Goal: Task Accomplishment & Management: Manage account settings

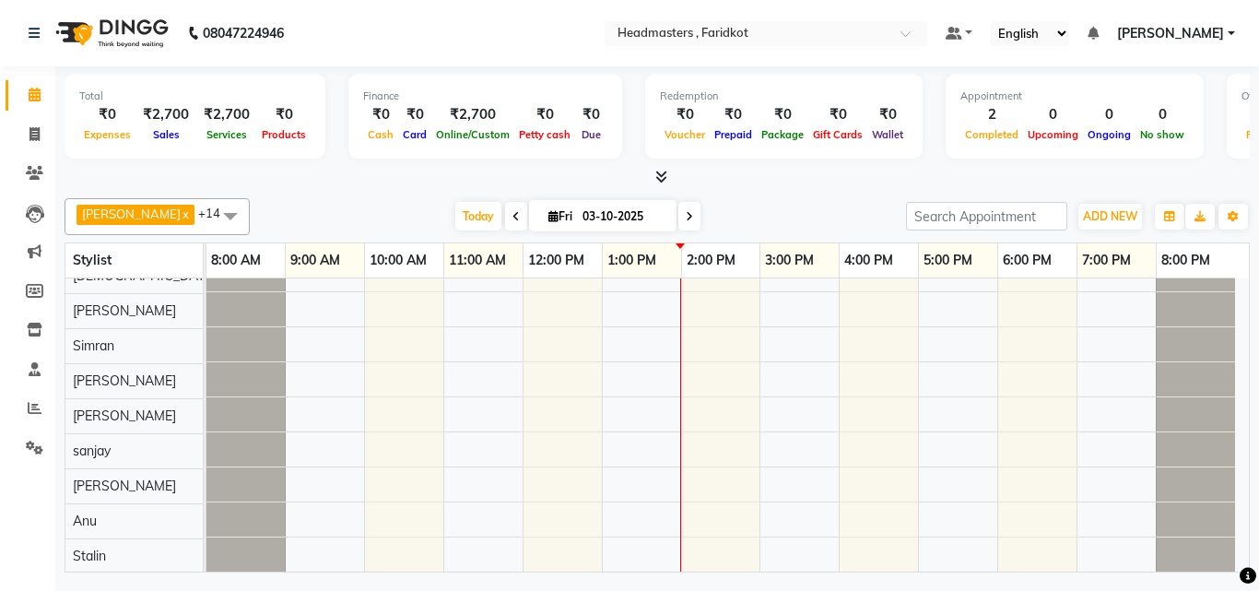
scroll to position [265, 0]
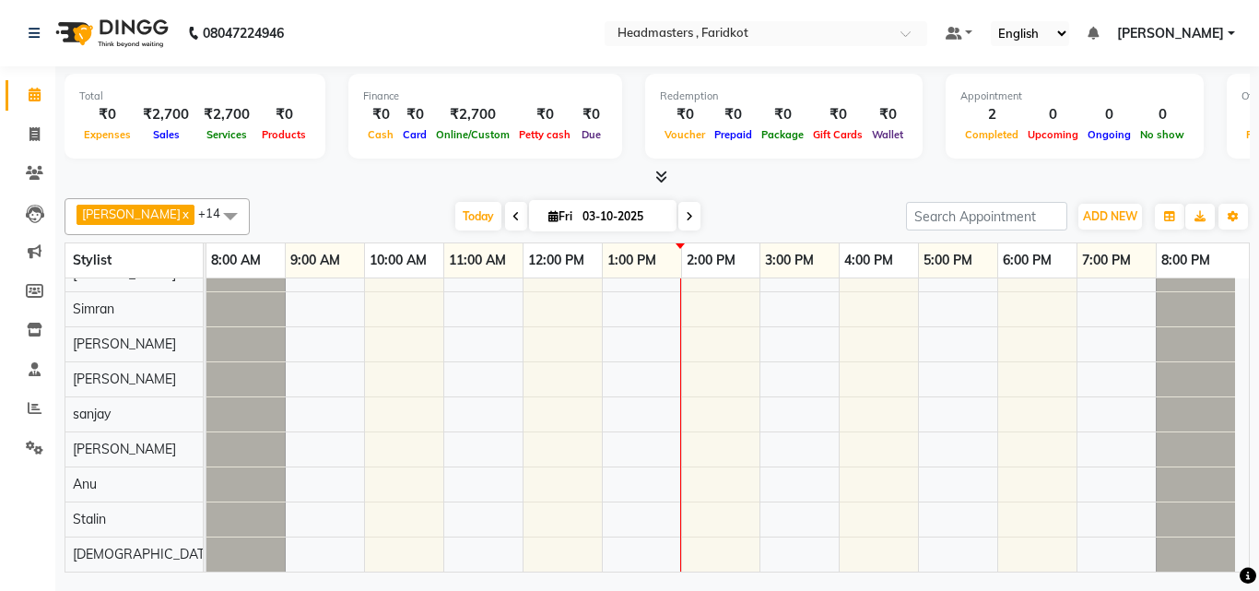
click at [496, 493] on div "Nikhil, TK02, 11:00 AM-11:30 AM, SH - Shave [PERSON_NAME], TK01, 10:00 AM-11:00…" at bounding box center [727, 293] width 1042 height 558
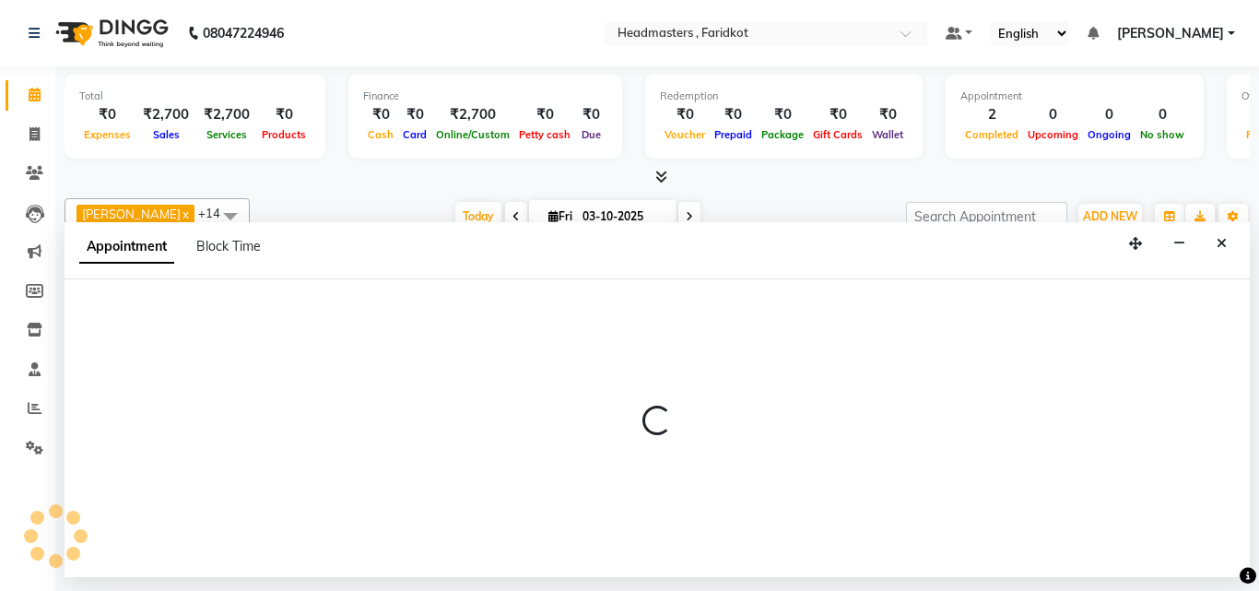
select select "85170"
select select "660"
select select "tentative"
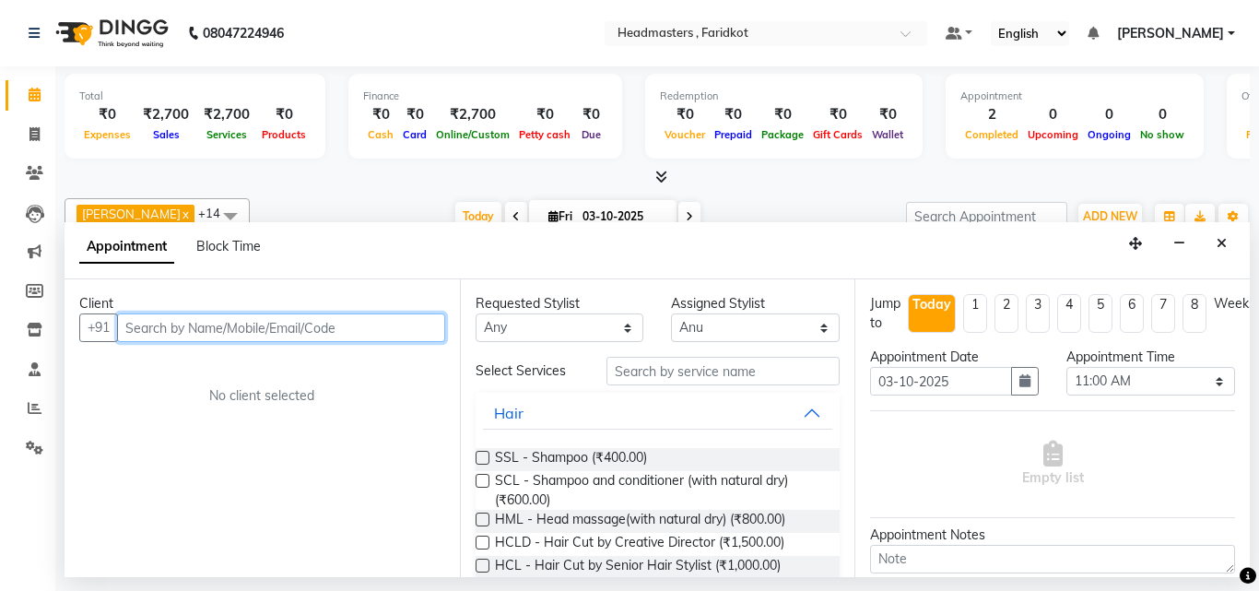
click at [230, 333] on input "text" at bounding box center [281, 327] width 328 height 29
type input "8437151534"
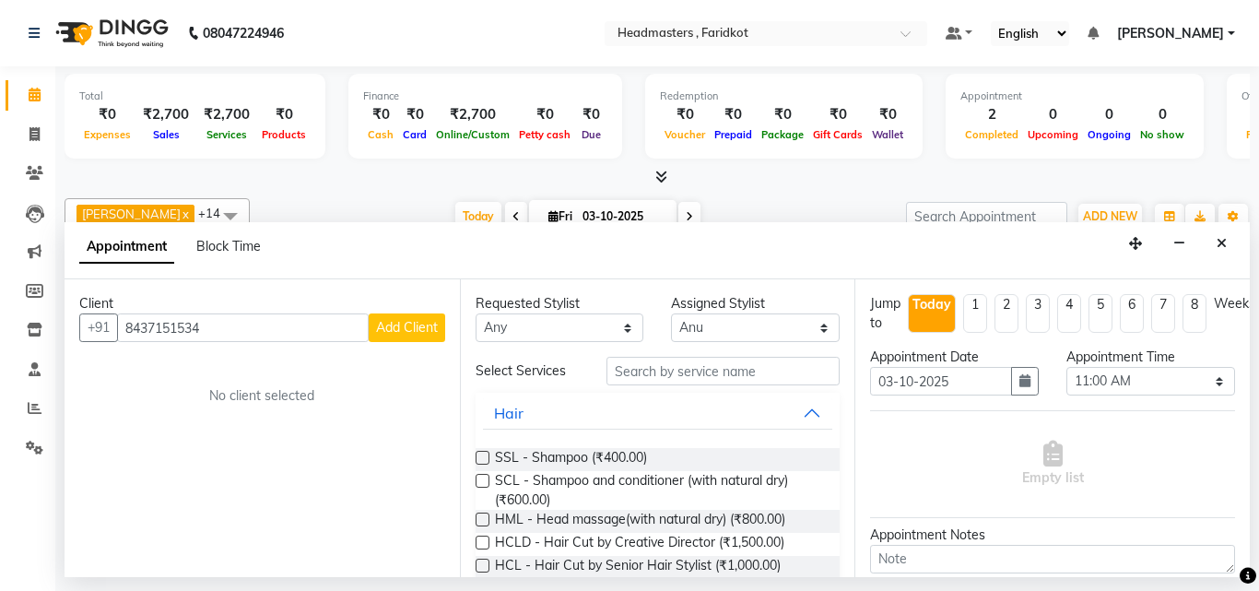
click at [417, 332] on span "Add Client" at bounding box center [407, 327] width 62 height 17
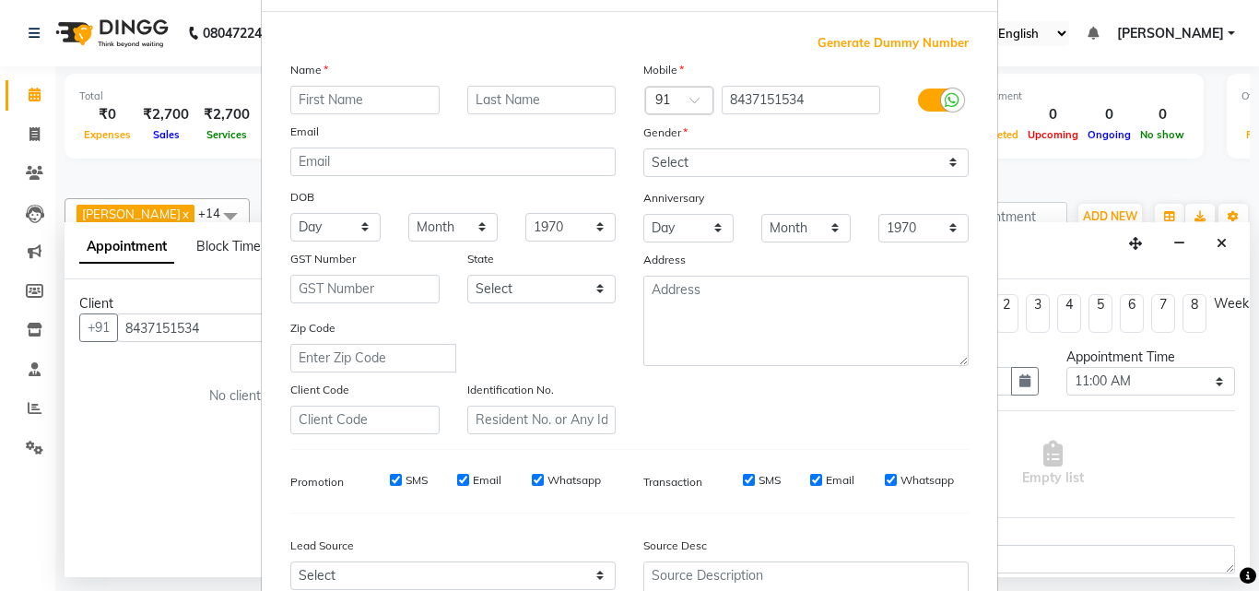
scroll to position [92, 0]
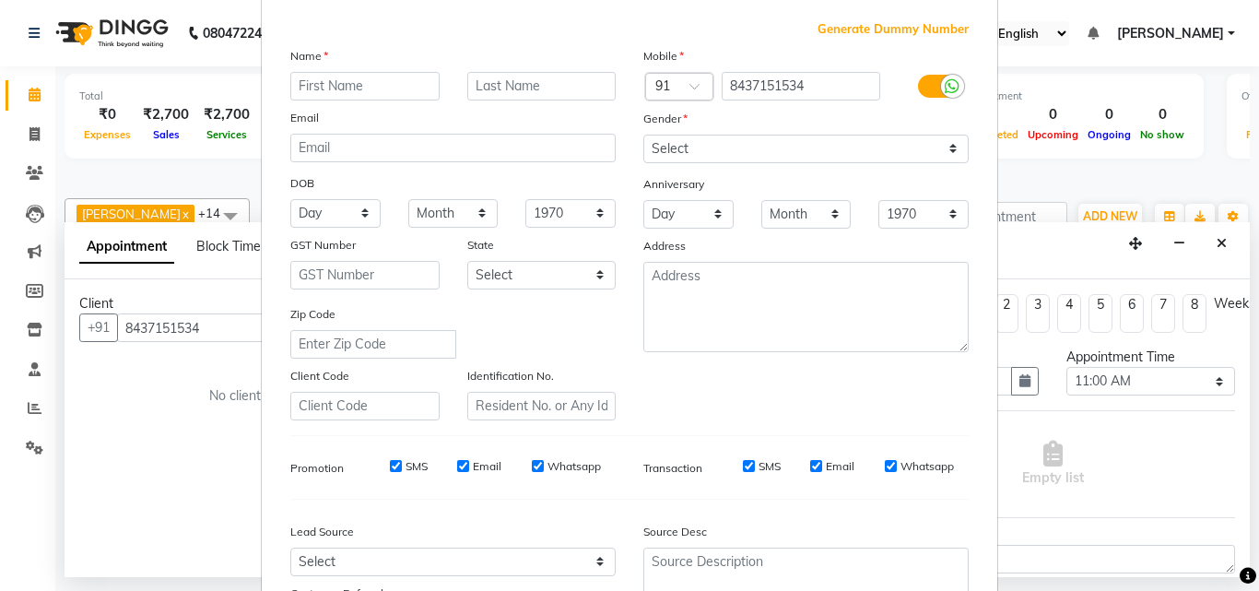
click at [343, 87] on input "text" at bounding box center [364, 86] width 149 height 29
click at [351, 95] on input "text" at bounding box center [364, 86] width 149 height 29
click at [389, 83] on input "text" at bounding box center [364, 86] width 149 height 29
click at [379, 92] on input "text" at bounding box center [364, 86] width 149 height 29
type input "[PERSON_NAME]"
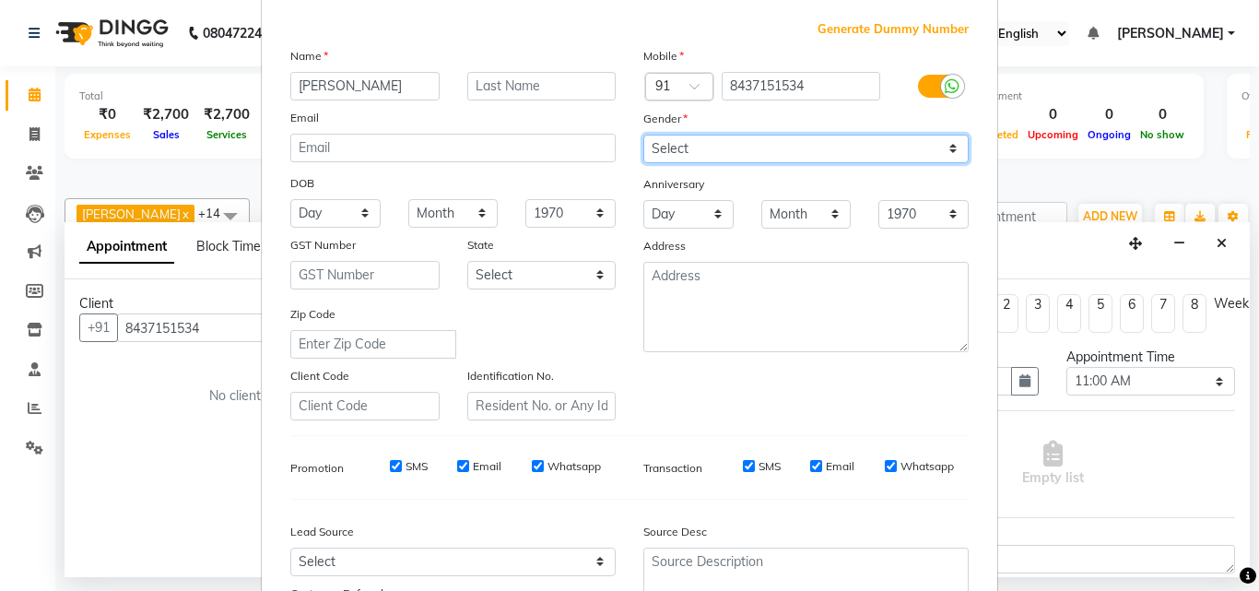
click at [676, 159] on select "Select [DEMOGRAPHIC_DATA] [DEMOGRAPHIC_DATA] Other Prefer Not To Say" at bounding box center [805, 149] width 325 height 29
select select "[DEMOGRAPHIC_DATA]"
click at [643, 135] on select "Select [DEMOGRAPHIC_DATA] [DEMOGRAPHIC_DATA] Other Prefer Not To Say" at bounding box center [805, 149] width 325 height 29
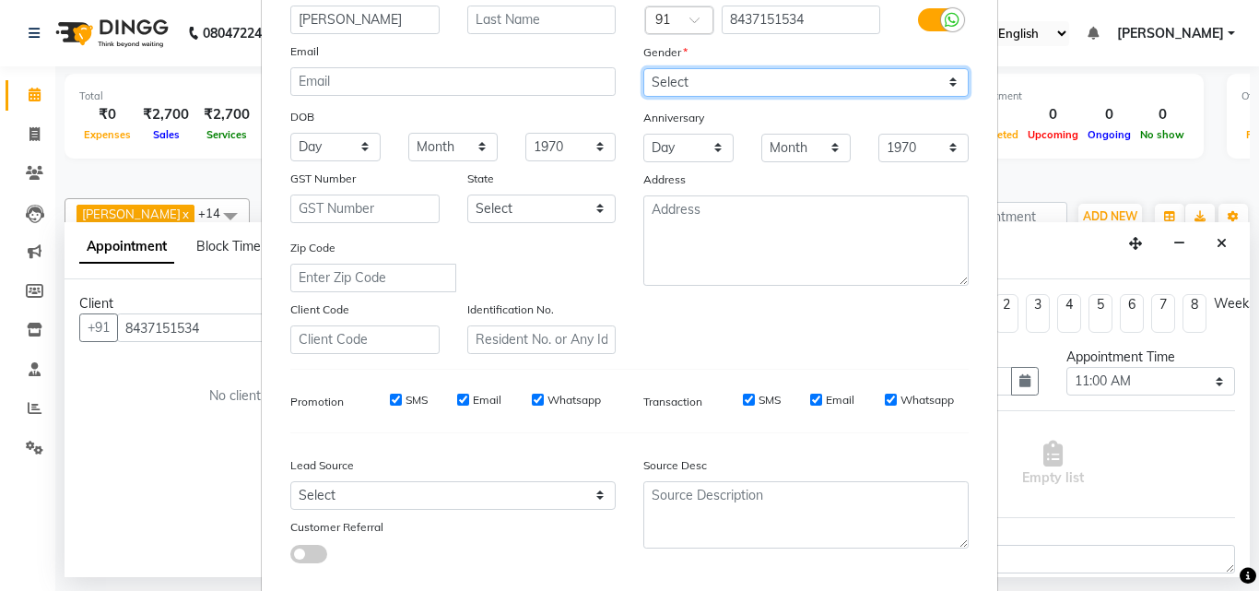
scroll to position [260, 0]
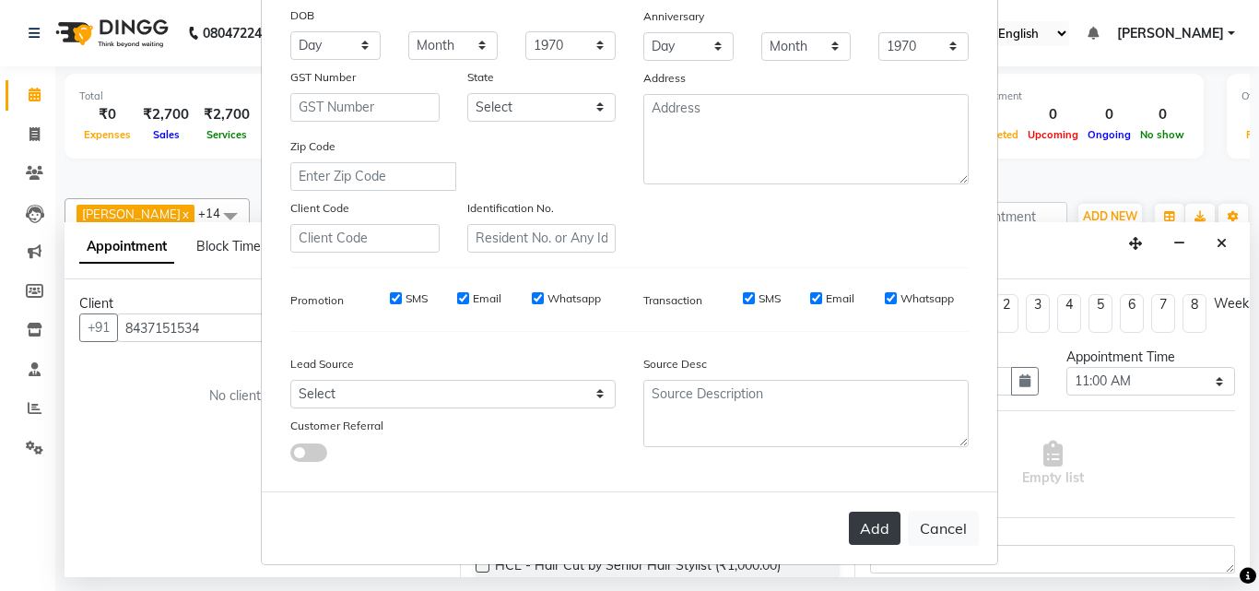
click at [864, 531] on button "Add" at bounding box center [875, 528] width 52 height 33
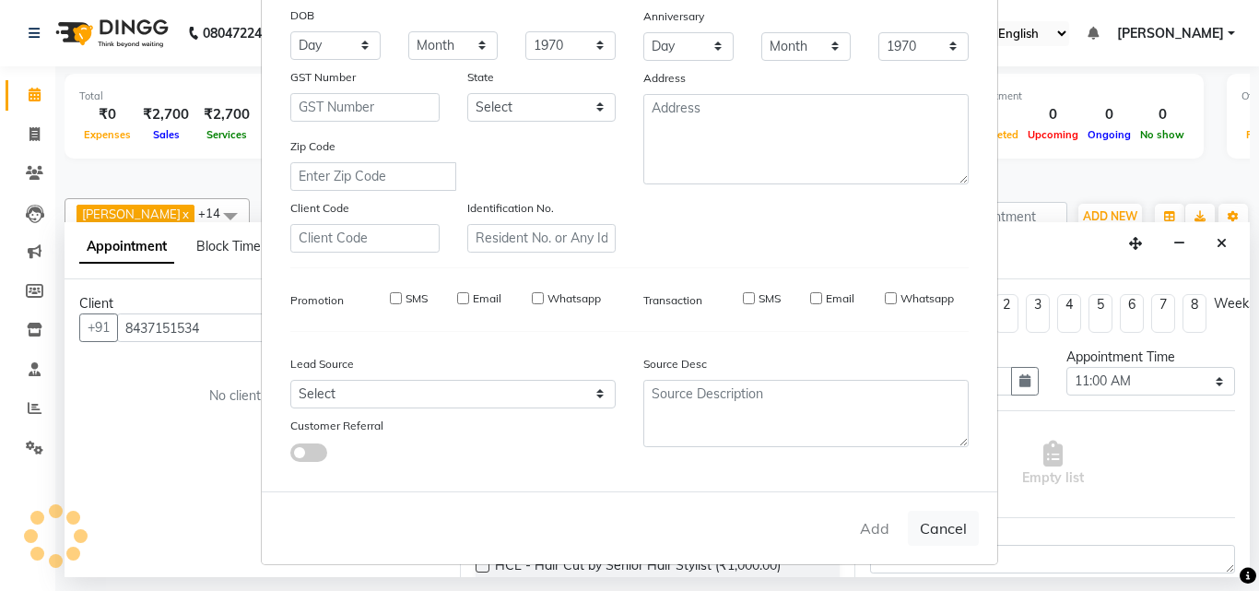
select select
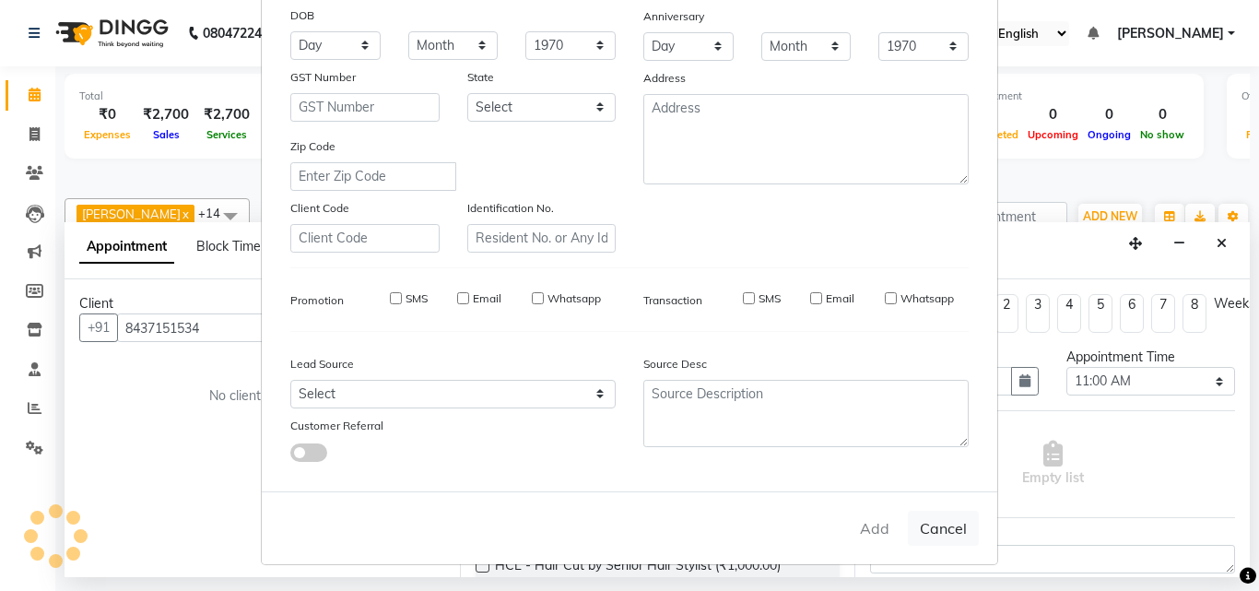
select select
checkbox input "false"
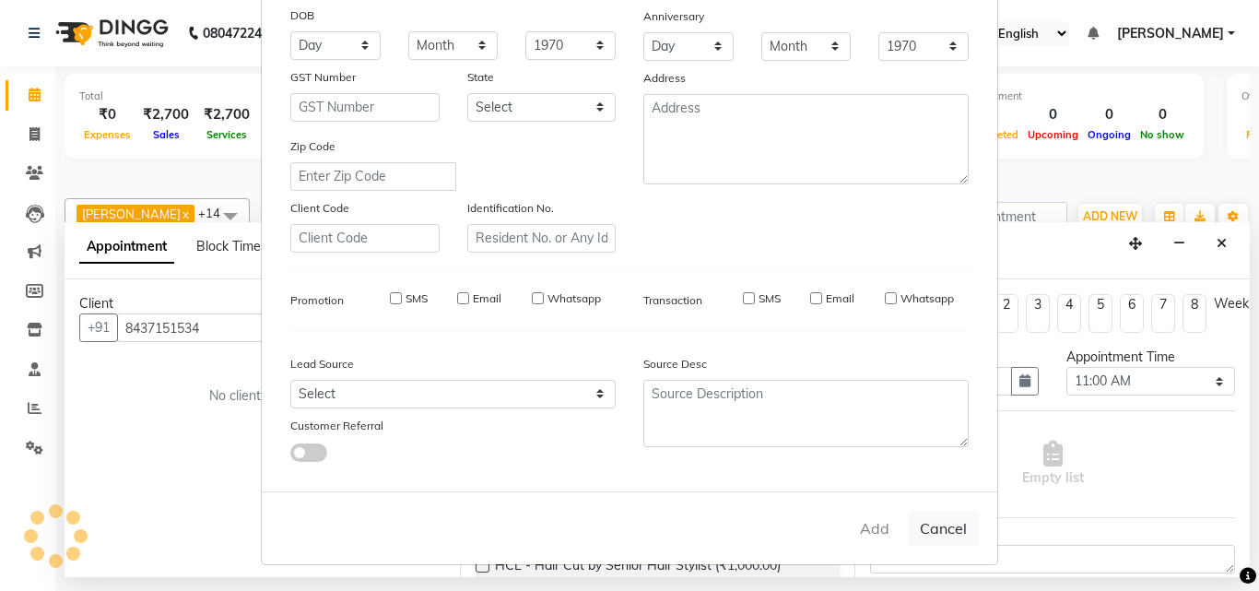
checkbox input "false"
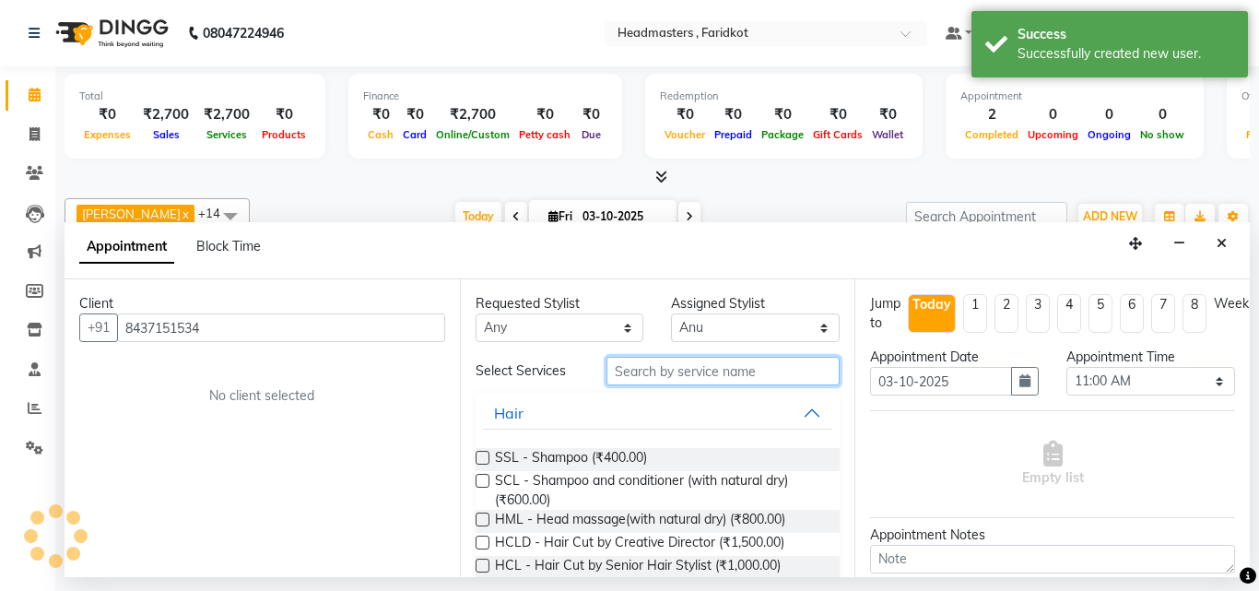
click at [759, 372] on input "text" at bounding box center [723, 371] width 234 height 29
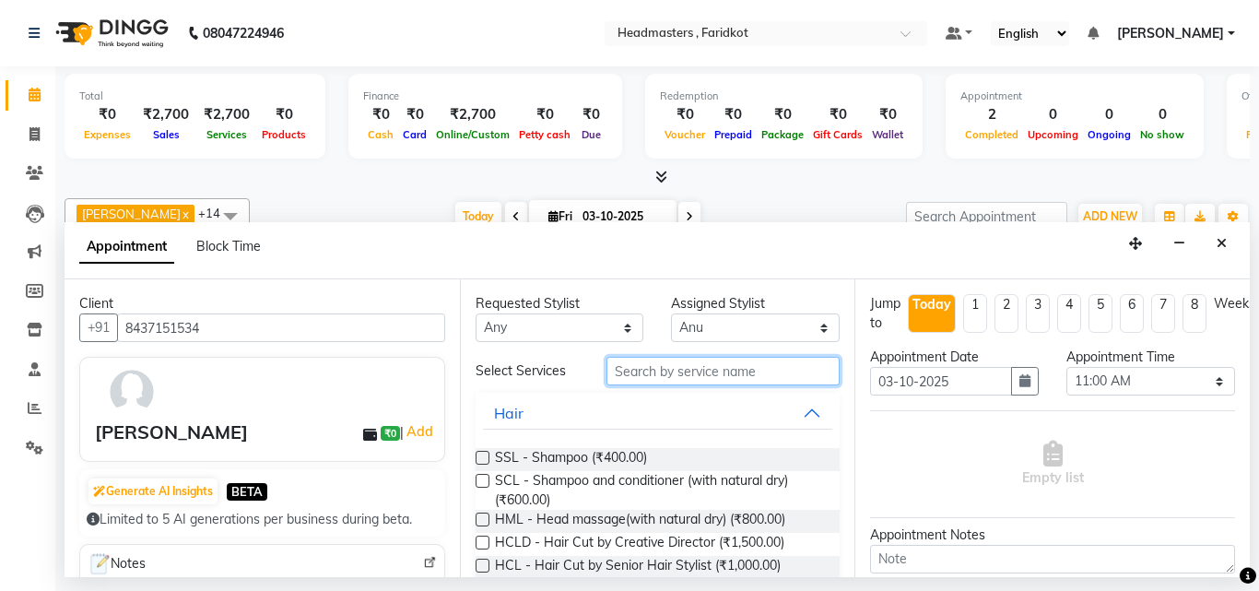
click at [633, 381] on input "text" at bounding box center [723, 371] width 234 height 29
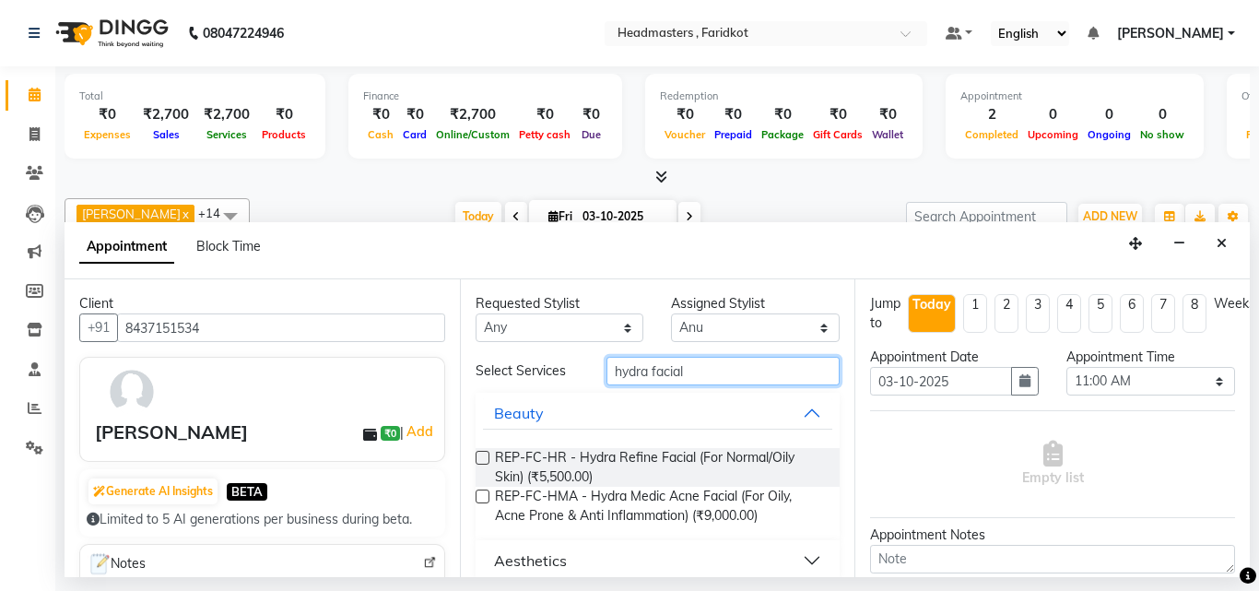
scroll to position [18, 0]
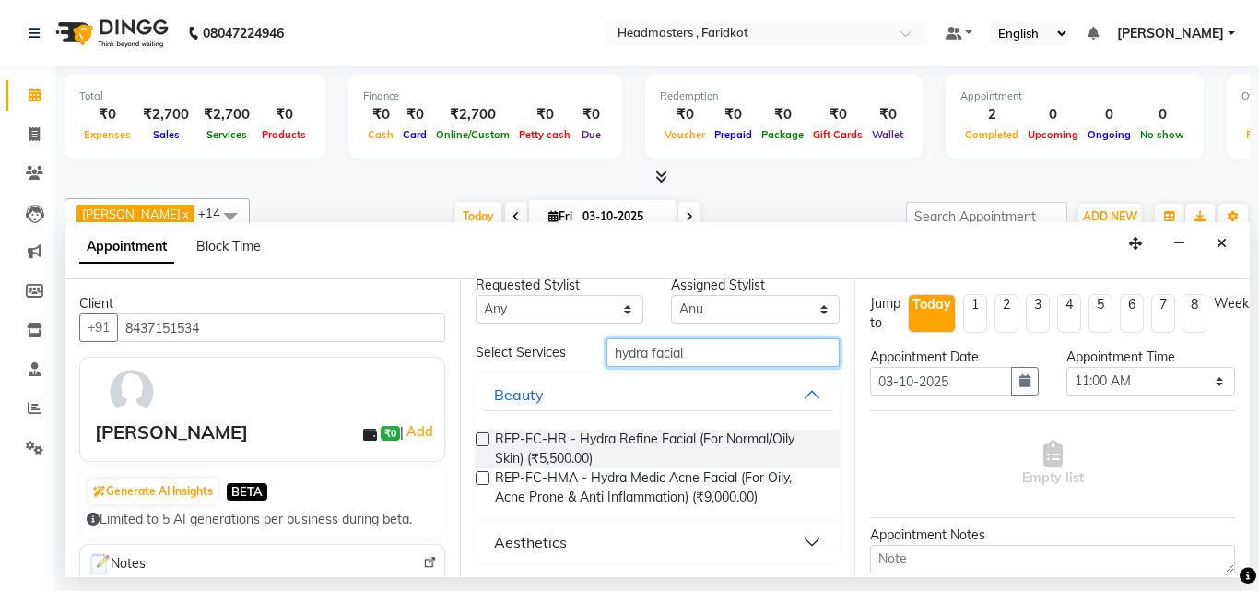
type input "hydra facial"
click at [797, 538] on button "Aesthetics" at bounding box center [658, 541] width 350 height 33
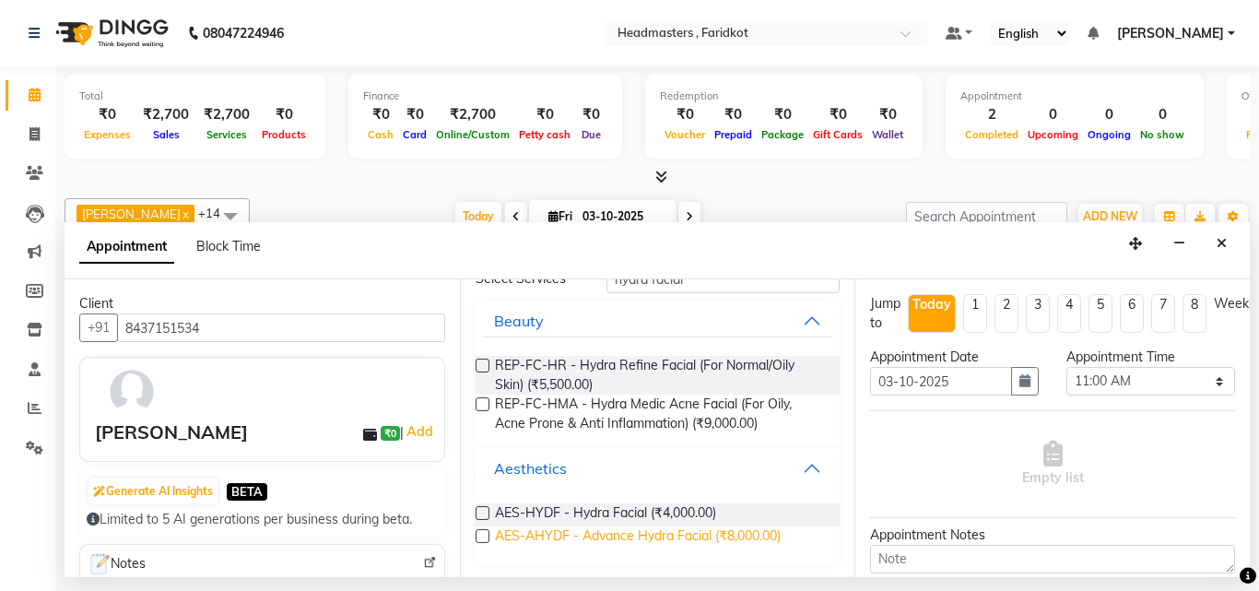
scroll to position [93, 0]
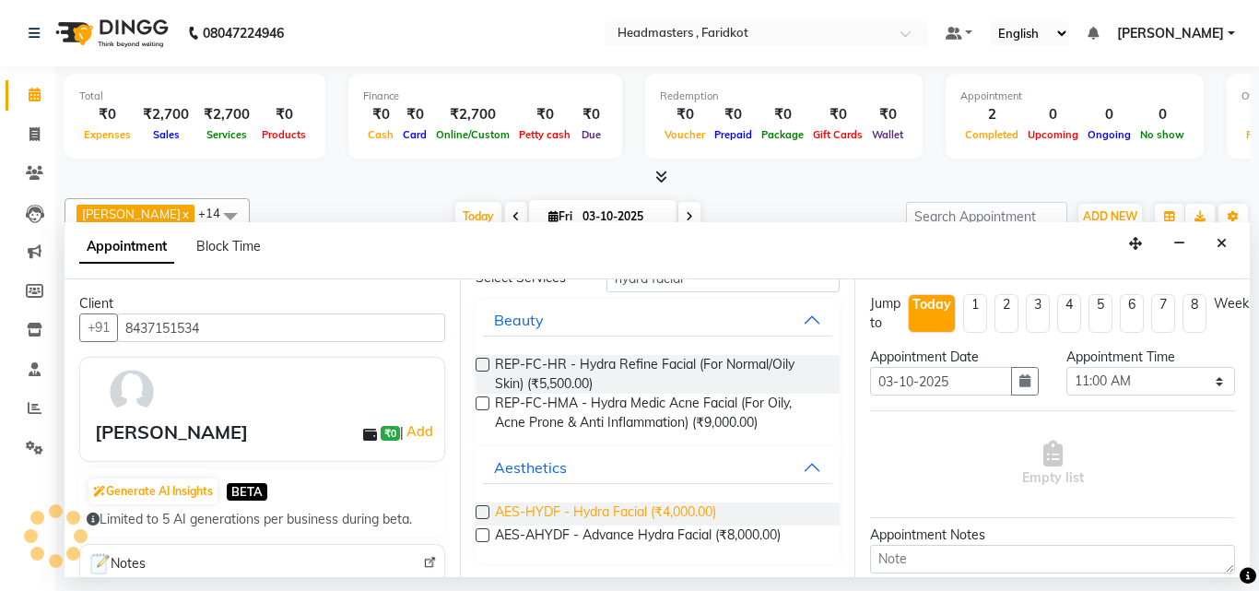
click at [701, 514] on span "AES-HYDF - Hydra Facial (₹4,000.00)" at bounding box center [605, 513] width 221 height 23
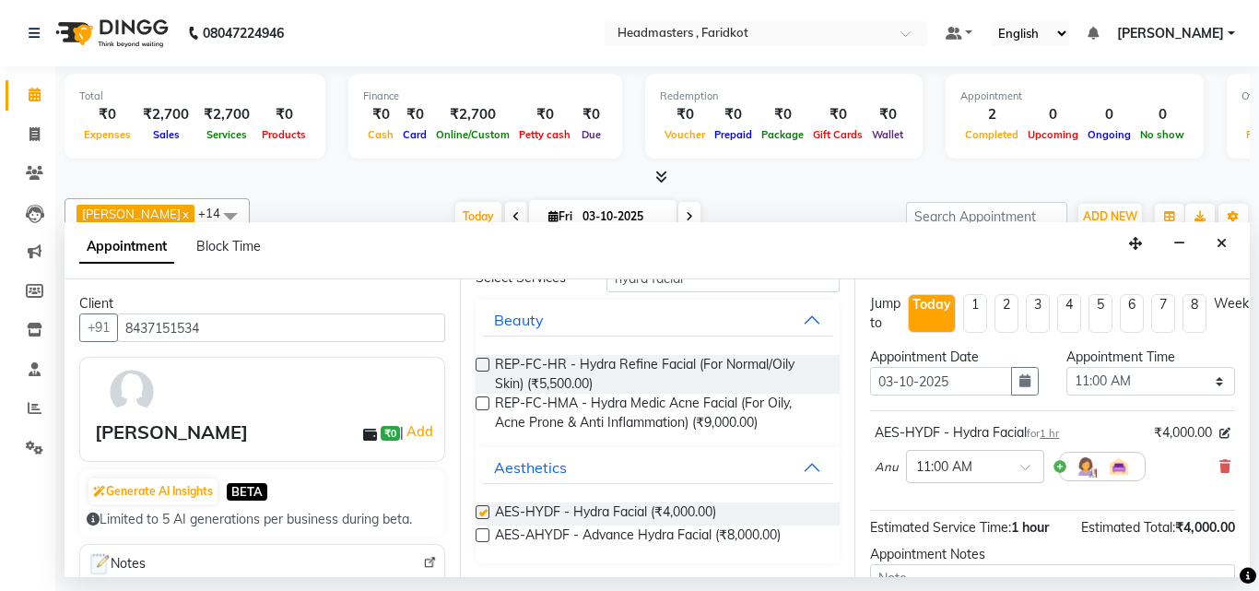
checkbox input "false"
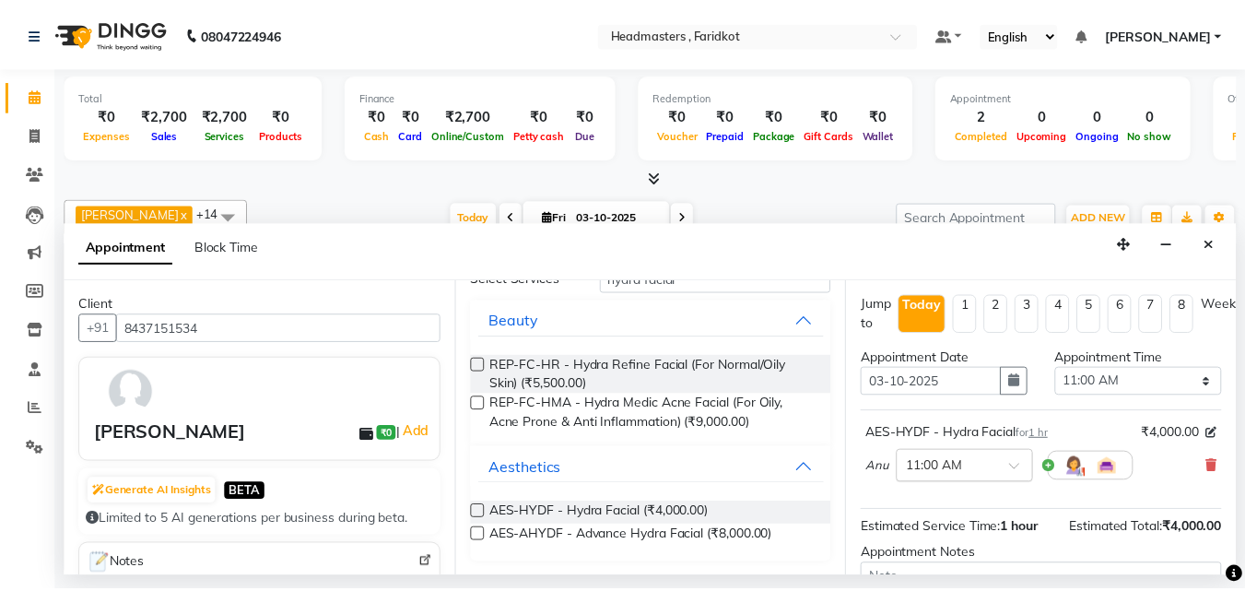
scroll to position [171, 0]
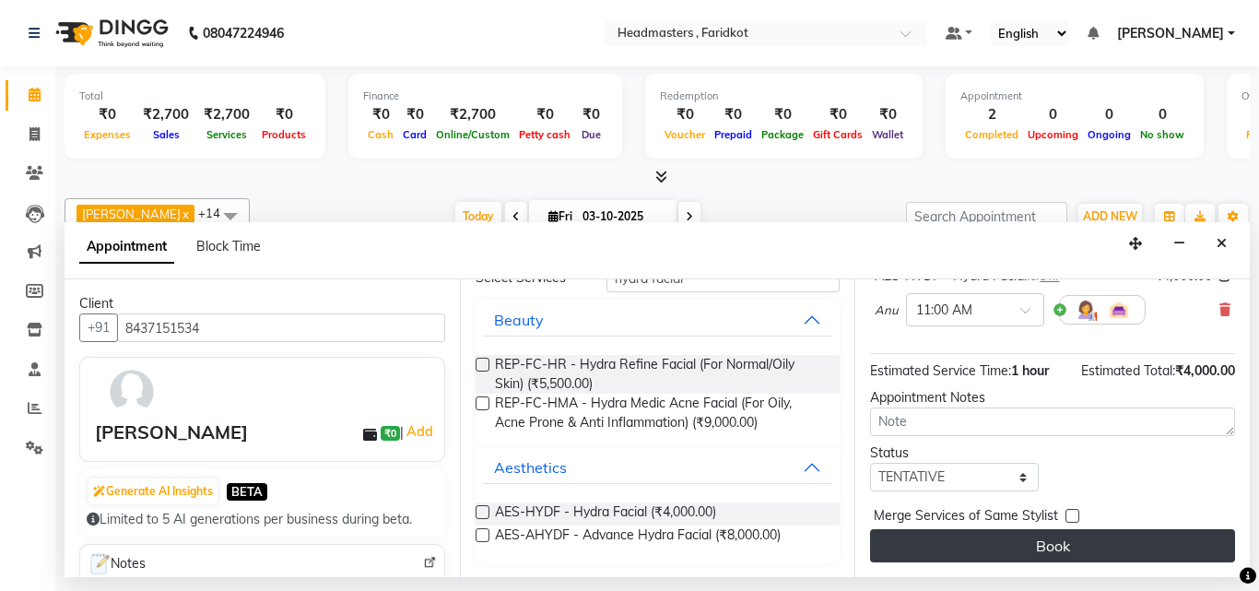
click at [947, 535] on button "Book" at bounding box center [1052, 545] width 365 height 33
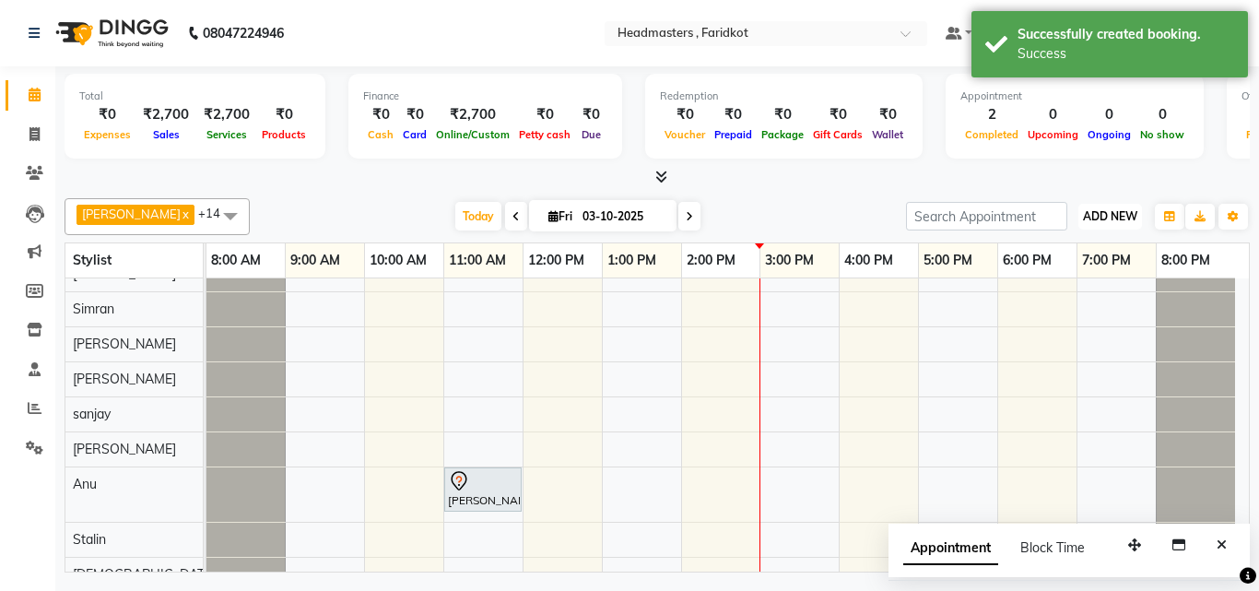
click at [1121, 209] on span "ADD NEW" at bounding box center [1110, 216] width 54 height 14
click at [1043, 276] on link "Add Invoice" at bounding box center [1068, 276] width 146 height 24
select select "service"
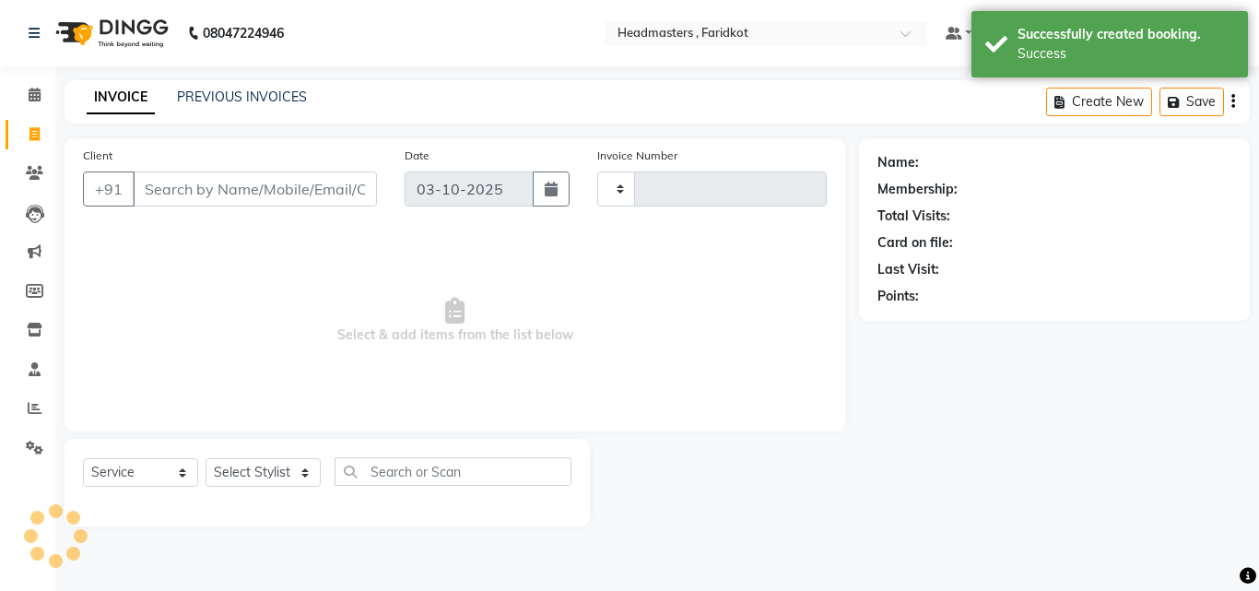
type input "1367"
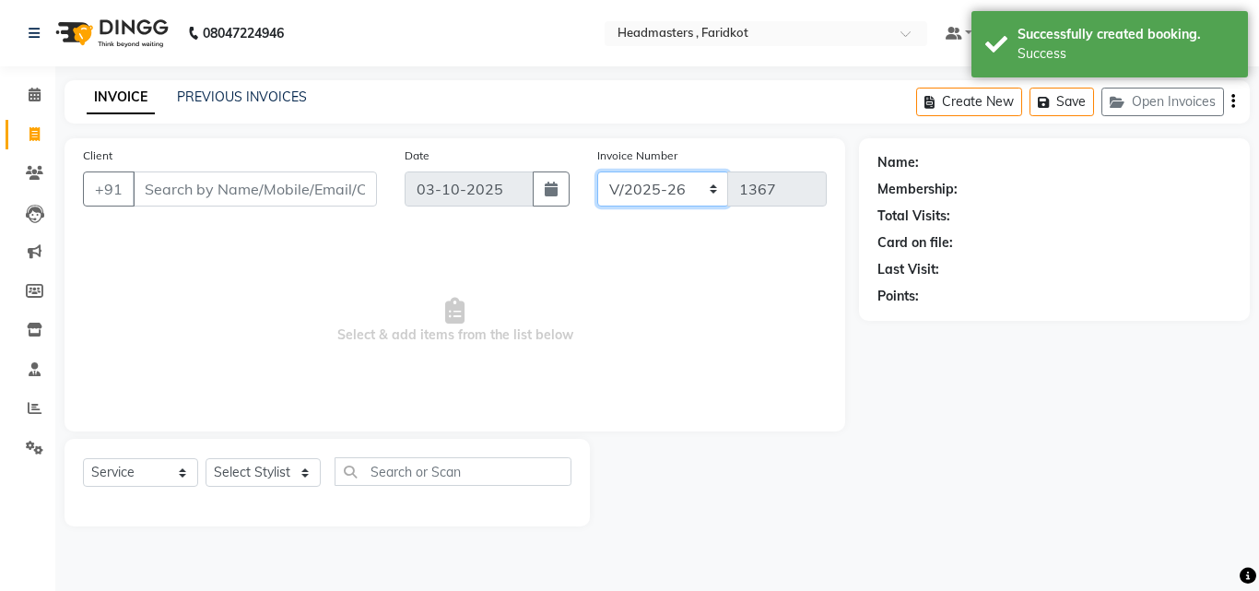
click at [655, 175] on select "RET/2025-26 V/2025-26" at bounding box center [663, 188] width 132 height 35
click at [658, 180] on select "RET/2025-26 V/2025-26" at bounding box center [663, 188] width 132 height 35
select select "9086"
click at [597, 171] on select "RET/2025-26 V/2025-26" at bounding box center [663, 188] width 132 height 35
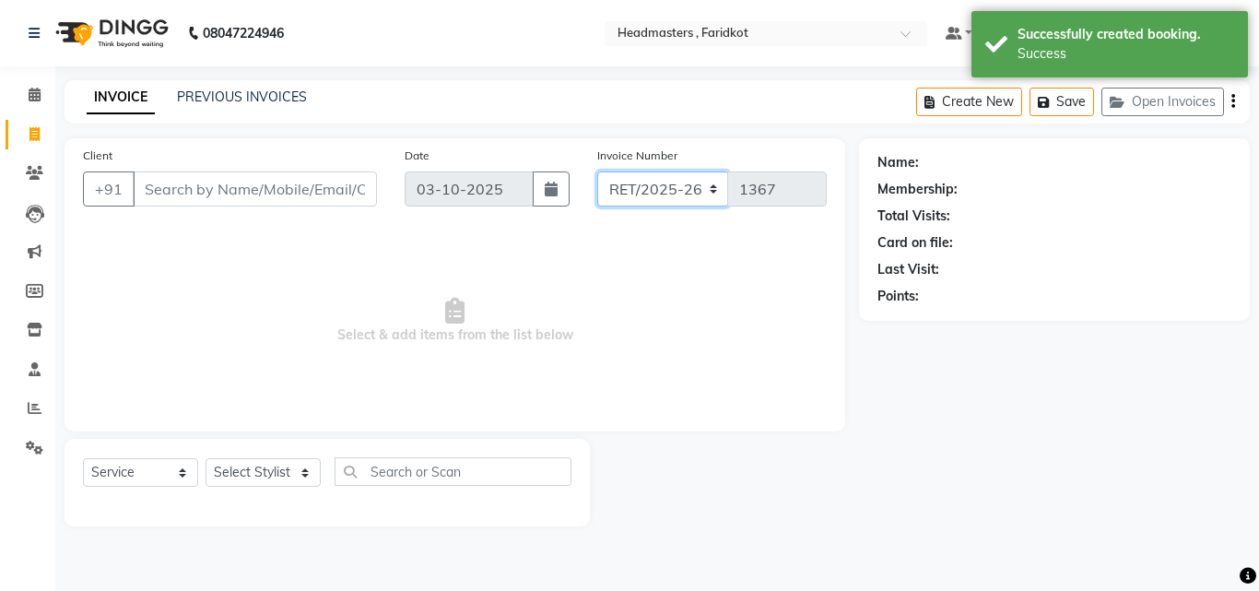
type input "0006"
click at [134, 473] on select "Select Service Product Membership Package Voucher Prepaid Gift Card" at bounding box center [140, 472] width 115 height 29
select select "product"
click at [83, 458] on select "Select Service Product Membership Package Voucher Prepaid Gift Card" at bounding box center [140, 472] width 115 height 29
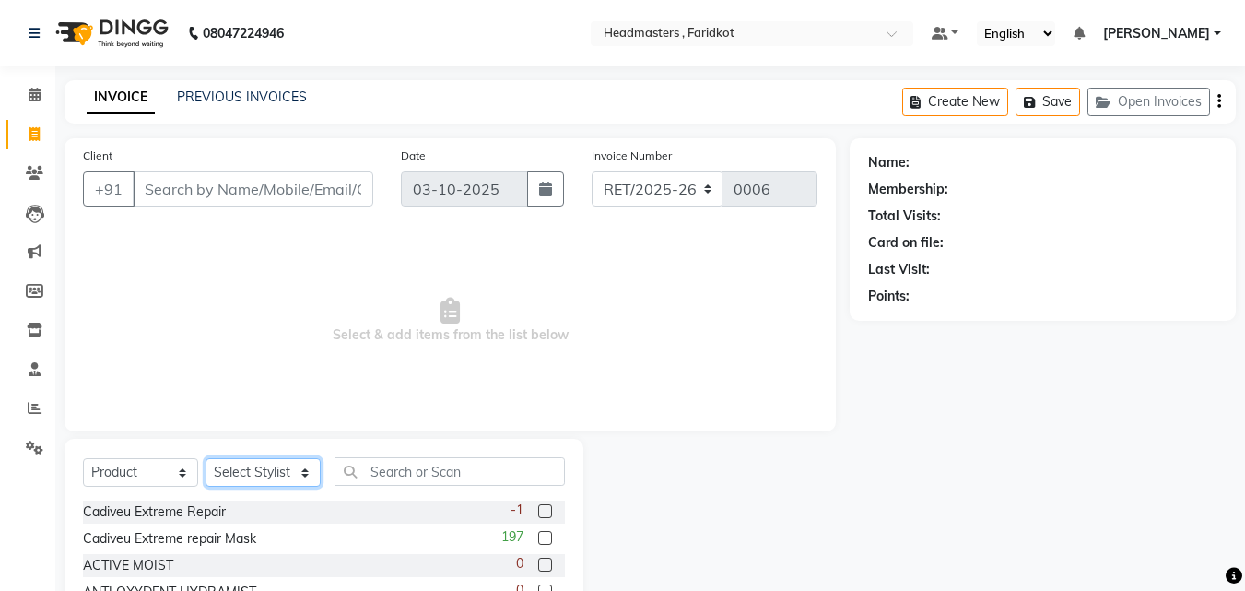
click at [277, 471] on select "Select Stylist [PERSON_NAME] [PERSON_NAME] [PERSON_NAME] [PERSON_NAME] [PERSON_…" at bounding box center [263, 472] width 115 height 29
select select "76898"
click at [206, 458] on select "Select Stylist [PERSON_NAME] [PERSON_NAME] [PERSON_NAME] [PERSON_NAME] [PERSON_…" at bounding box center [263, 472] width 115 height 29
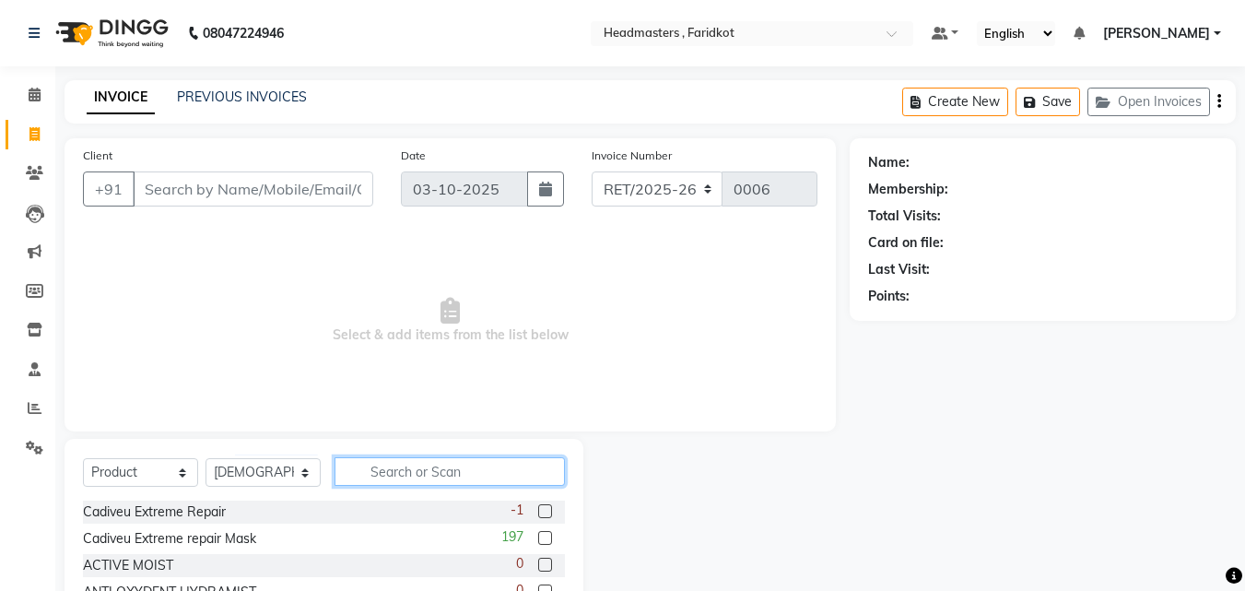
click at [396, 473] on input "text" at bounding box center [450, 471] width 230 height 29
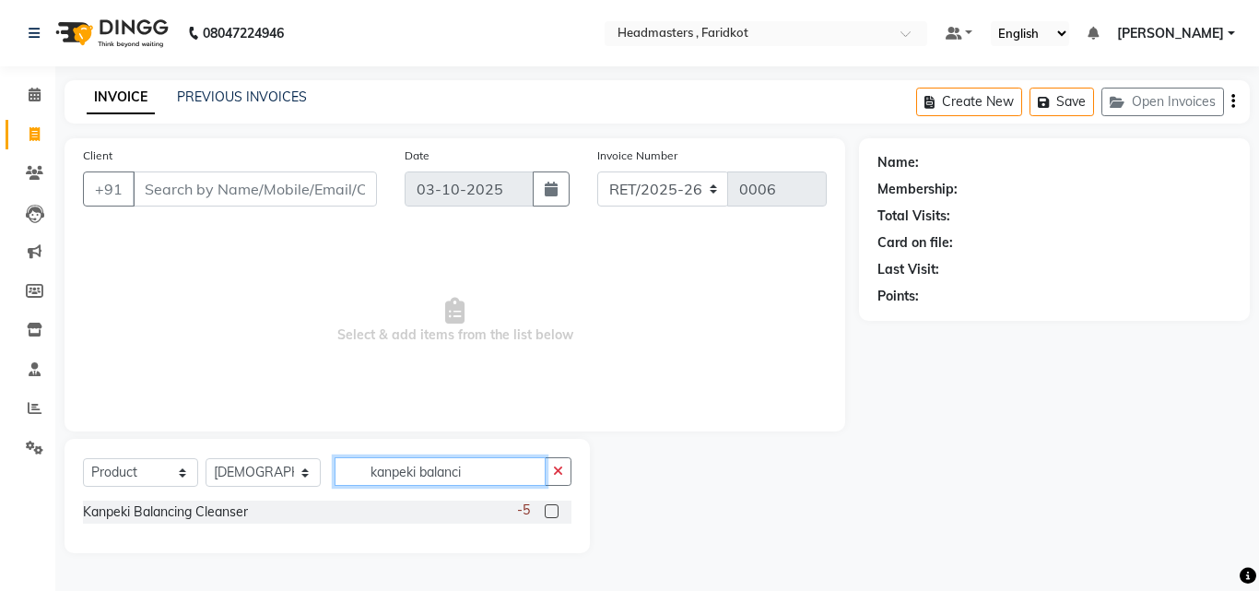
type input "kanpeki balanci"
click at [552, 517] on label at bounding box center [552, 511] width 14 height 14
click at [552, 517] on input "checkbox" at bounding box center [551, 512] width 12 height 12
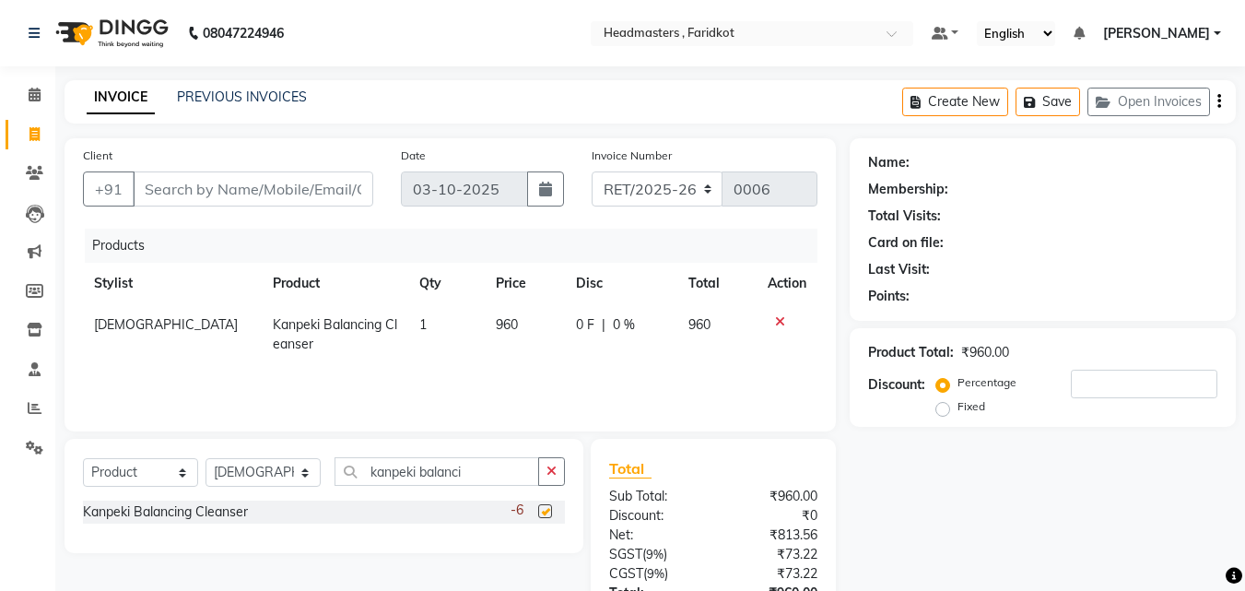
checkbox input "false"
click at [558, 468] on button "button" at bounding box center [551, 471] width 27 height 29
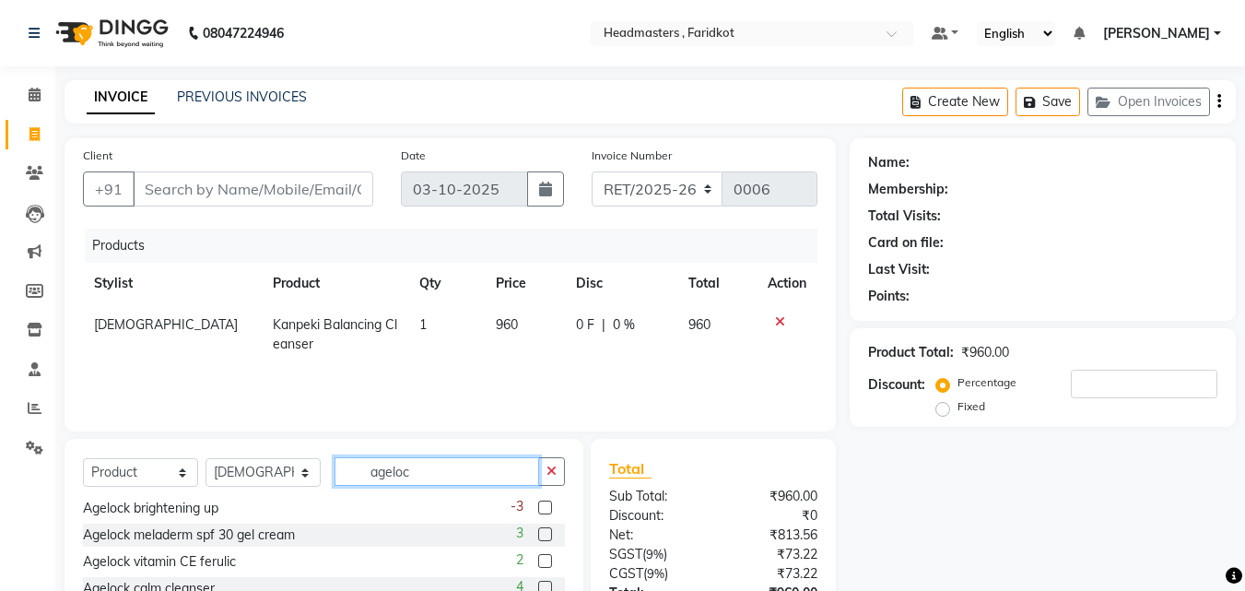
scroll to position [56, 0]
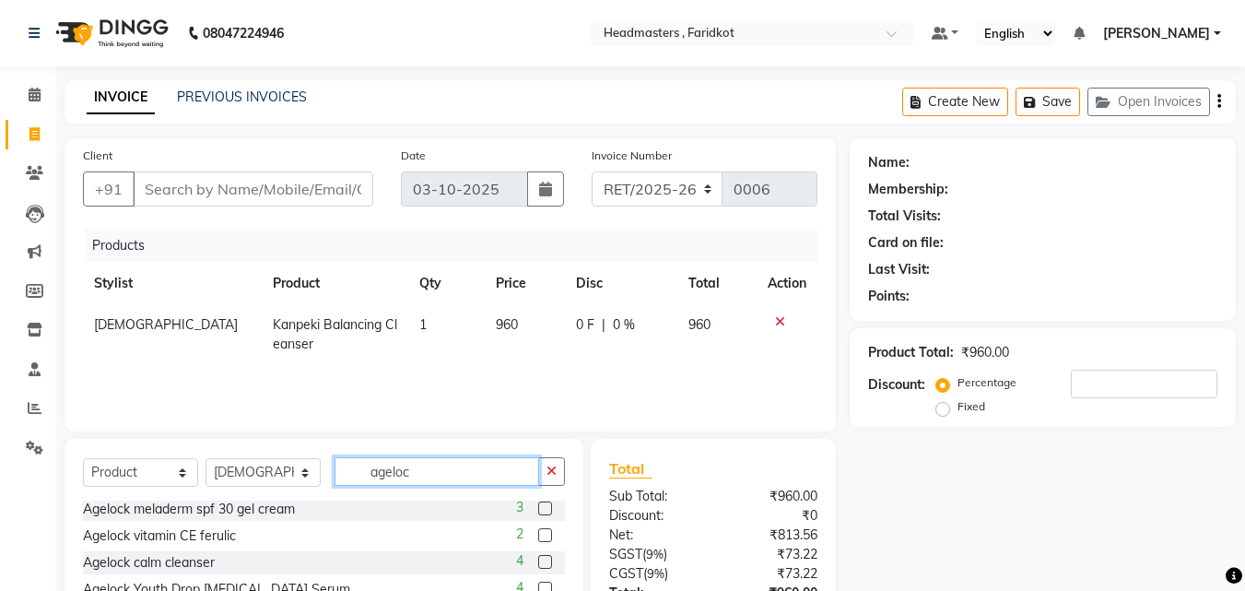
type input "ageloc"
click at [538, 536] on label at bounding box center [545, 535] width 14 height 14
click at [538, 536] on input "checkbox" at bounding box center [544, 536] width 12 height 12
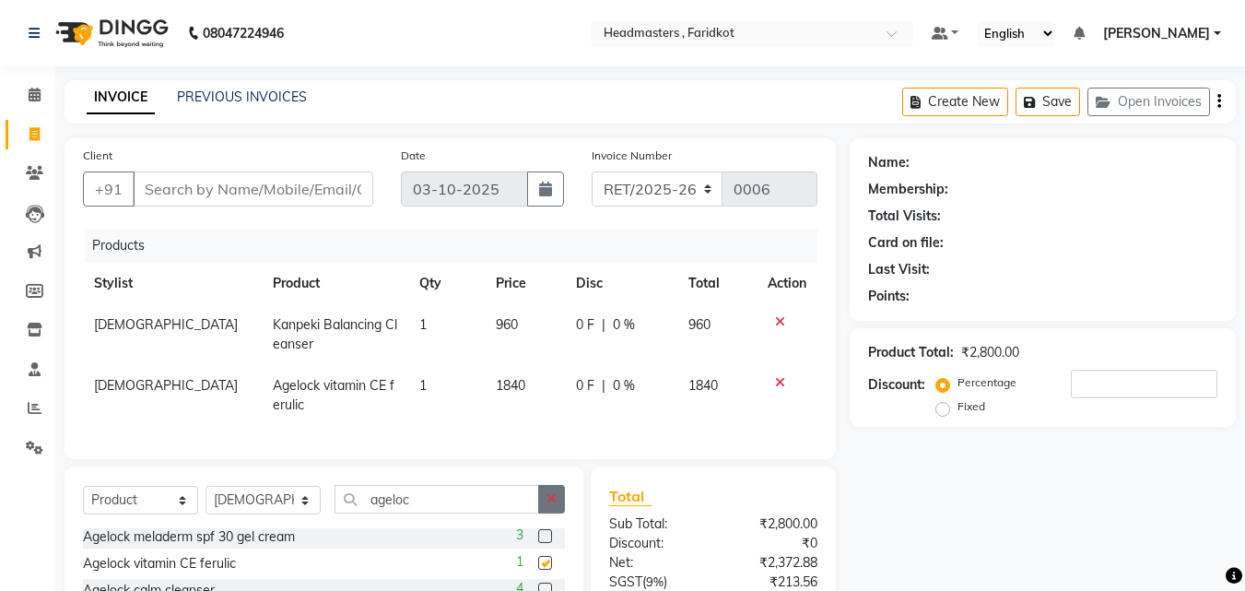
checkbox input "false"
click at [500, 373] on td "1840" at bounding box center [524, 395] width 79 height 61
select select "76898"
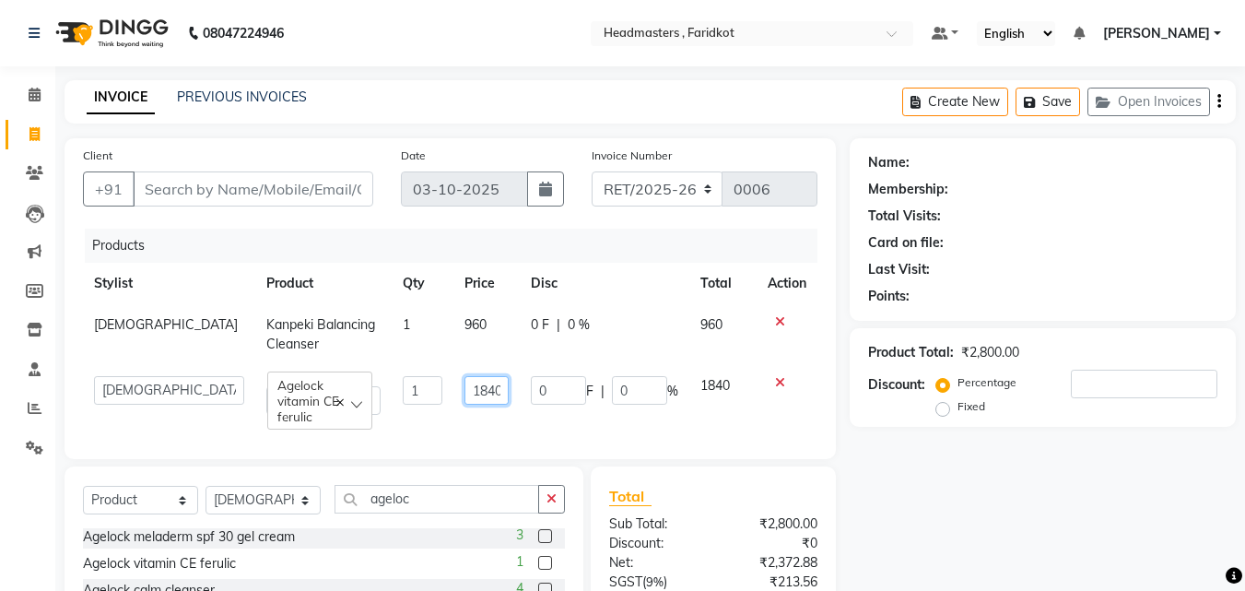
click at [496, 386] on input "1840" at bounding box center [487, 390] width 45 height 29
type input "1"
type input "2150"
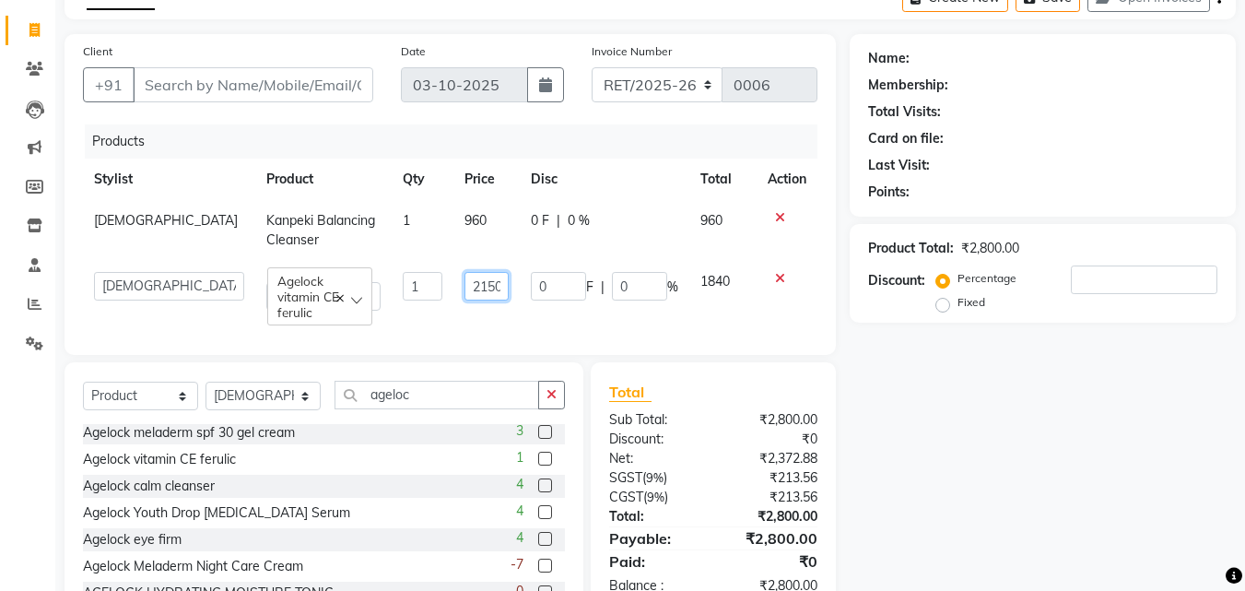
scroll to position [181, 0]
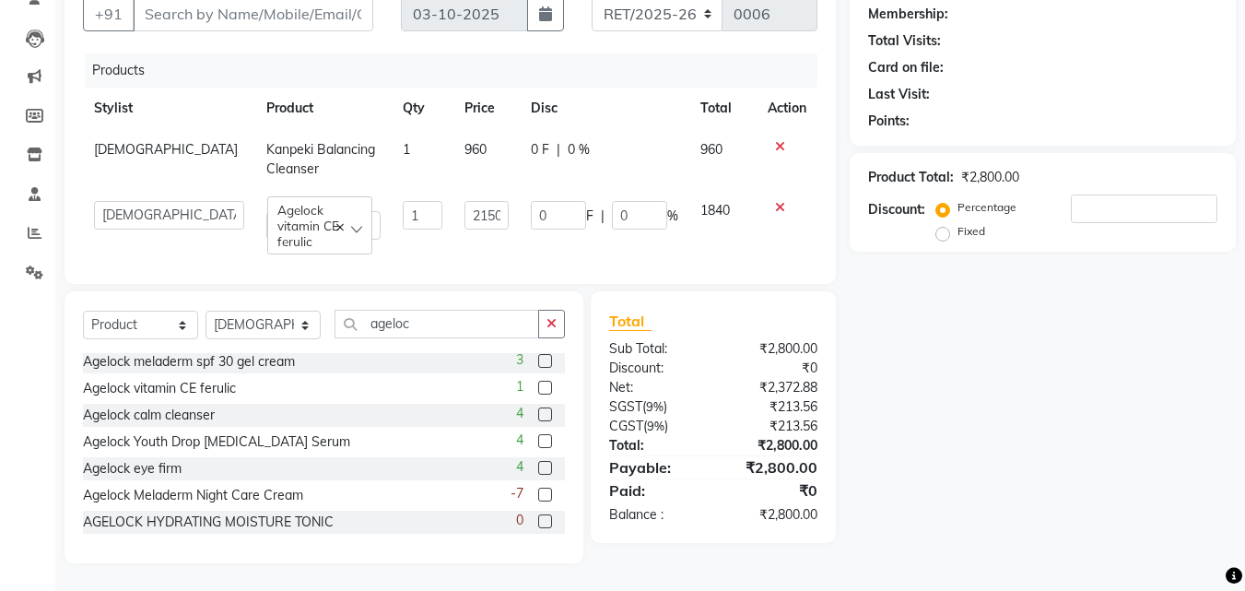
click at [538, 475] on label at bounding box center [545, 468] width 14 height 14
click at [538, 475] on input "checkbox" at bounding box center [544, 469] width 12 height 12
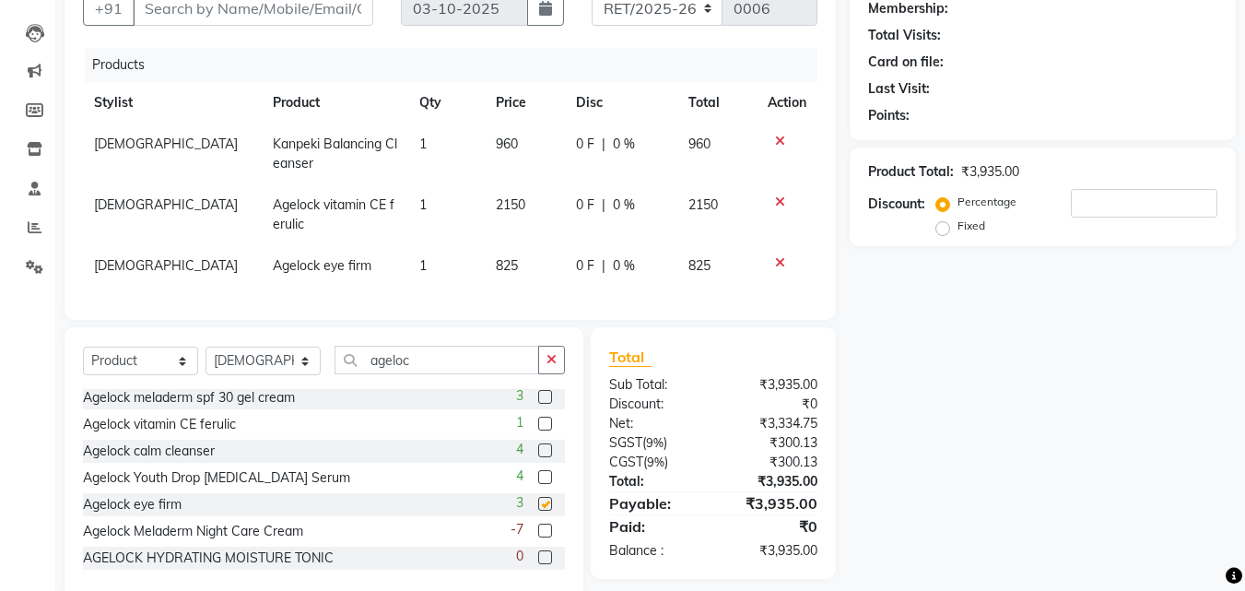
checkbox input "false"
click at [1176, 206] on input "number" at bounding box center [1144, 203] width 147 height 29
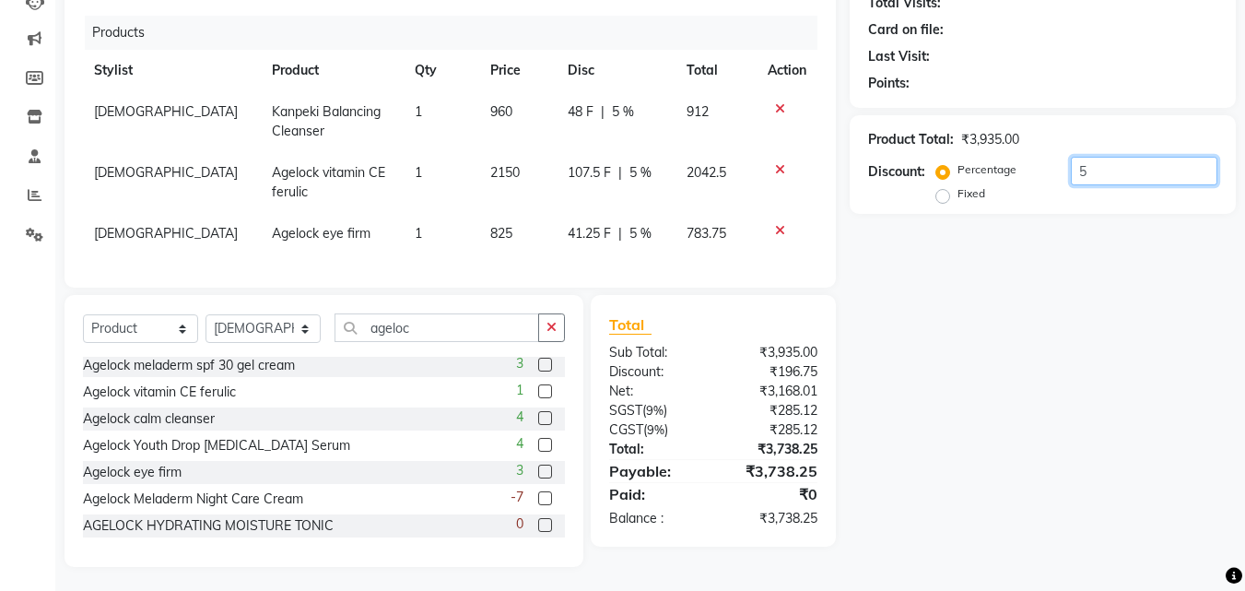
scroll to position [230, 0]
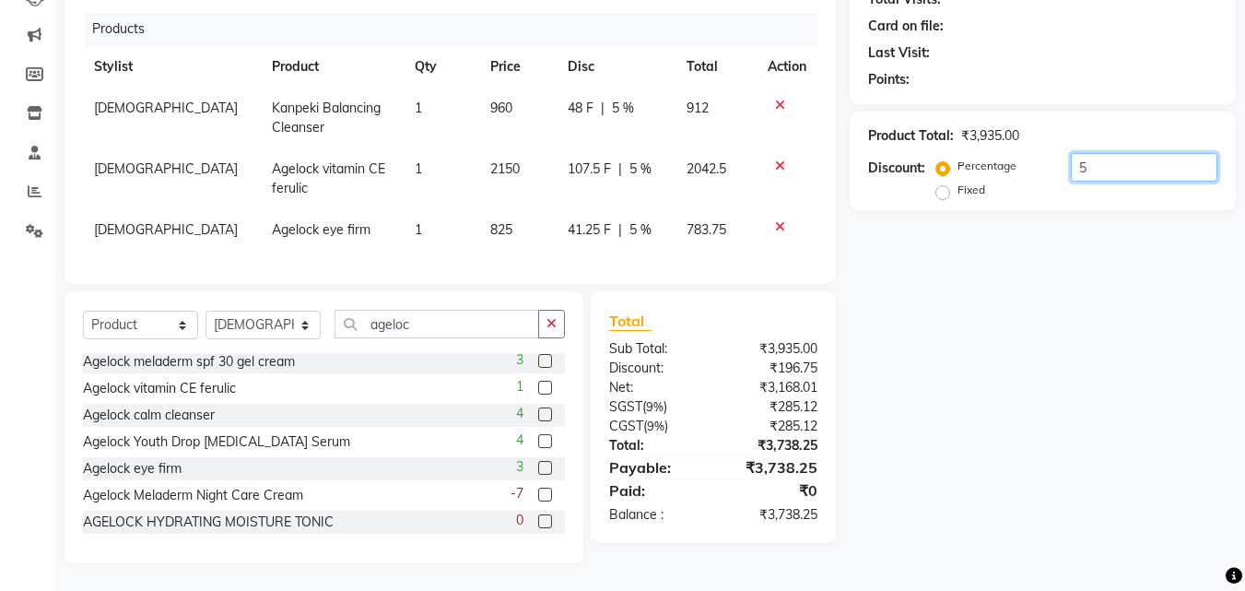
type input "5"
click at [578, 99] on span "48 F" at bounding box center [581, 108] width 26 height 19
select select "76898"
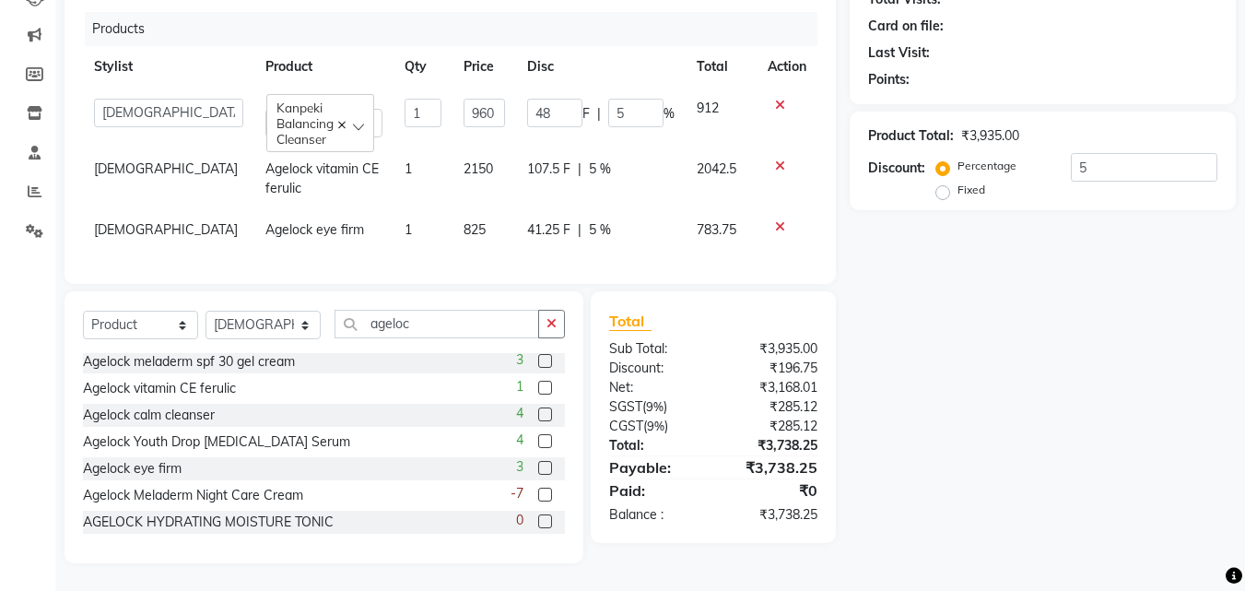
click at [558, 220] on span "41.25 F" at bounding box center [548, 229] width 43 height 19
select select "76898"
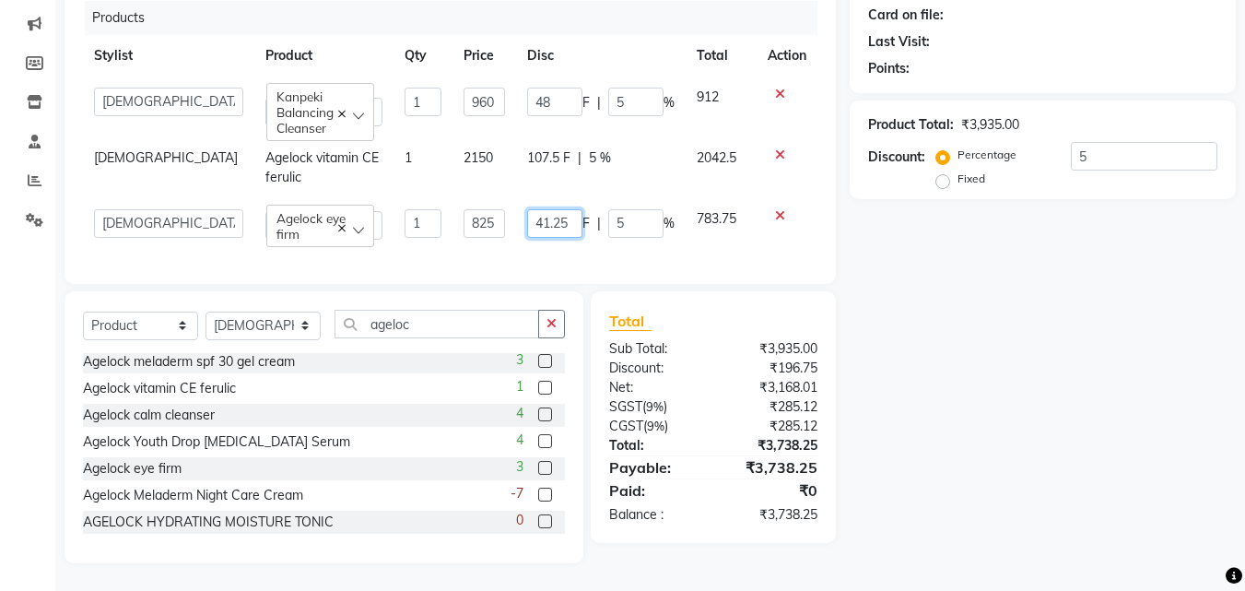
click at [557, 218] on input "41.25" at bounding box center [554, 223] width 55 height 29
click at [559, 219] on input "41.25" at bounding box center [554, 223] width 55 height 29
type input "41"
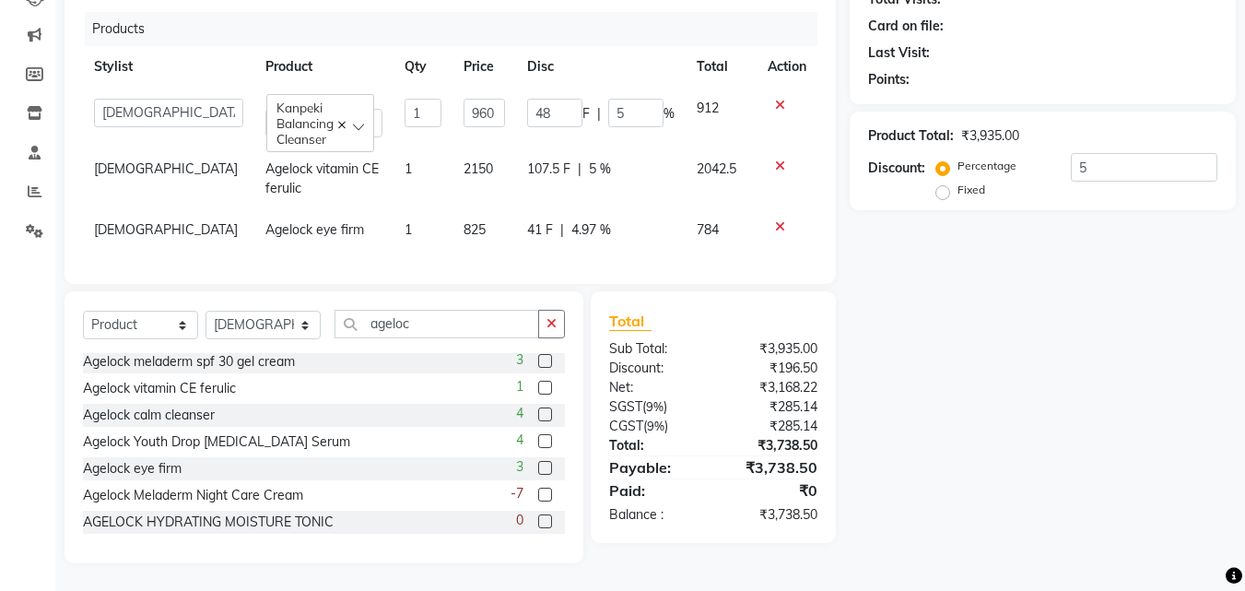
click at [867, 397] on div "Name: Membership: Total Visits: Card on file: Last Visit: Points: Product Total…" at bounding box center [1050, 243] width 400 height 642
click at [558, 162] on span "107.5 F" at bounding box center [548, 168] width 43 height 19
select select "76898"
click at [567, 169] on input "107.5" at bounding box center [554, 173] width 55 height 29
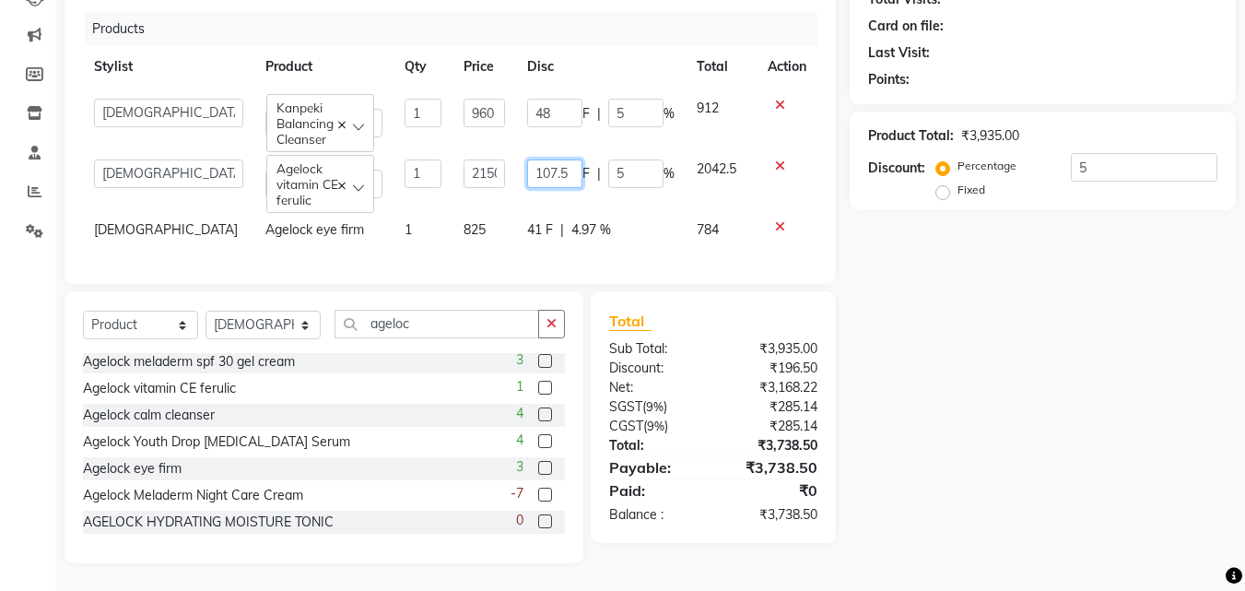
type input "107"
click at [858, 380] on div "Name: Membership: Total Visits: Card on file: Last Visit: Points: Product Total…" at bounding box center [1050, 243] width 400 height 642
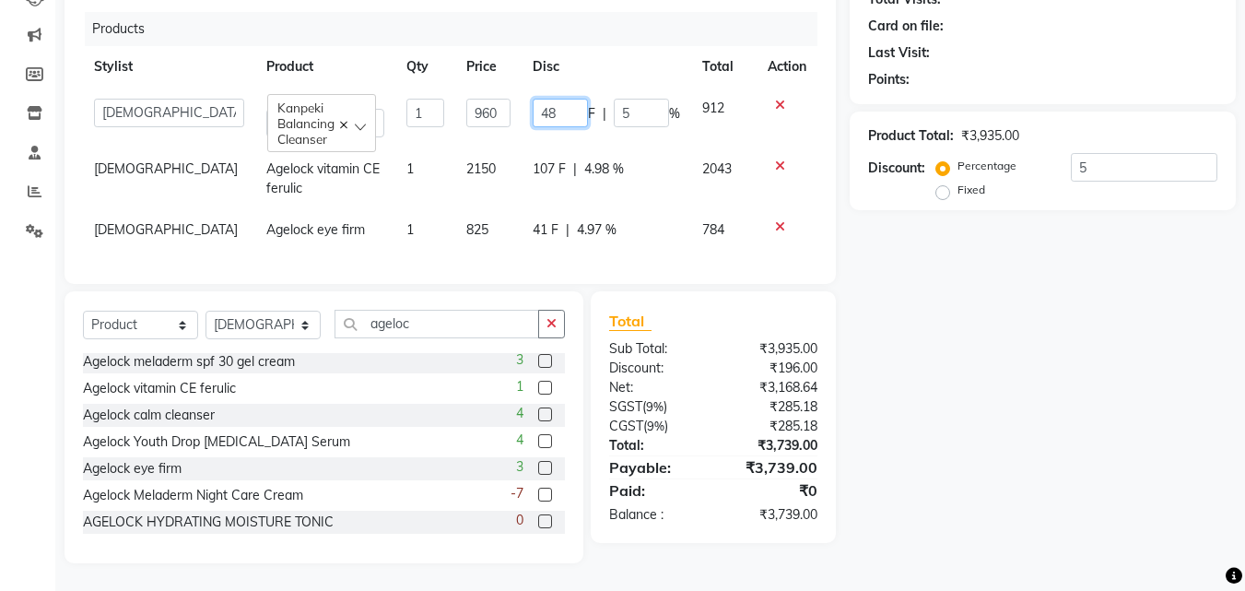
click at [546, 112] on input "48" at bounding box center [560, 113] width 55 height 29
type input "47"
click at [1003, 485] on div "Name: Membership: Total Visits: Card on file: Last Visit: Points: Product Total…" at bounding box center [1050, 243] width 400 height 642
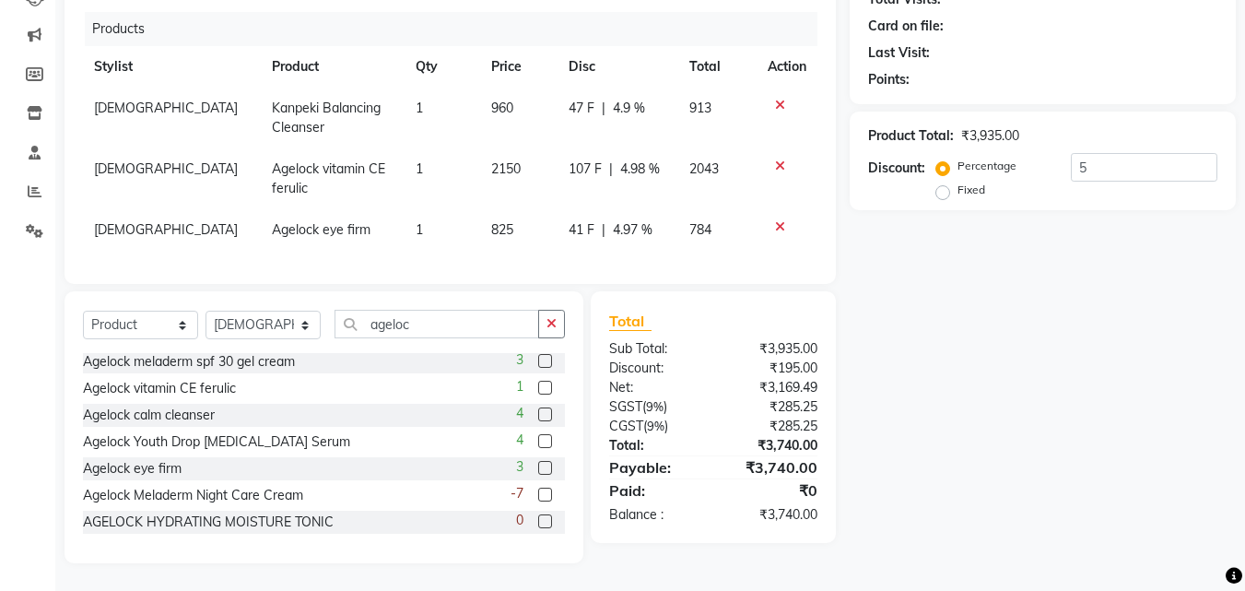
scroll to position [0, 0]
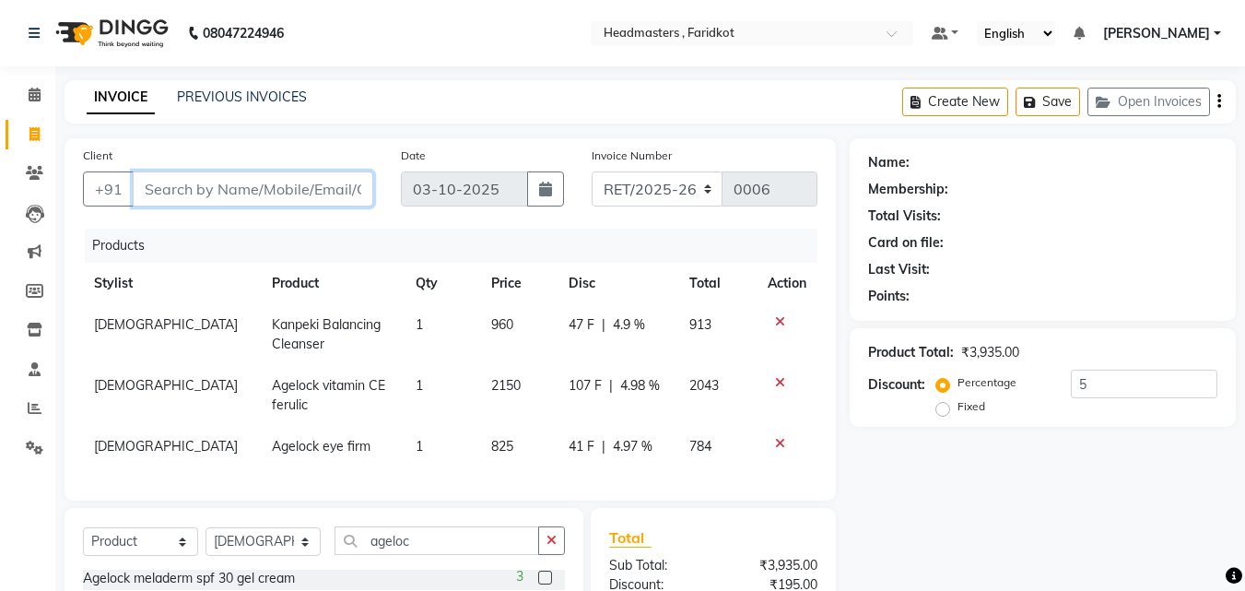
click at [309, 198] on input "Client" at bounding box center [253, 188] width 241 height 35
type input "r"
type input "0"
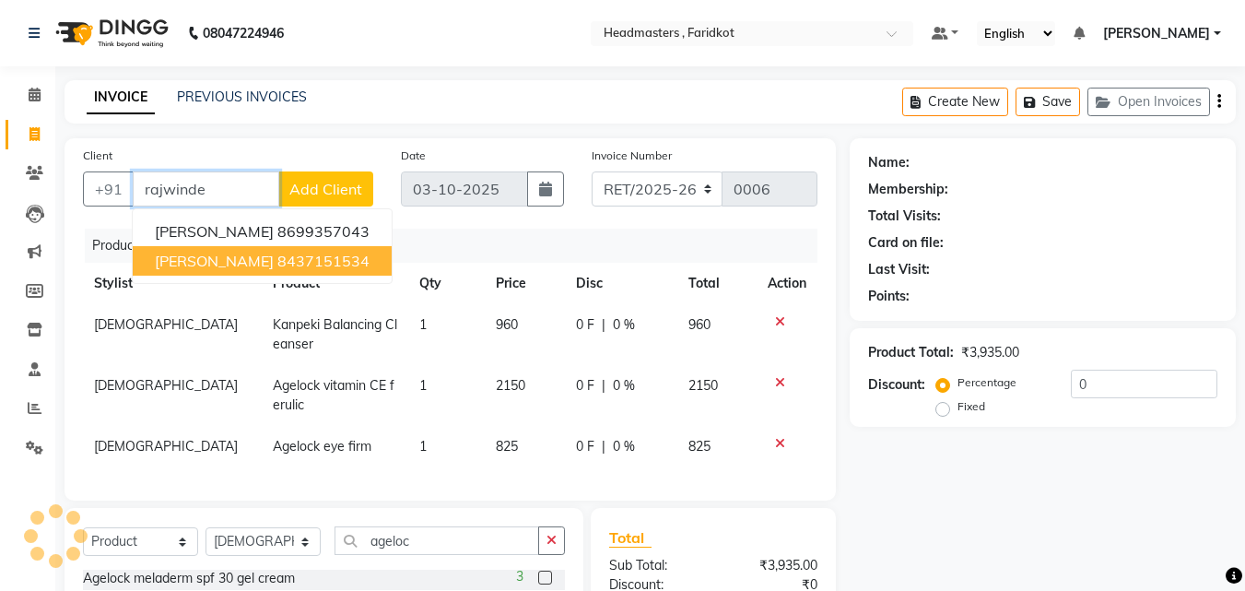
click at [313, 263] on ngb-highlight "8437151534" at bounding box center [323, 261] width 92 height 18
type input "8437151534"
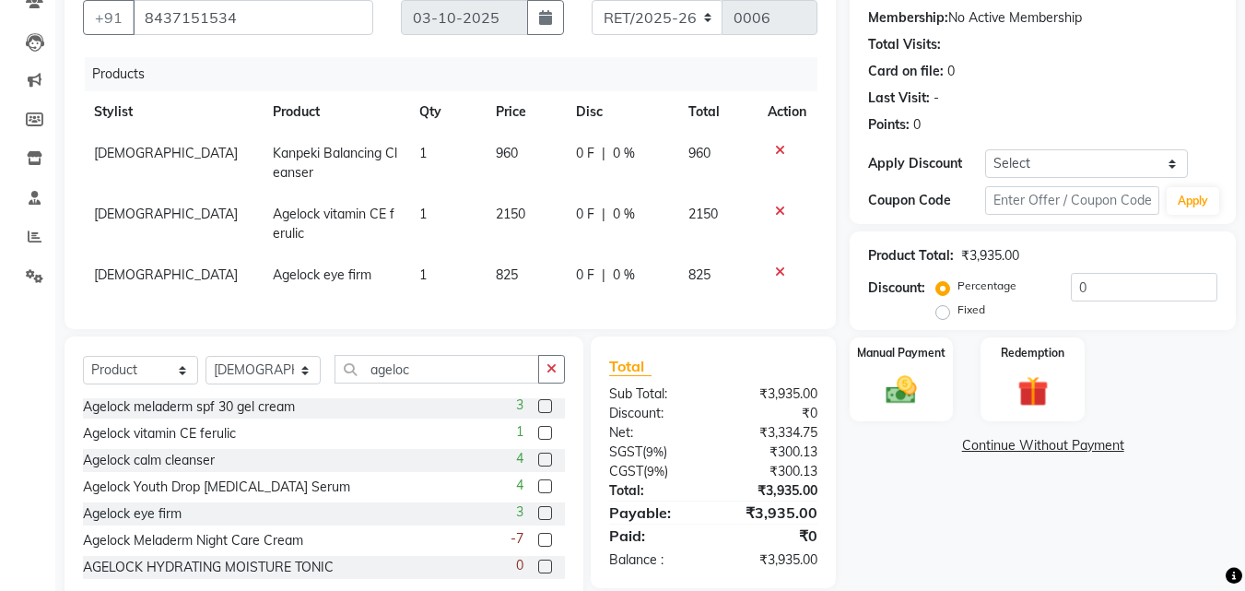
scroll to position [184, 0]
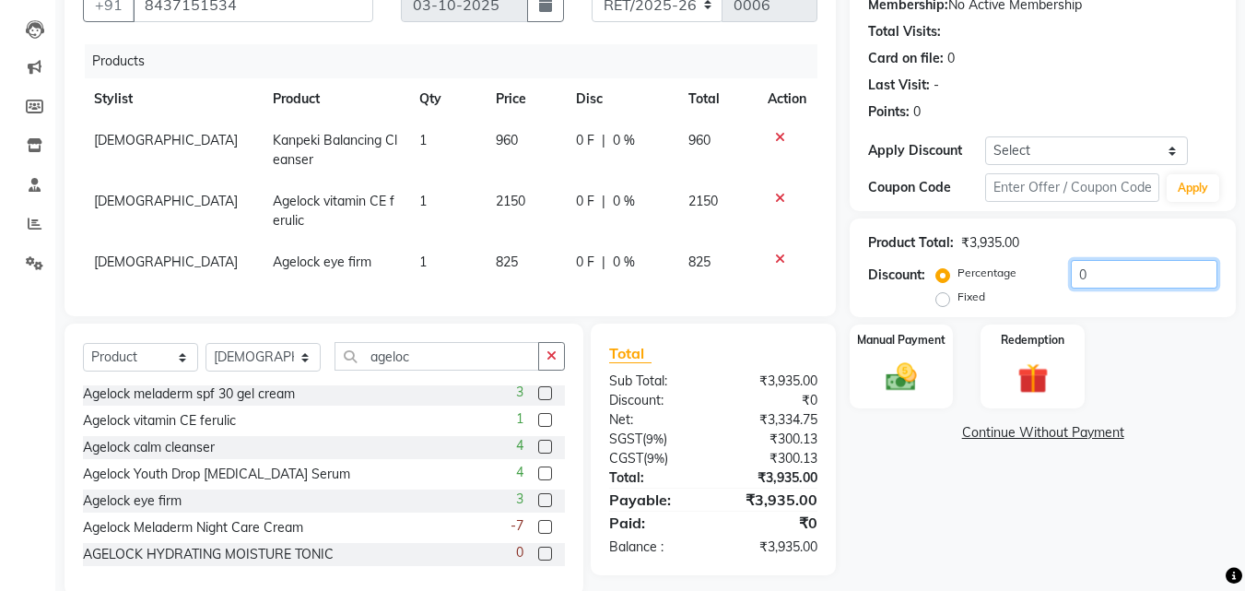
click at [1090, 278] on input "0" at bounding box center [1144, 274] width 147 height 29
type input "05"
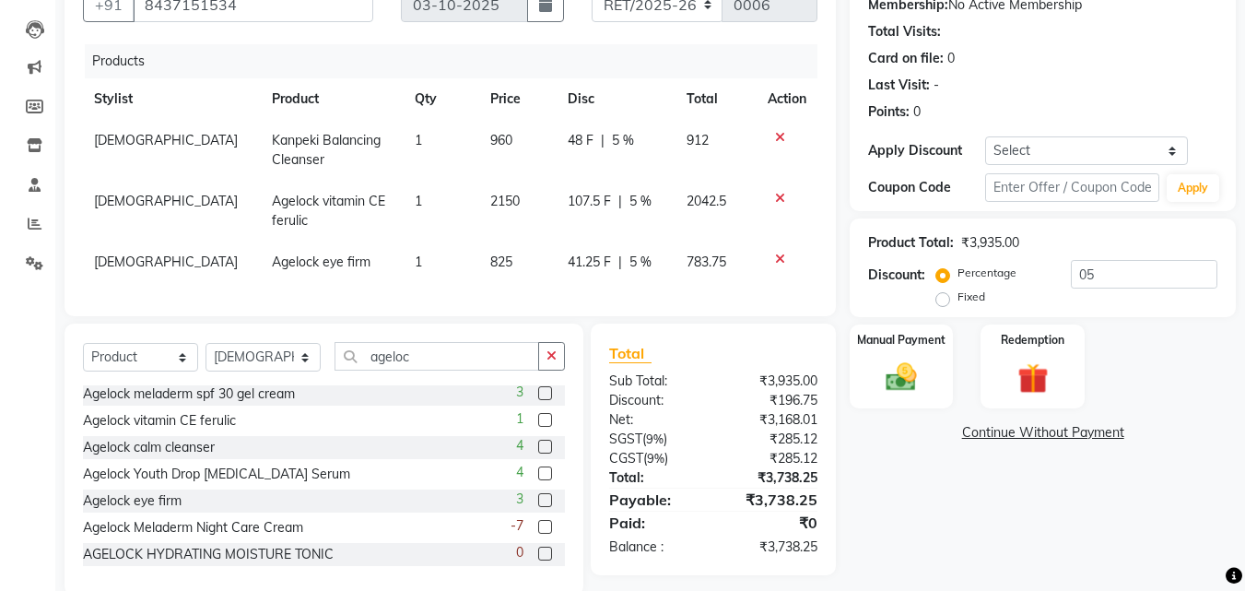
click at [958, 523] on div "Name: [PERSON_NAME] Membership: No Active Membership Total Visits: Card on file…" at bounding box center [1050, 275] width 400 height 642
click at [594, 269] on span "41.25 F" at bounding box center [589, 262] width 43 height 19
select select "76898"
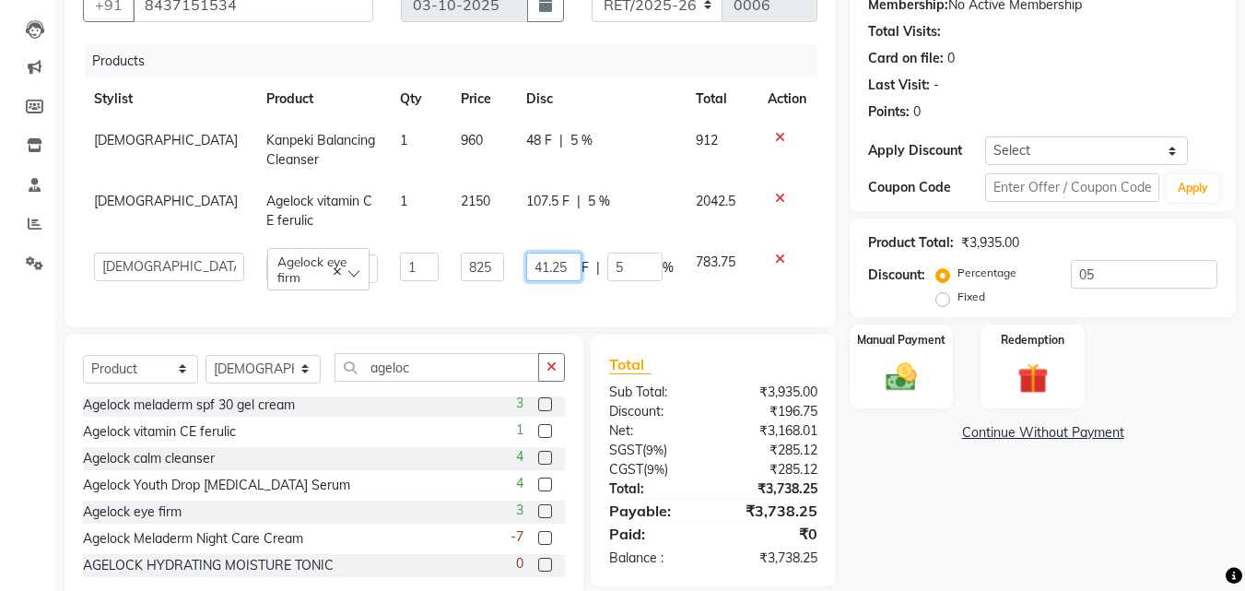
click at [569, 265] on input "41.25" at bounding box center [553, 267] width 55 height 29
type input "41"
click at [553, 206] on td "107.5 F | 5 %" at bounding box center [600, 211] width 170 height 61
select select "76898"
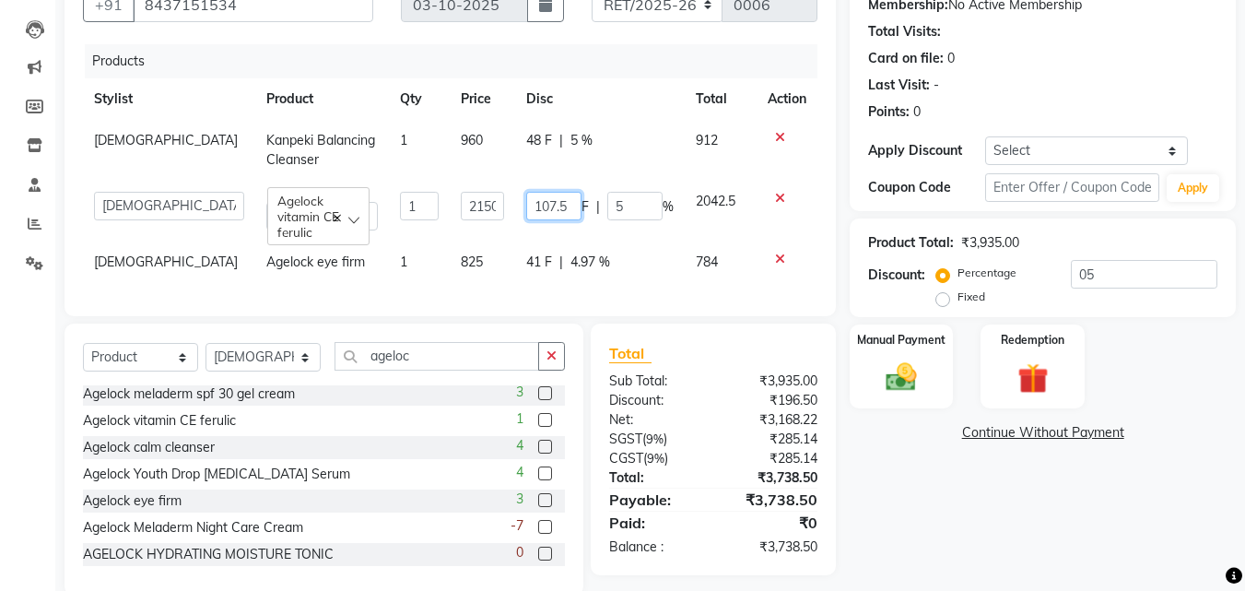
click at [559, 206] on input "107.5" at bounding box center [553, 206] width 55 height 29
type input "107"
click at [937, 572] on div "Name: [PERSON_NAME] Membership: No Active Membership Total Visits: Card on file…" at bounding box center [1050, 275] width 400 height 642
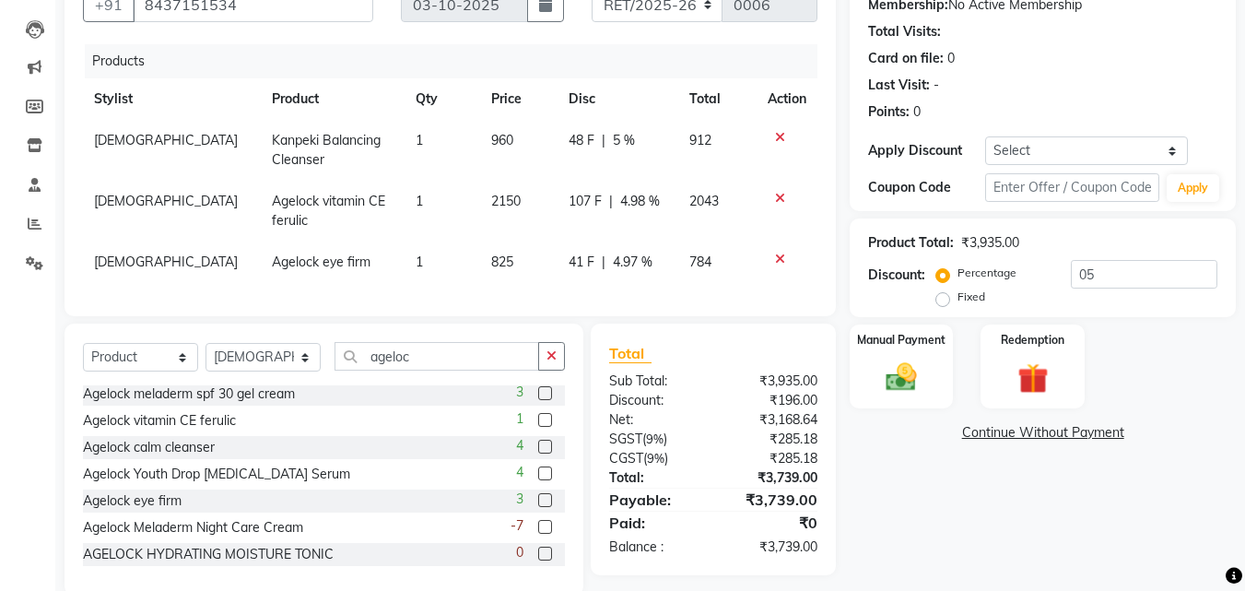
click at [579, 142] on span "48 F" at bounding box center [582, 140] width 26 height 19
select select "76898"
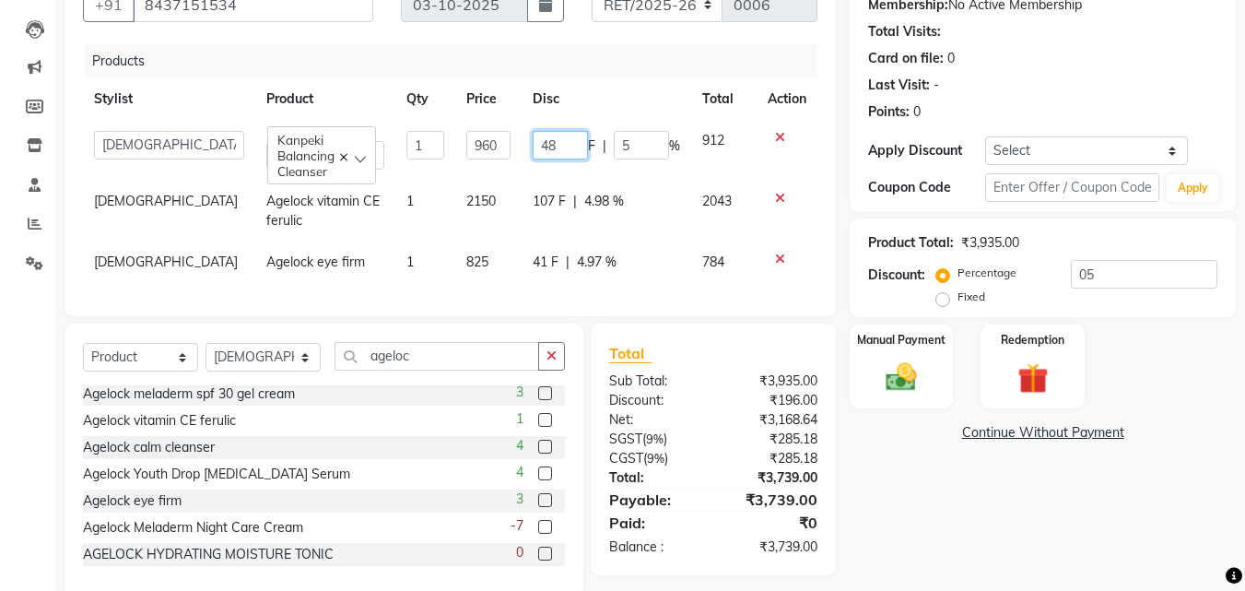
click at [564, 142] on input "48" at bounding box center [560, 145] width 55 height 29
type input "47"
click at [926, 502] on div "Name: [PERSON_NAME] Membership: No Active Membership Total Visits: Card on file…" at bounding box center [1050, 275] width 400 height 642
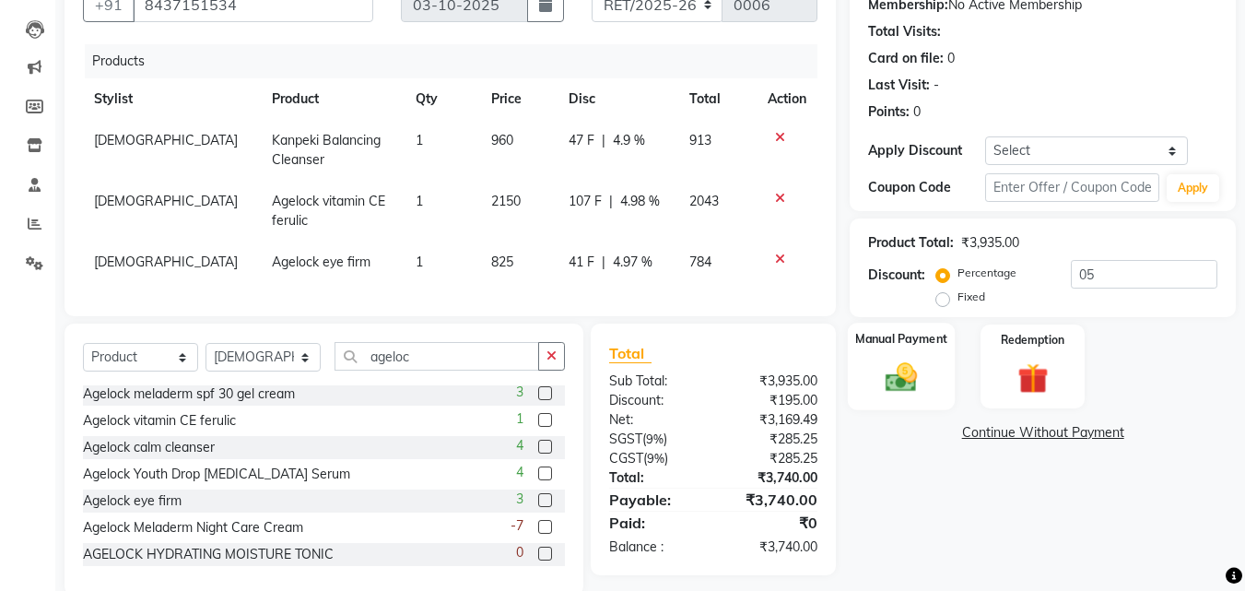
scroll to position [230, 0]
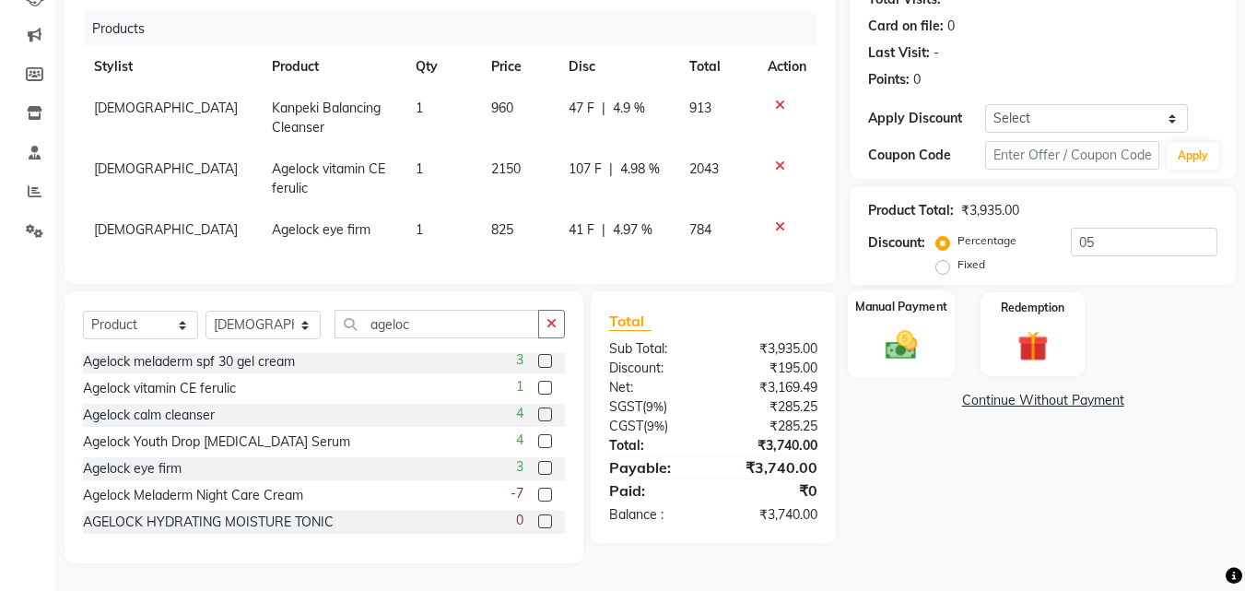
click at [896, 336] on img at bounding box center [902, 344] width 52 height 37
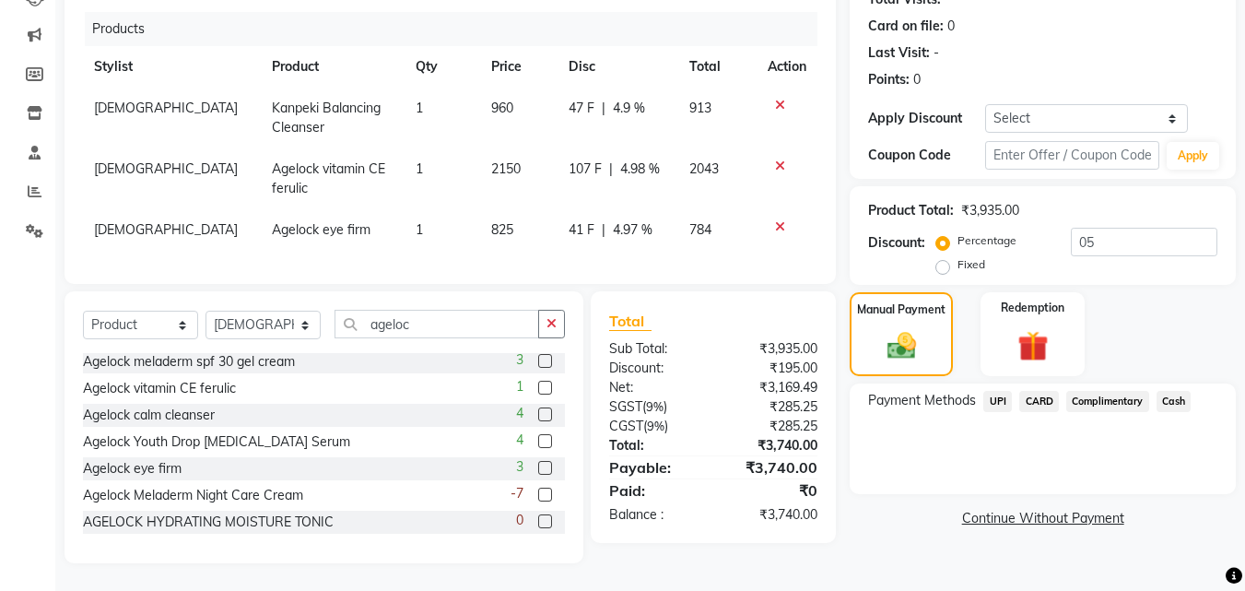
click at [997, 391] on span "UPI" at bounding box center [997, 401] width 29 height 21
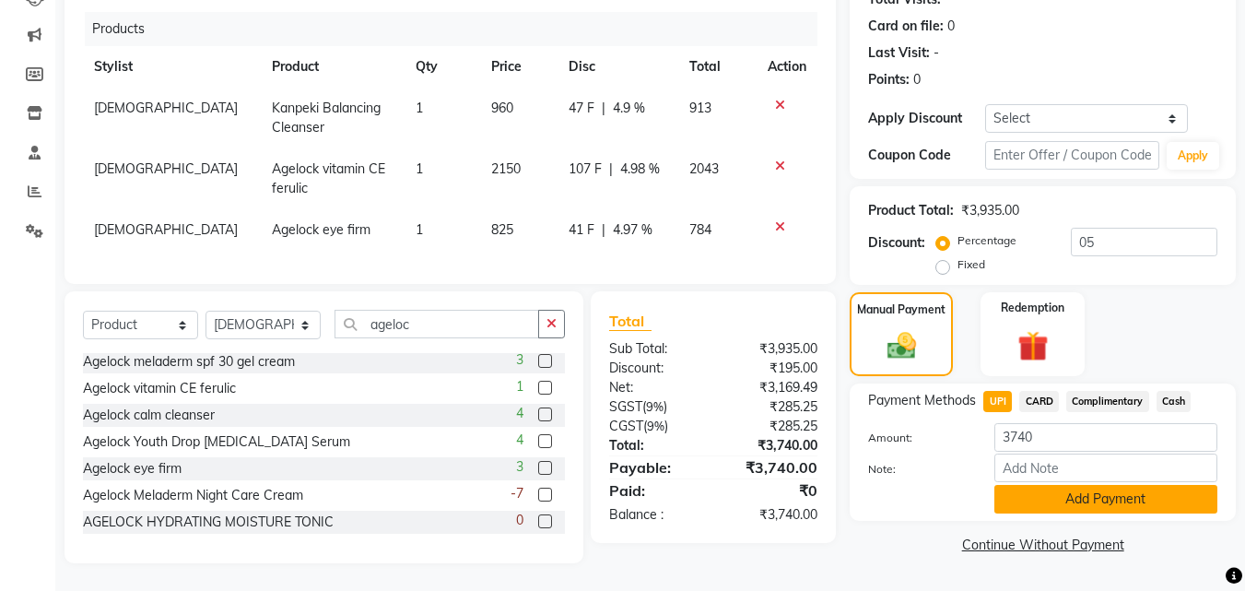
click at [1006, 490] on button "Add Payment" at bounding box center [1106, 499] width 223 height 29
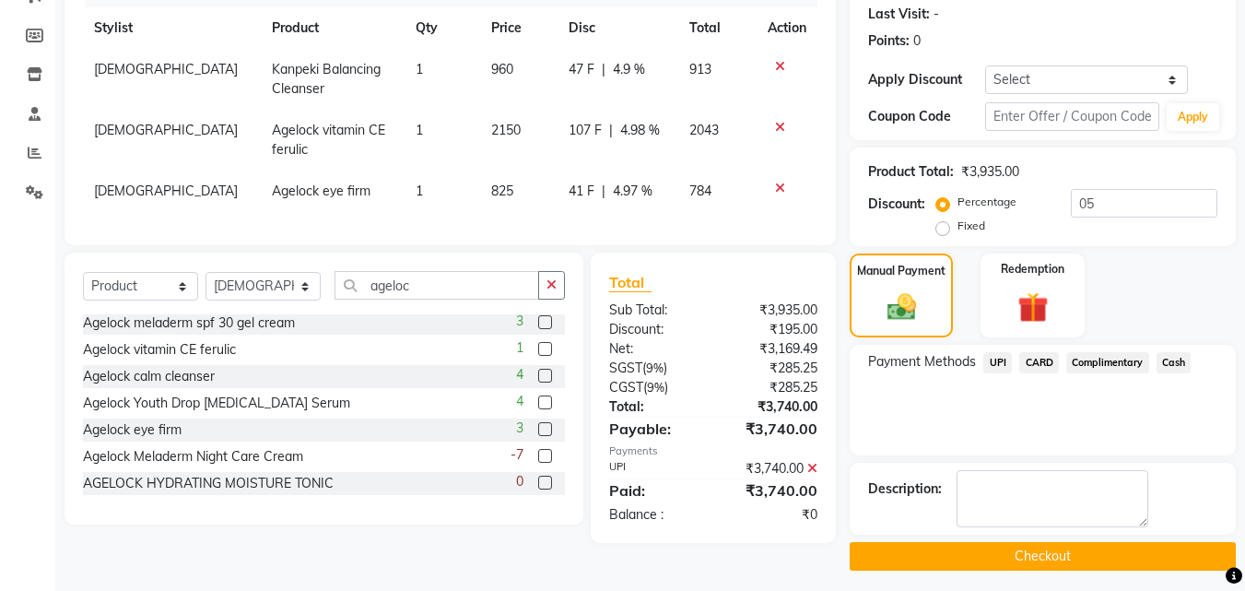
scroll to position [263, 0]
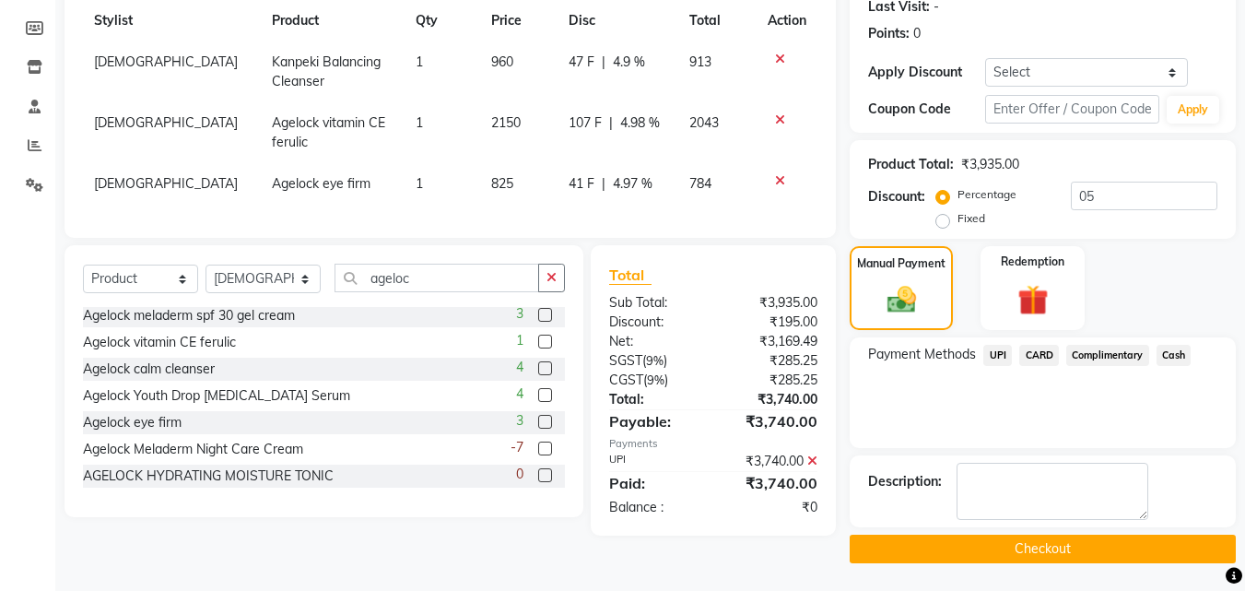
click at [1030, 536] on button "Checkout" at bounding box center [1043, 549] width 386 height 29
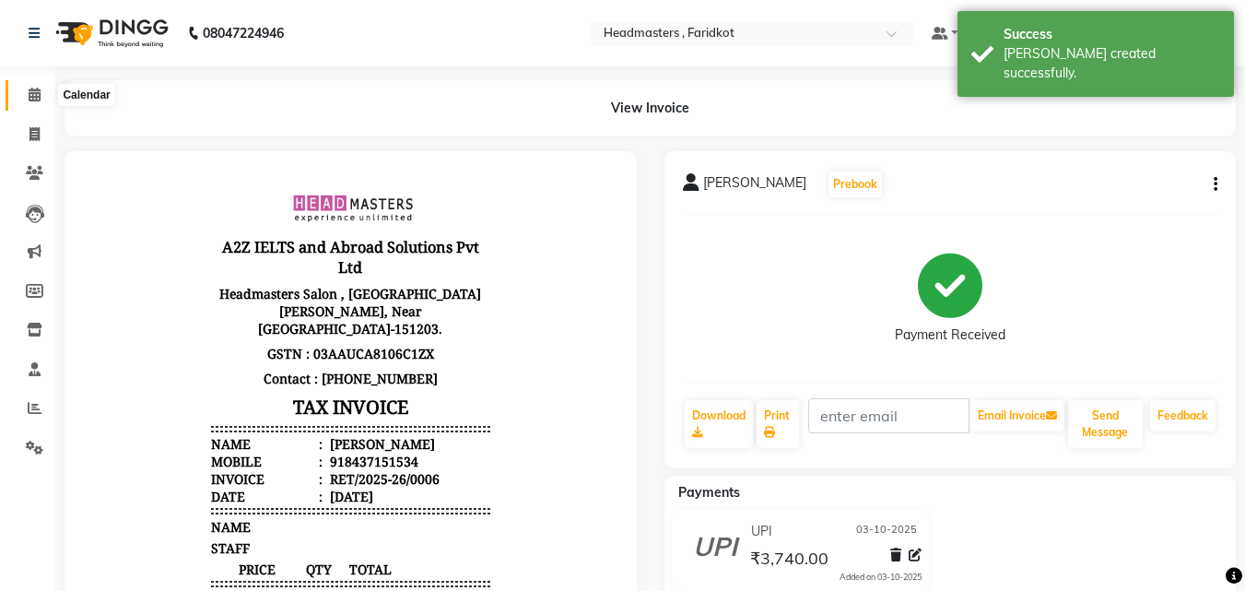
click at [37, 93] on icon at bounding box center [35, 95] width 12 height 14
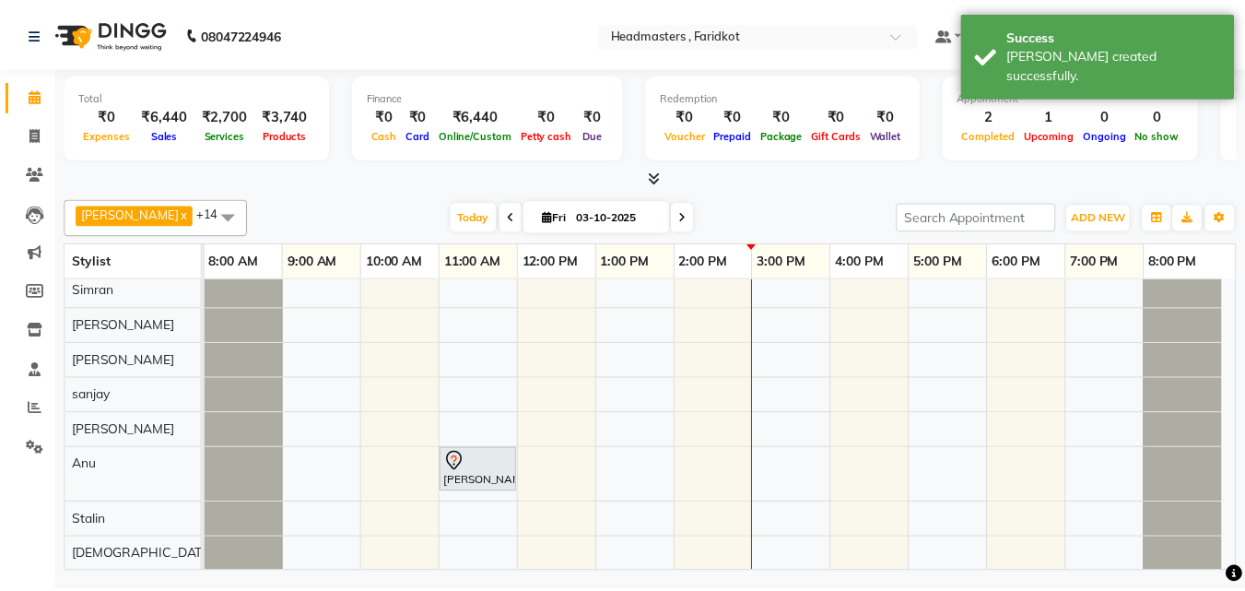
scroll to position [285, 0]
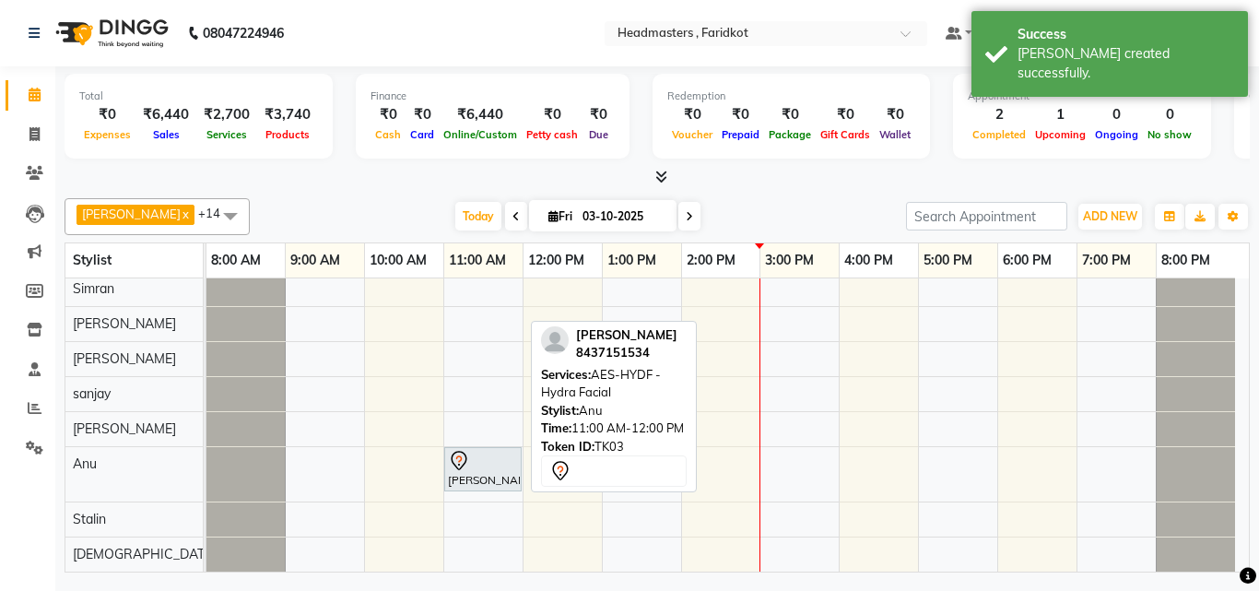
click at [483, 455] on div at bounding box center [483, 461] width 70 height 22
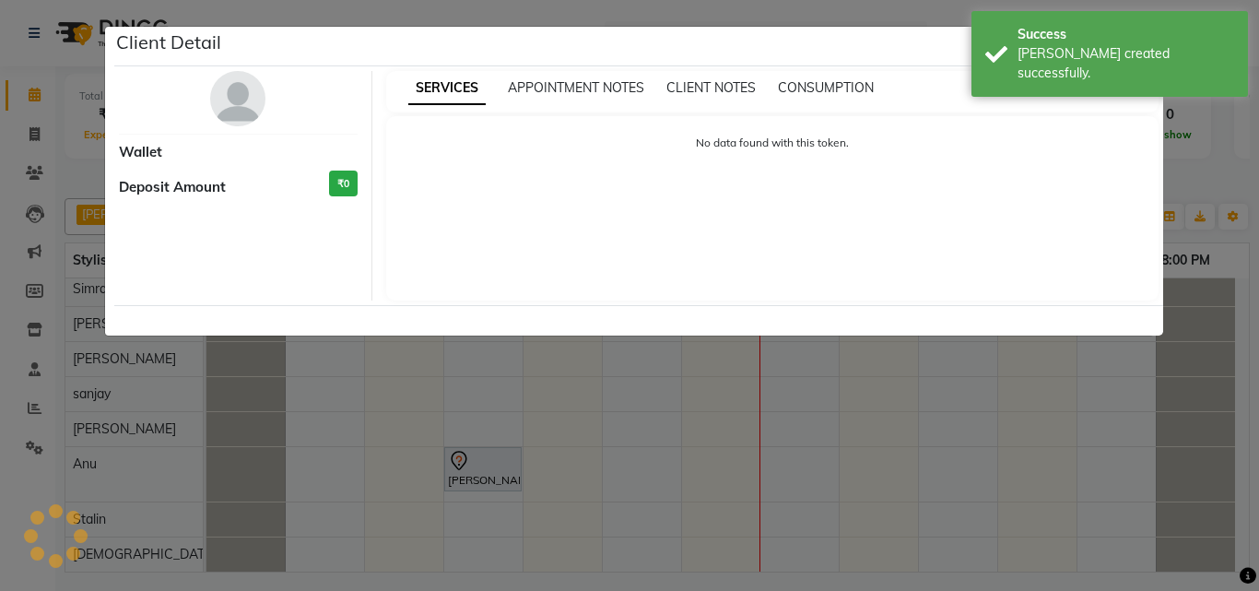
select select "7"
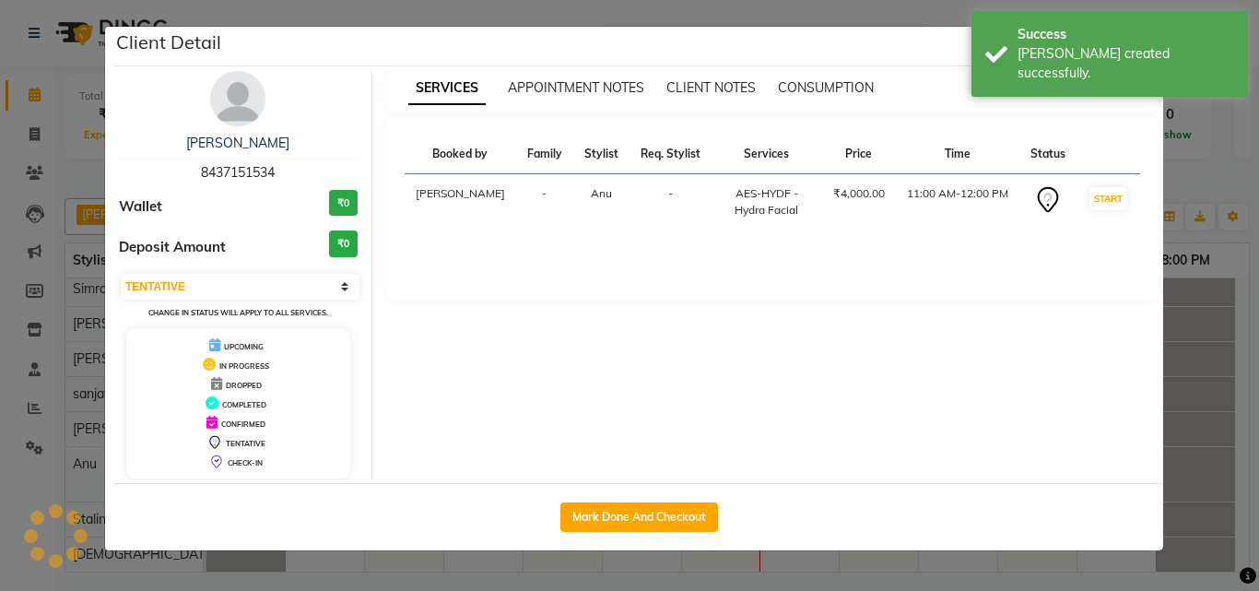
click at [701, 498] on div "Mark Done And Checkout" at bounding box center [638, 516] width 1049 height 67
click at [698, 512] on button "Mark Done And Checkout" at bounding box center [639, 516] width 158 height 29
select select "service"
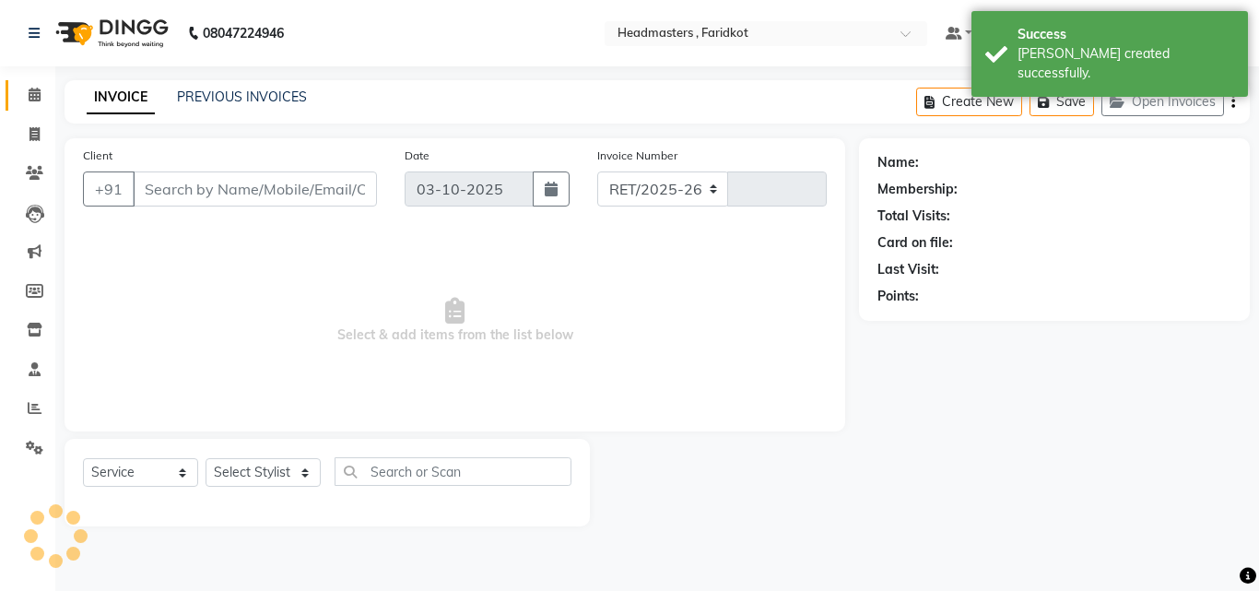
select select "7919"
type input "1367"
type input "8437151534"
select select "85170"
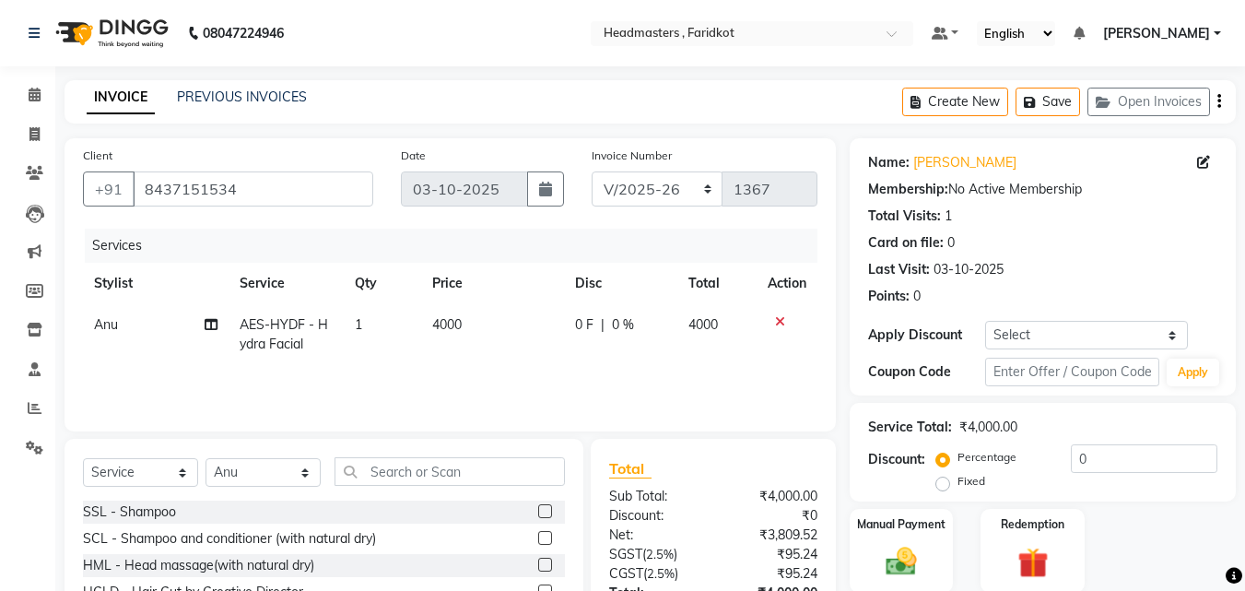
click at [595, 315] on div "0 F | 0 %" at bounding box center [620, 324] width 91 height 19
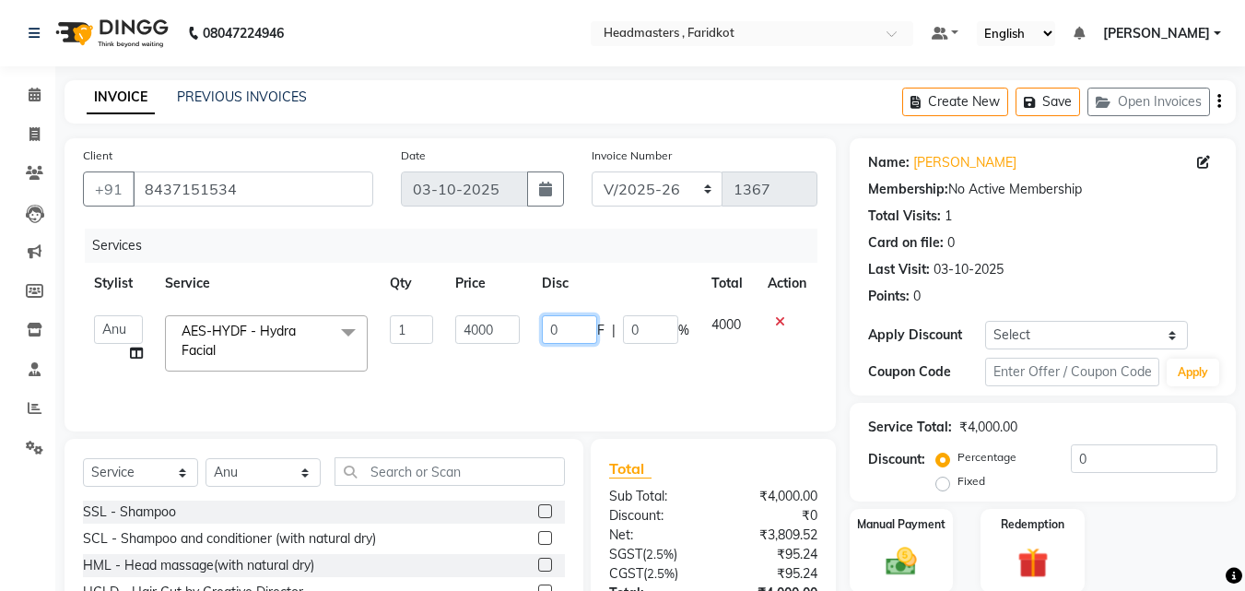
click at [595, 315] on input "0" at bounding box center [569, 329] width 55 height 29
type input "01500"
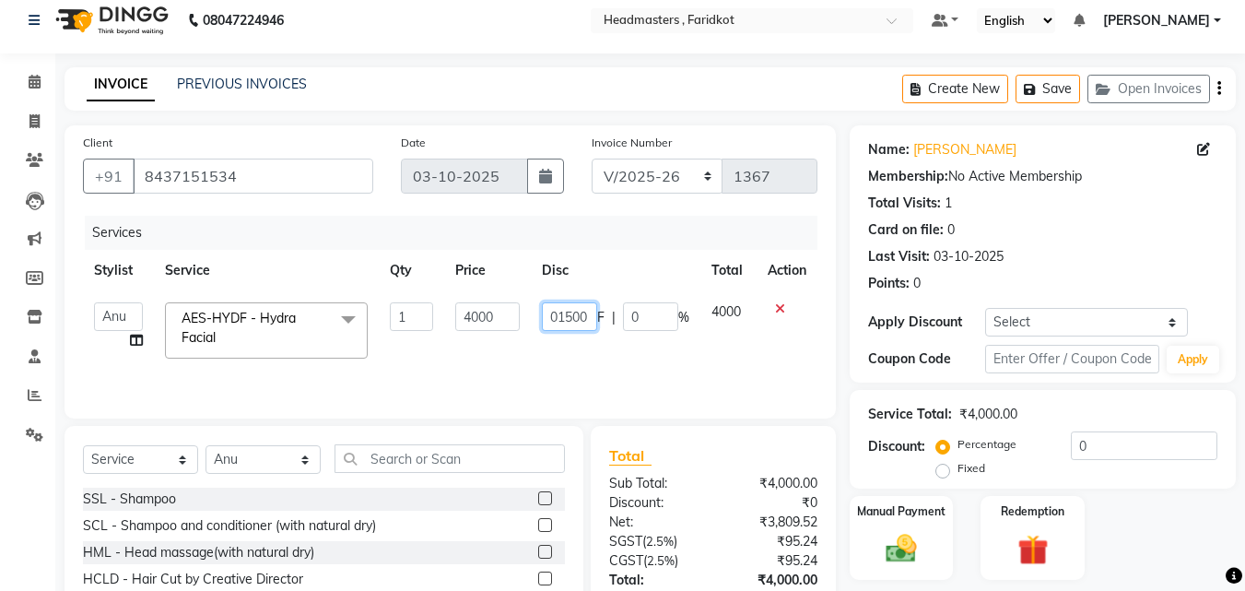
scroll to position [147, 0]
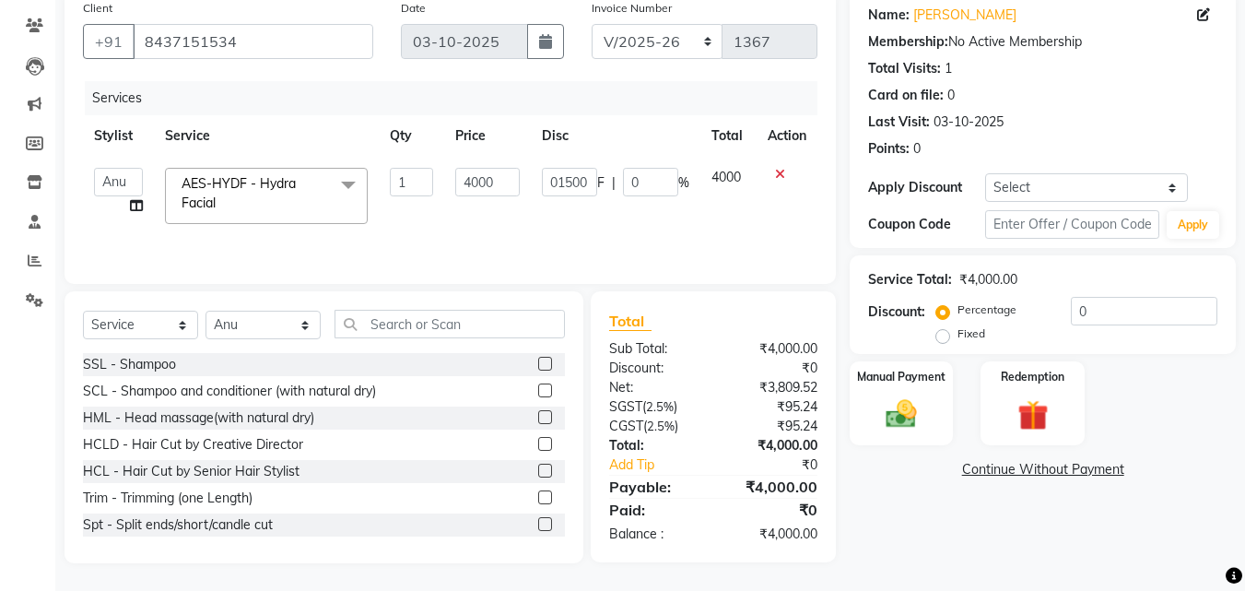
click at [997, 526] on div "Name: [PERSON_NAME] Membership: No Active Membership Total Visits: 1 Card on fi…" at bounding box center [1050, 277] width 400 height 572
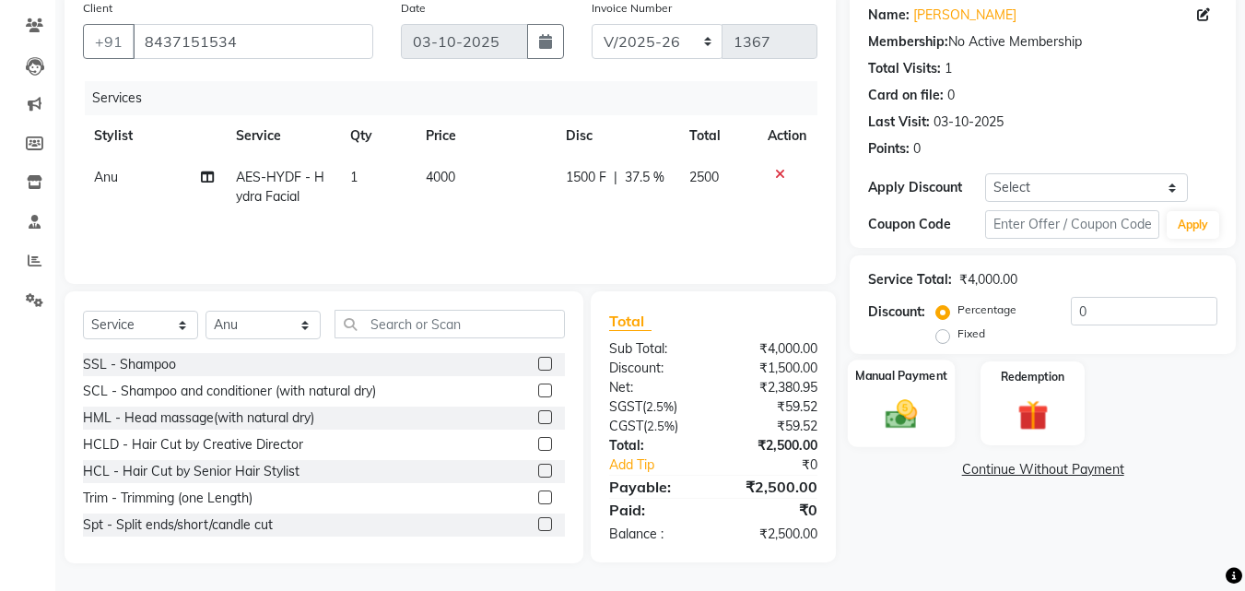
click at [904, 412] on img at bounding box center [902, 413] width 52 height 37
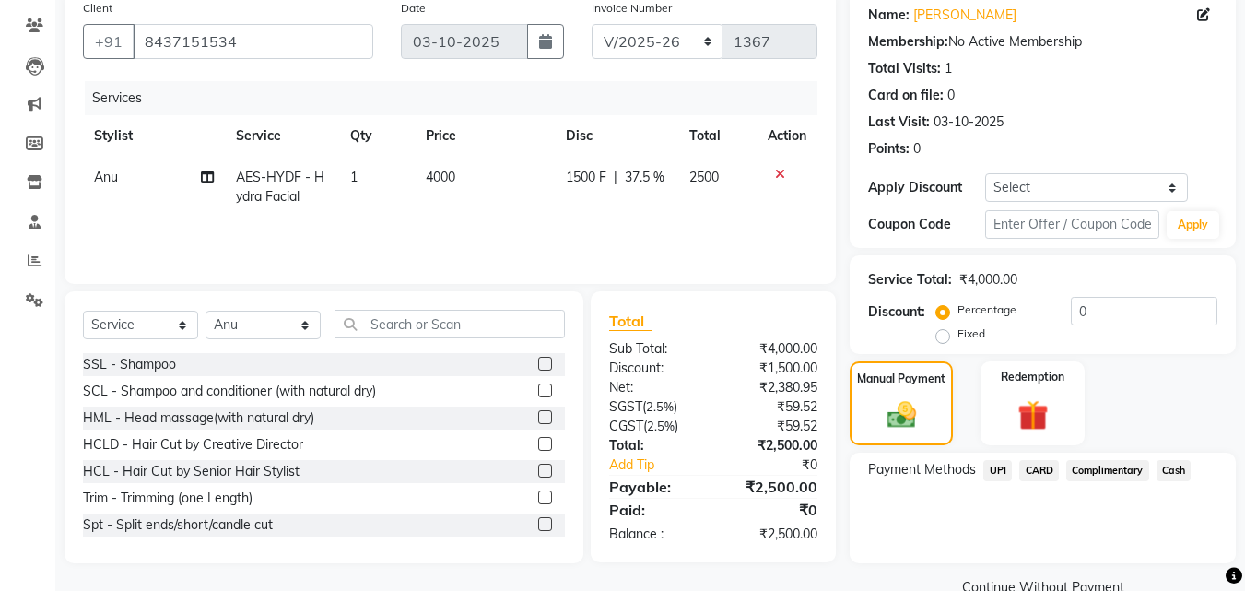
click at [988, 470] on span "UPI" at bounding box center [997, 470] width 29 height 21
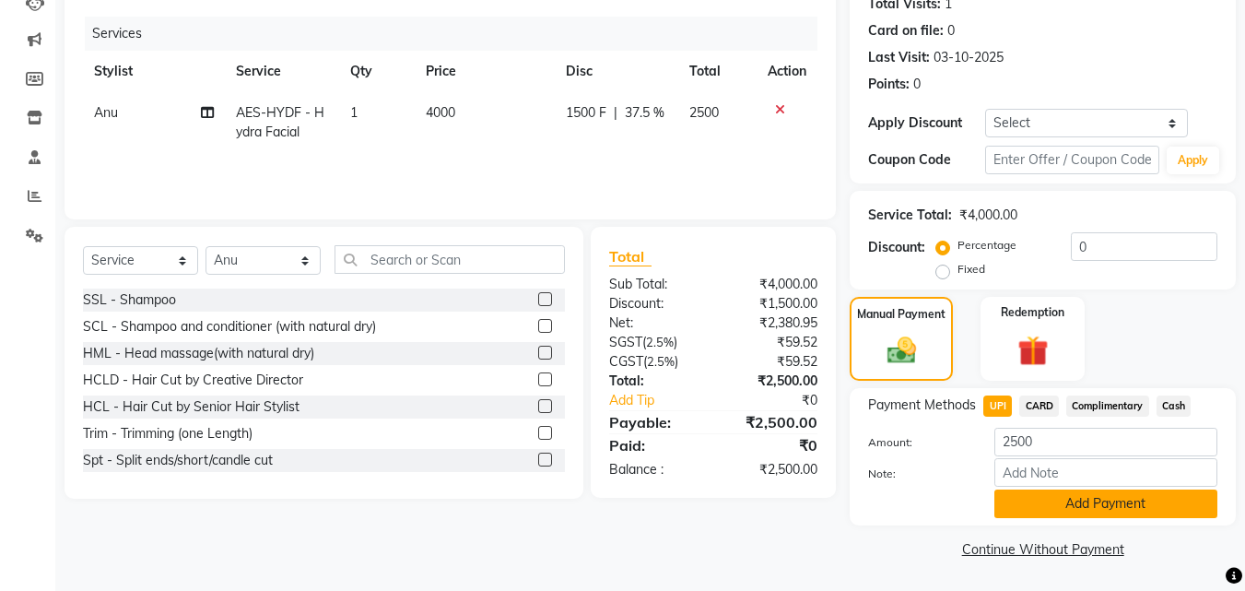
click at [1019, 509] on button "Add Payment" at bounding box center [1106, 503] width 223 height 29
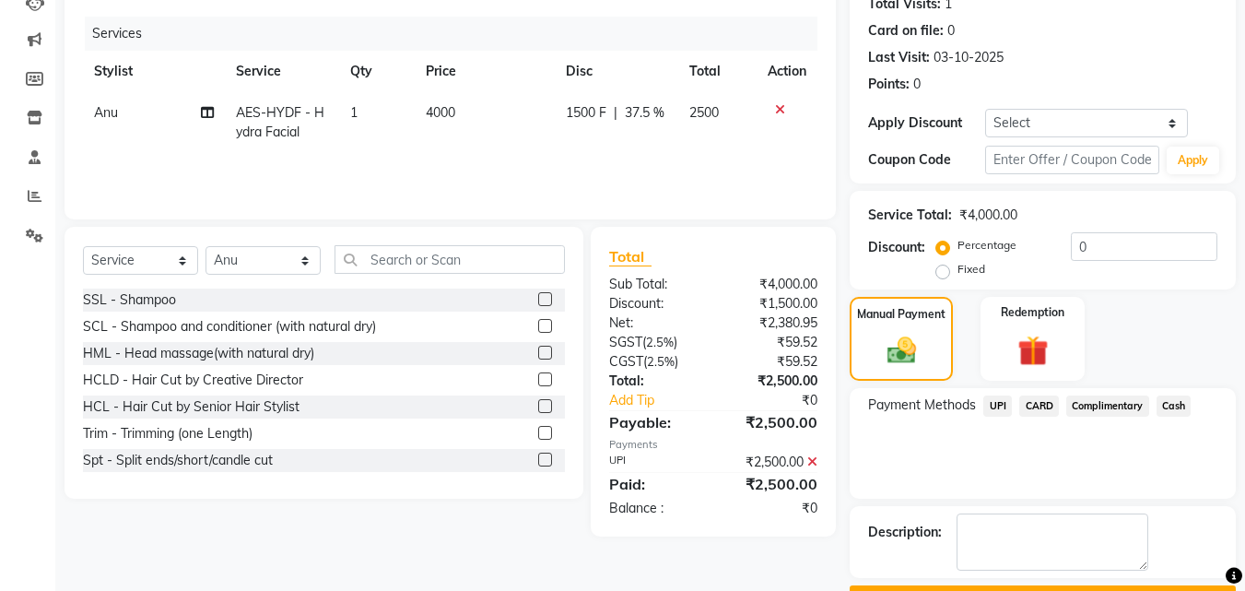
scroll to position [263, 0]
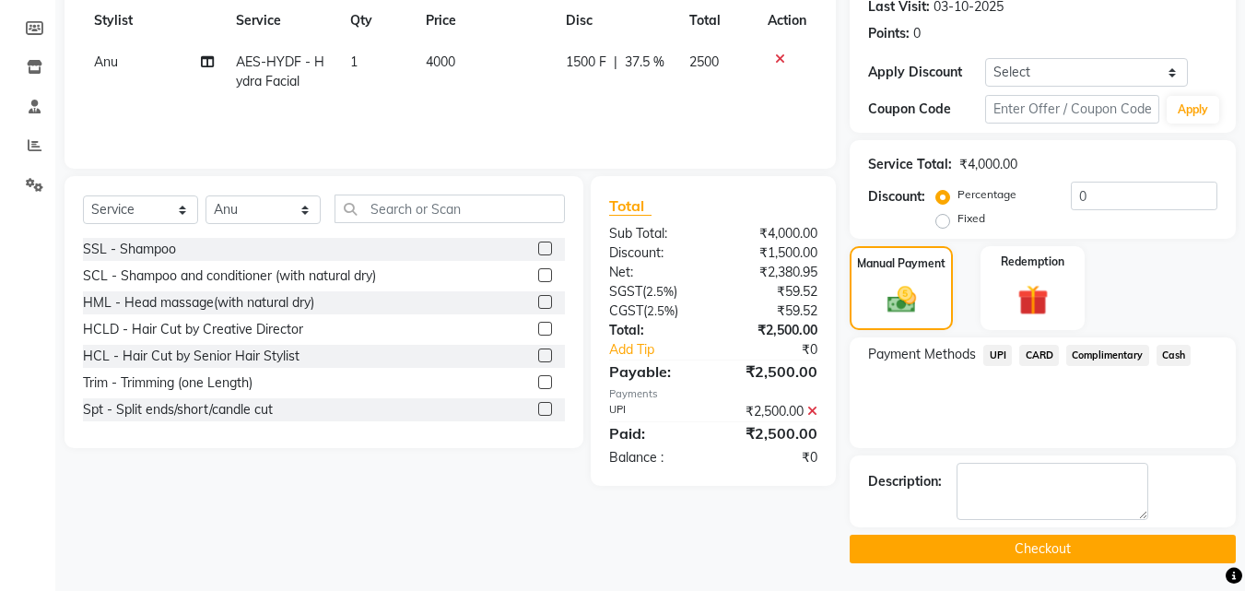
click at [1018, 562] on button "Checkout" at bounding box center [1043, 549] width 386 height 29
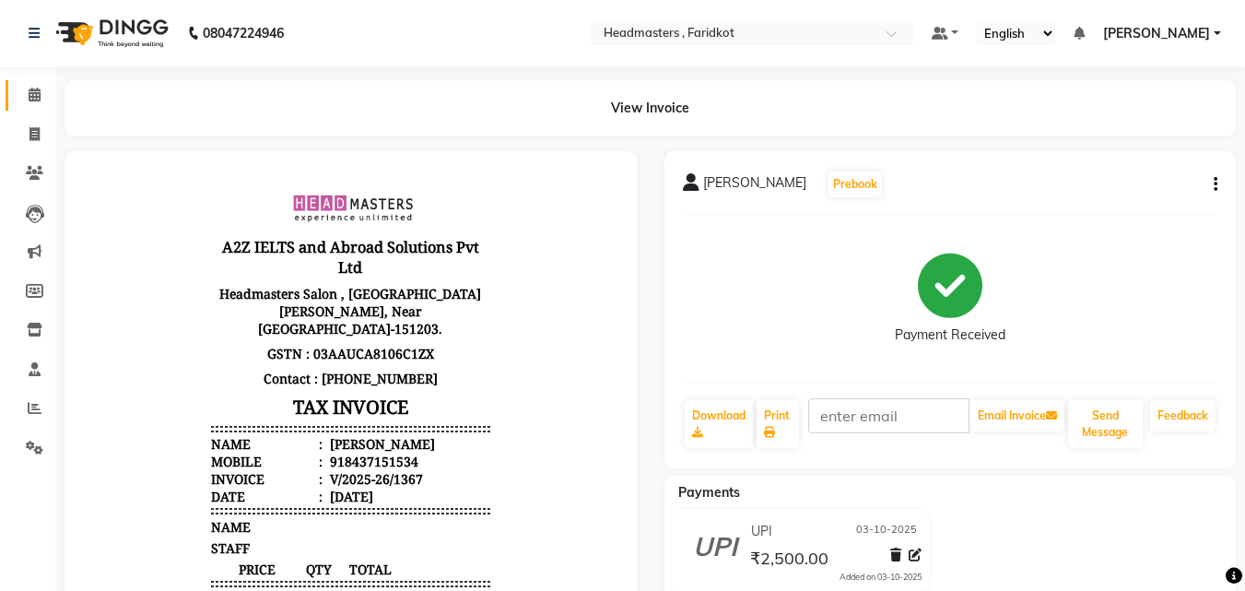
click at [30, 108] on link "Calendar" at bounding box center [28, 95] width 44 height 30
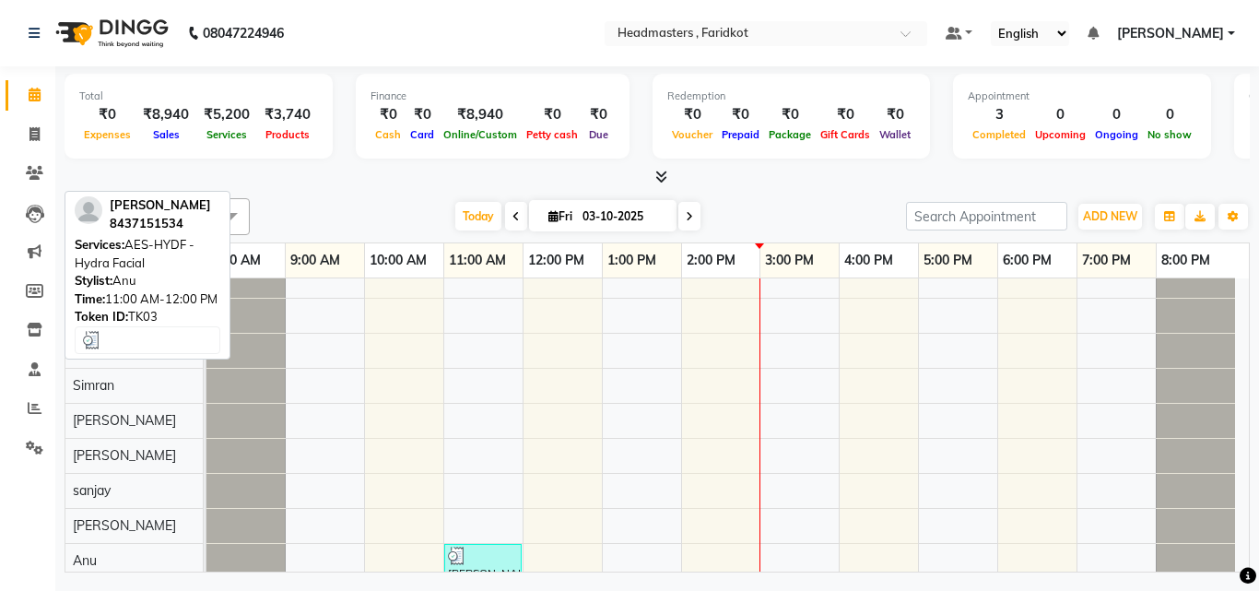
scroll to position [277, 0]
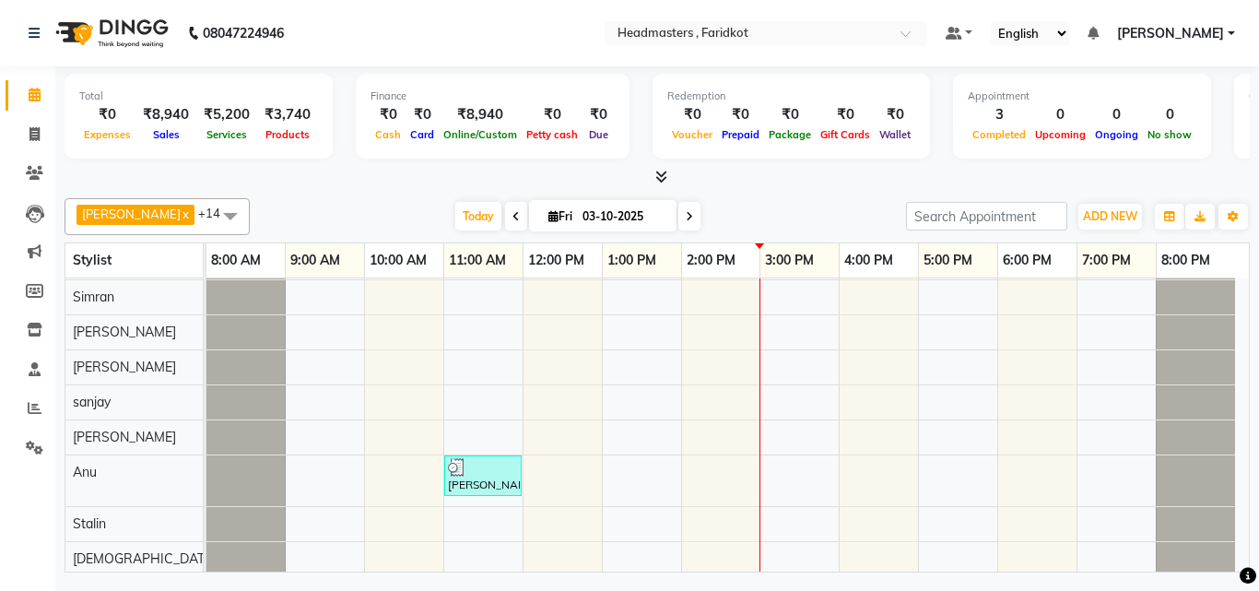
click at [535, 432] on div "Nikhil, TK02, 11:00 AM-11:30 AM, SH - Shave [PERSON_NAME], TK01, 10:00 AM-11:00…" at bounding box center [727, 289] width 1042 height 574
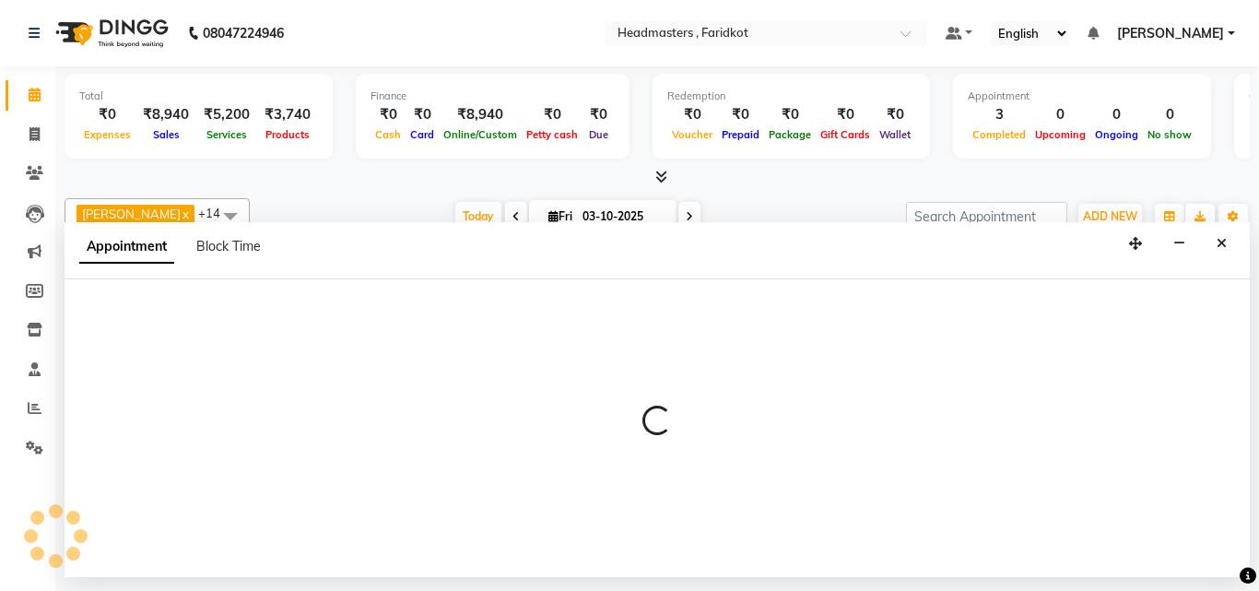
select select "84505"
select select "tentative"
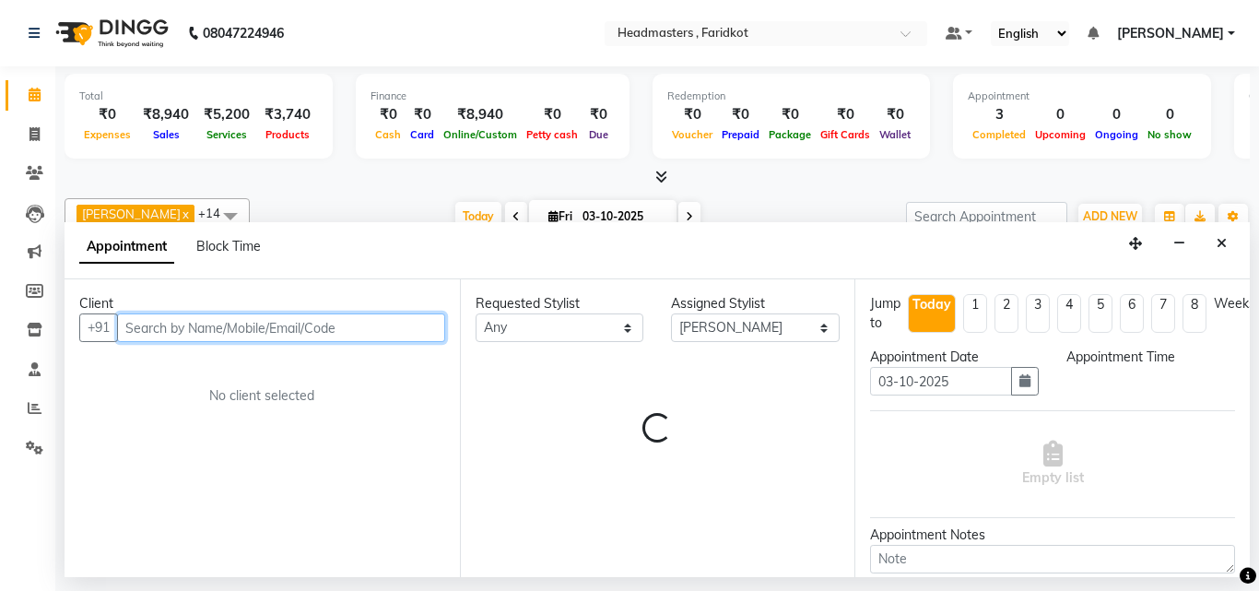
select select "720"
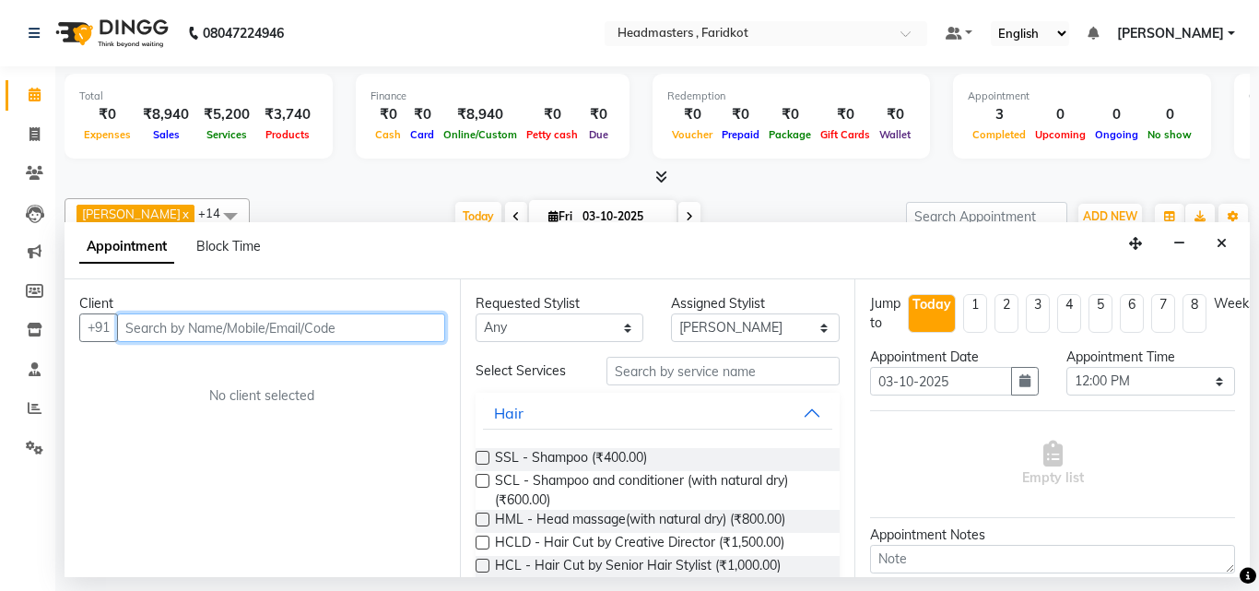
click at [394, 317] on input "text" at bounding box center [281, 327] width 328 height 29
click at [391, 324] on input "text" at bounding box center [281, 327] width 328 height 29
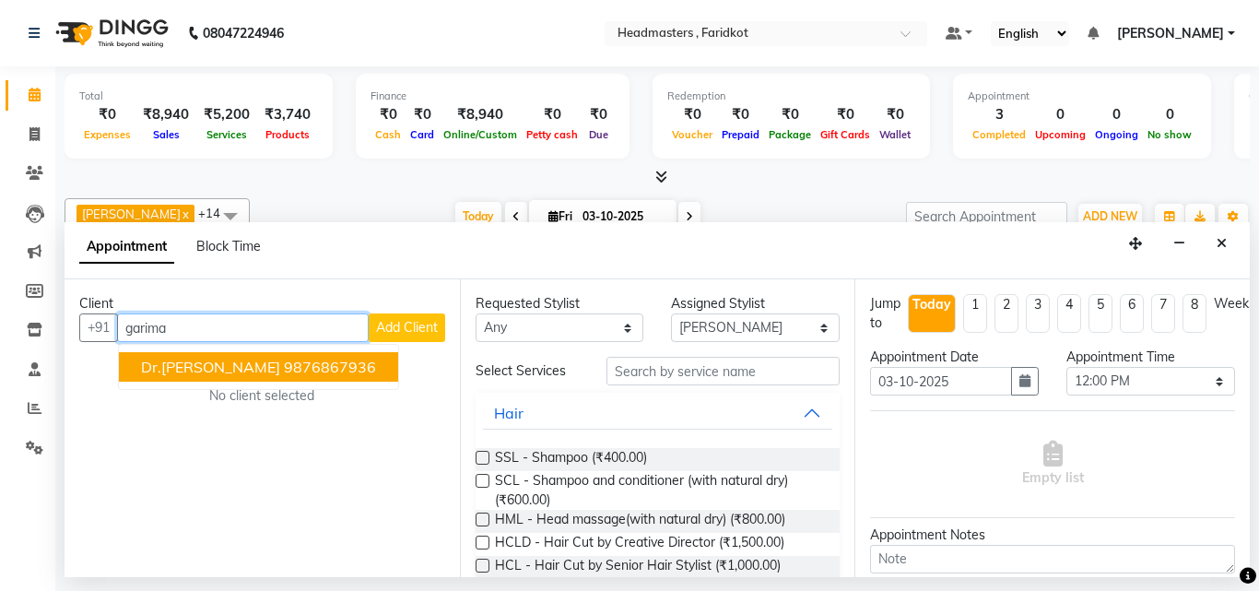
click at [306, 326] on input "garima" at bounding box center [243, 327] width 252 height 29
type input "g"
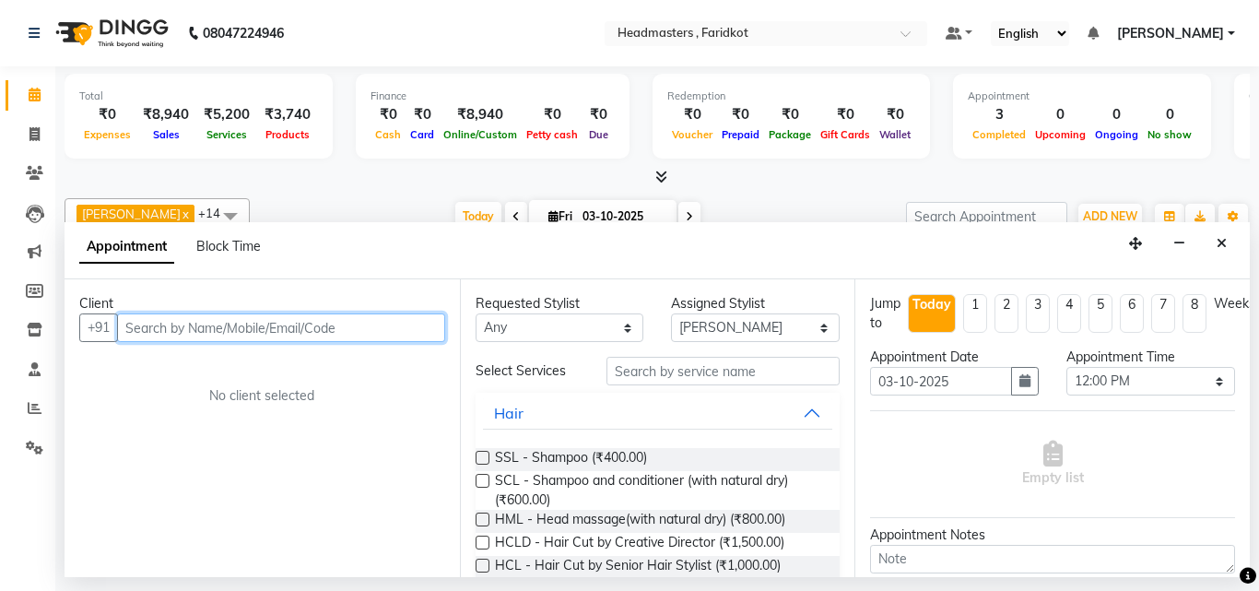
click at [341, 342] on input "text" at bounding box center [281, 327] width 328 height 29
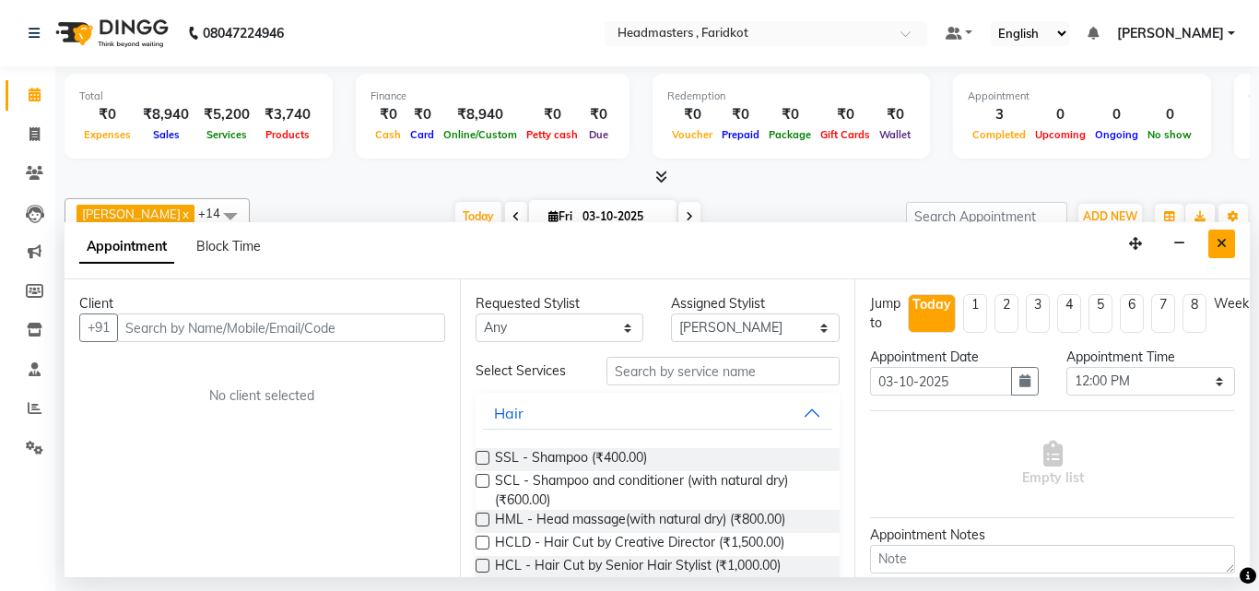
click at [1223, 253] on button "Close" at bounding box center [1221, 244] width 27 height 29
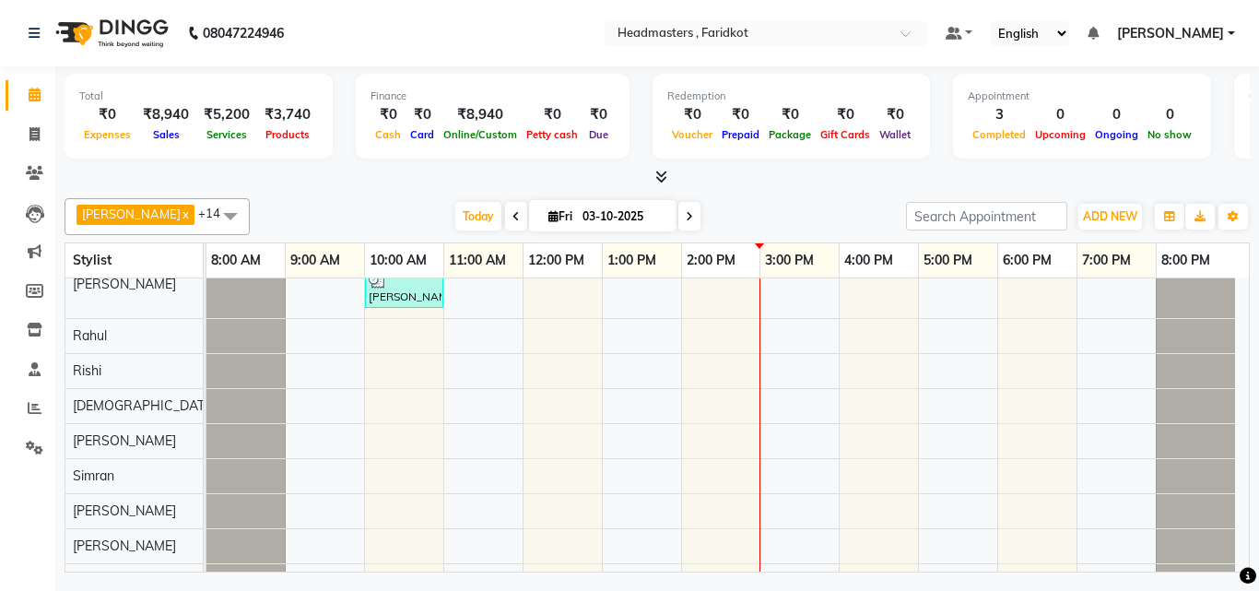
scroll to position [5, 0]
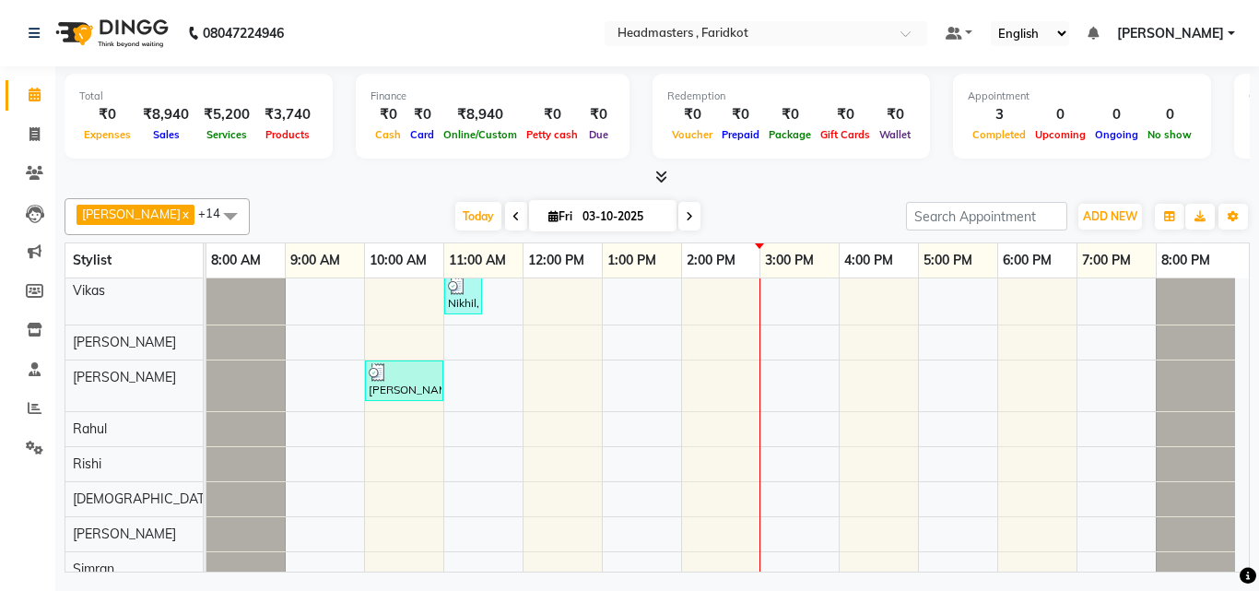
click at [594, 383] on div "Nikhil, TK02, 11:00 AM-11:30 AM, SH - Shave [PERSON_NAME], TK01, 10:00 AM-11:00…" at bounding box center [727, 561] width 1042 height 574
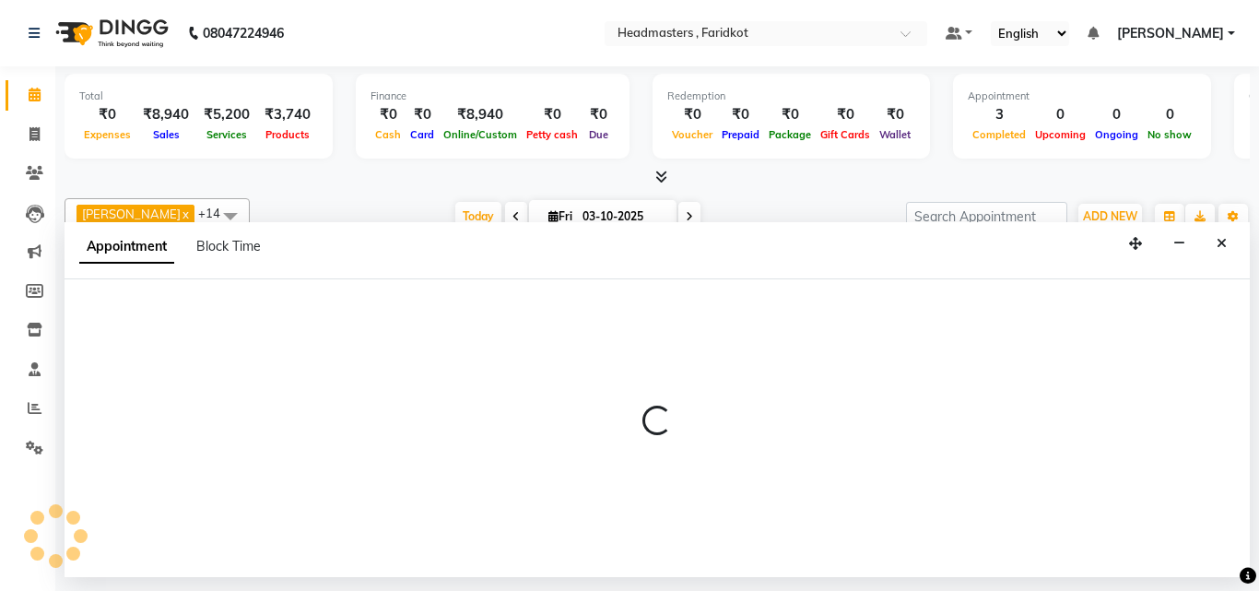
select select "71454"
select select "tentative"
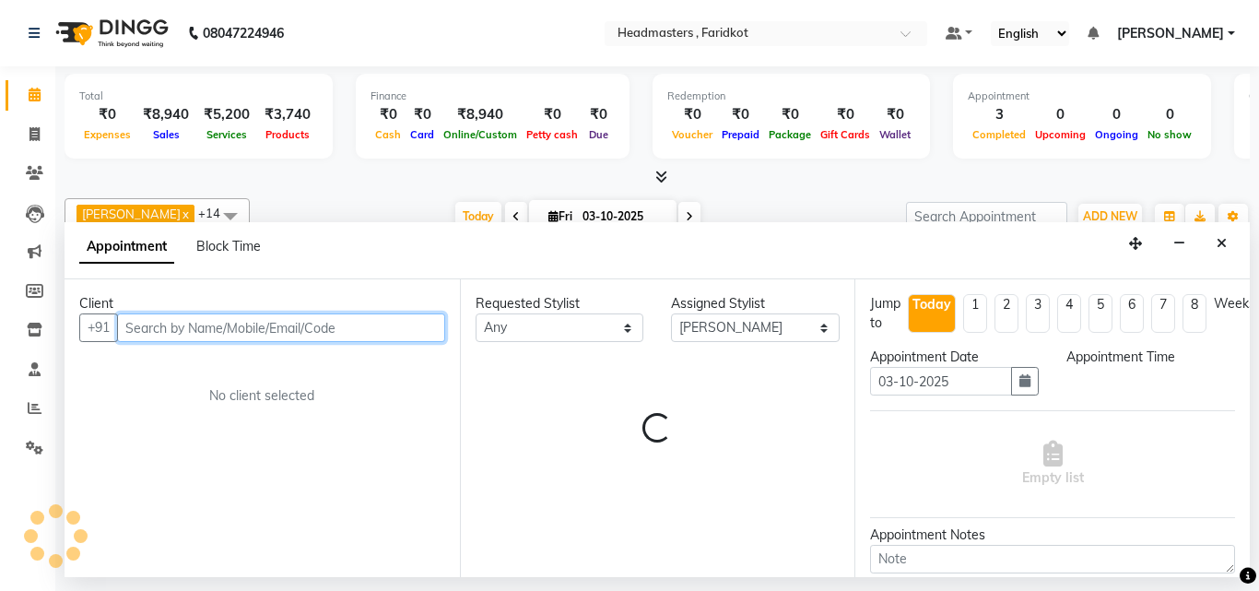
select select "720"
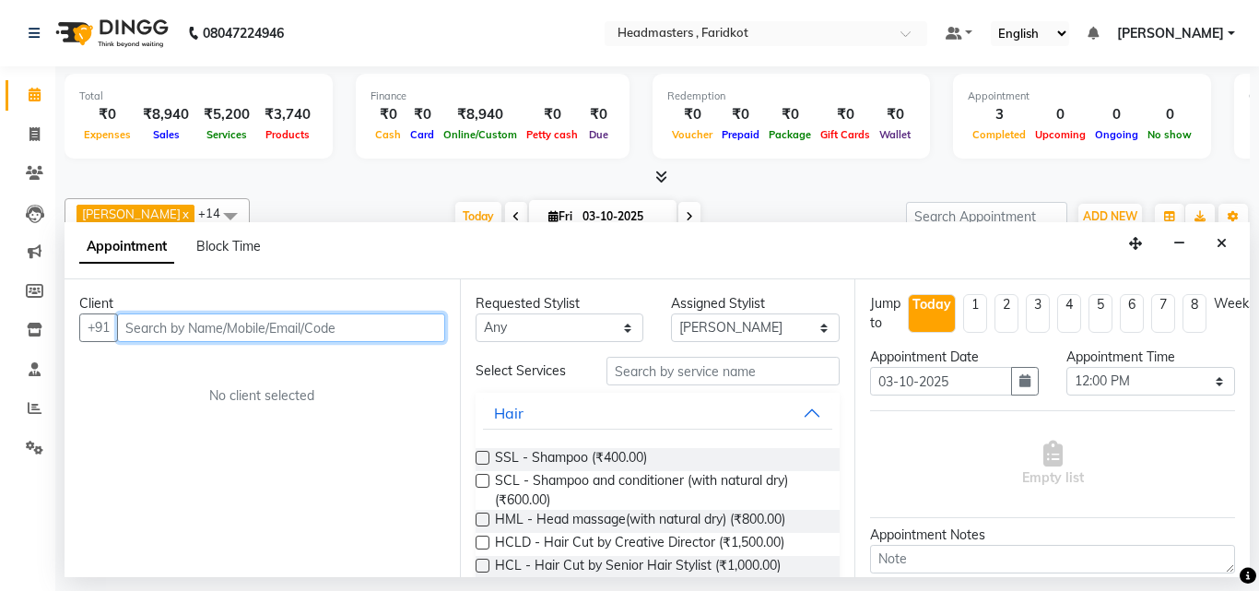
click at [247, 329] on input "text" at bounding box center [281, 327] width 328 height 29
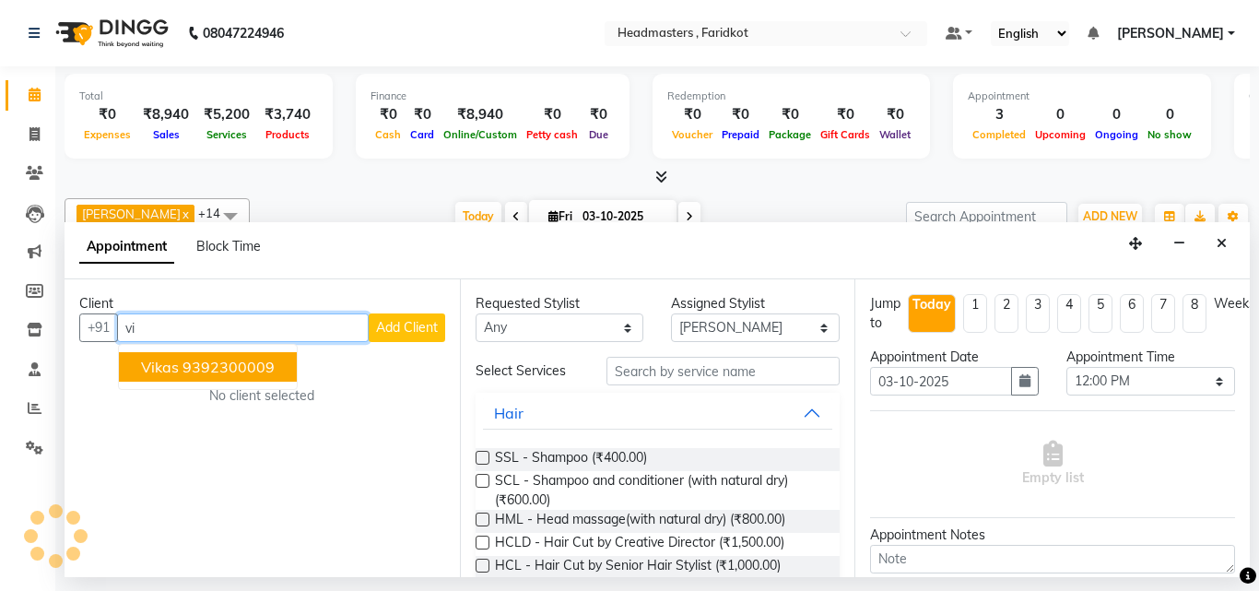
type input "v"
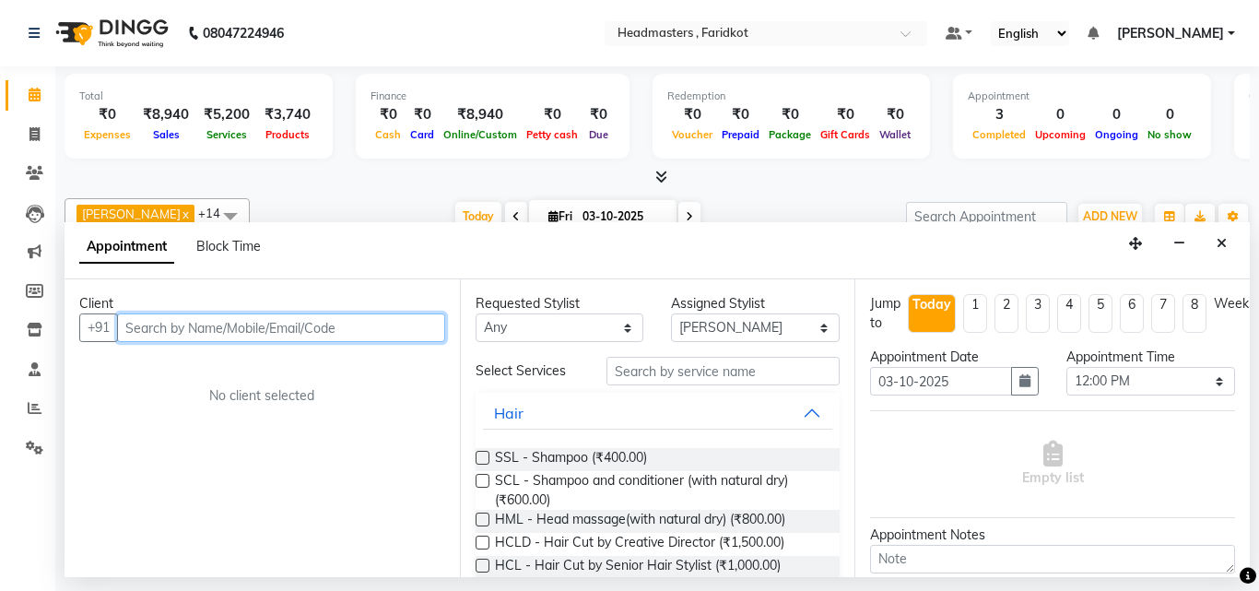
click at [327, 323] on input "text" at bounding box center [281, 327] width 328 height 29
type input "vikas staff"
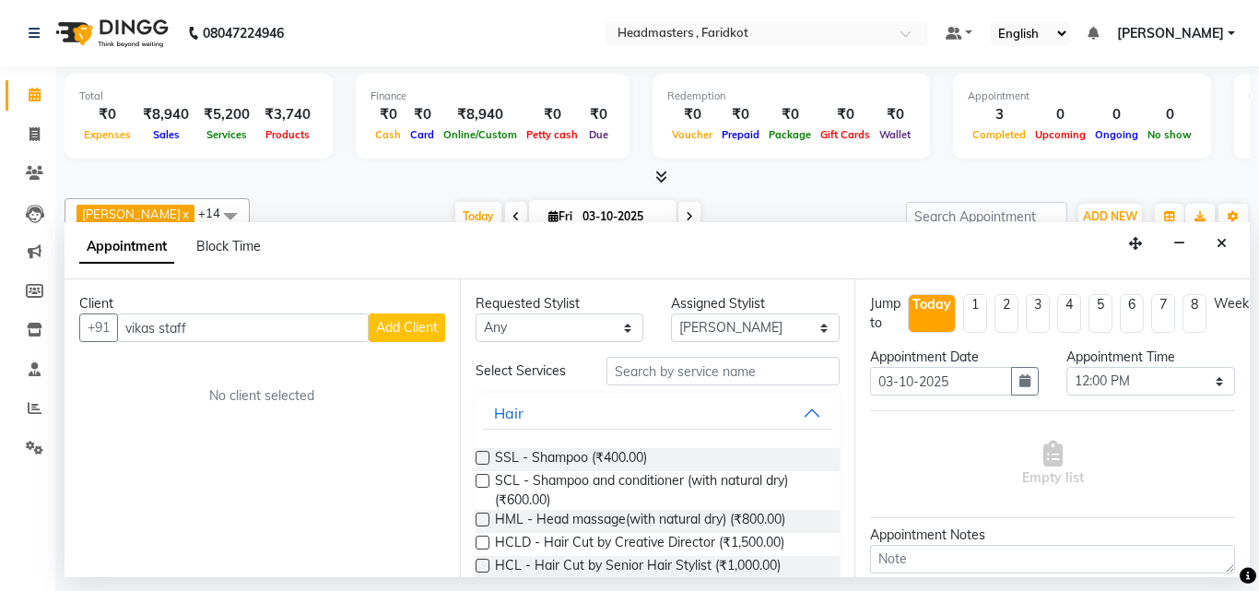
click at [436, 331] on span "Add Client" at bounding box center [407, 327] width 62 height 17
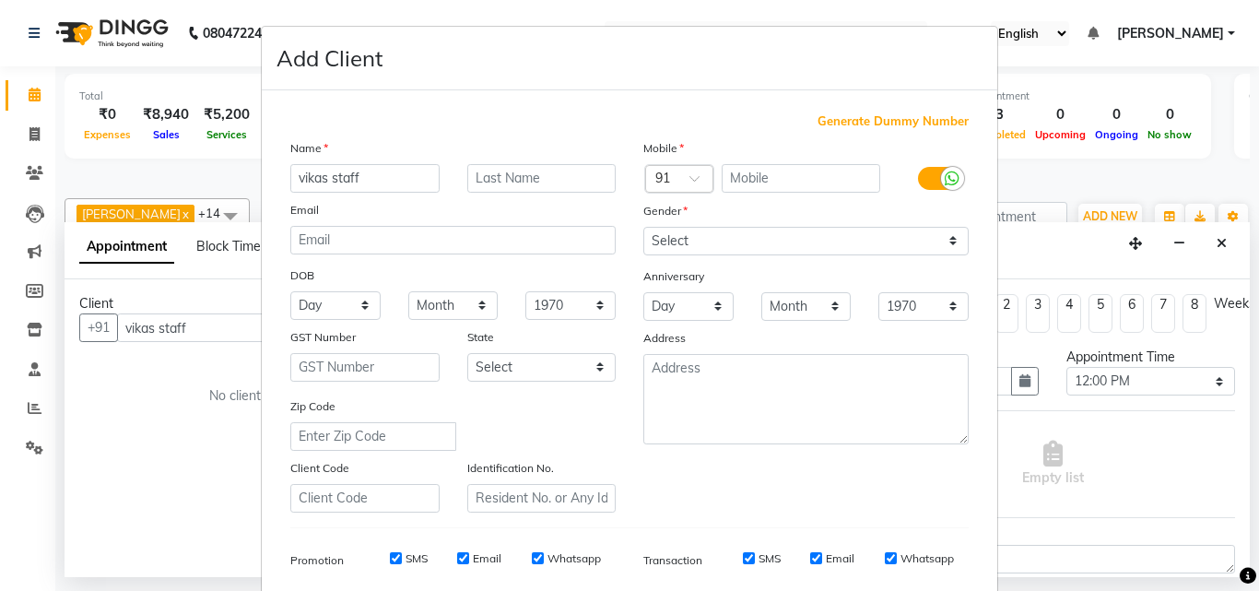
click at [896, 118] on span "Generate Dummy Number" at bounding box center [893, 121] width 151 height 18
type input "1351200000015"
checkbox input "false"
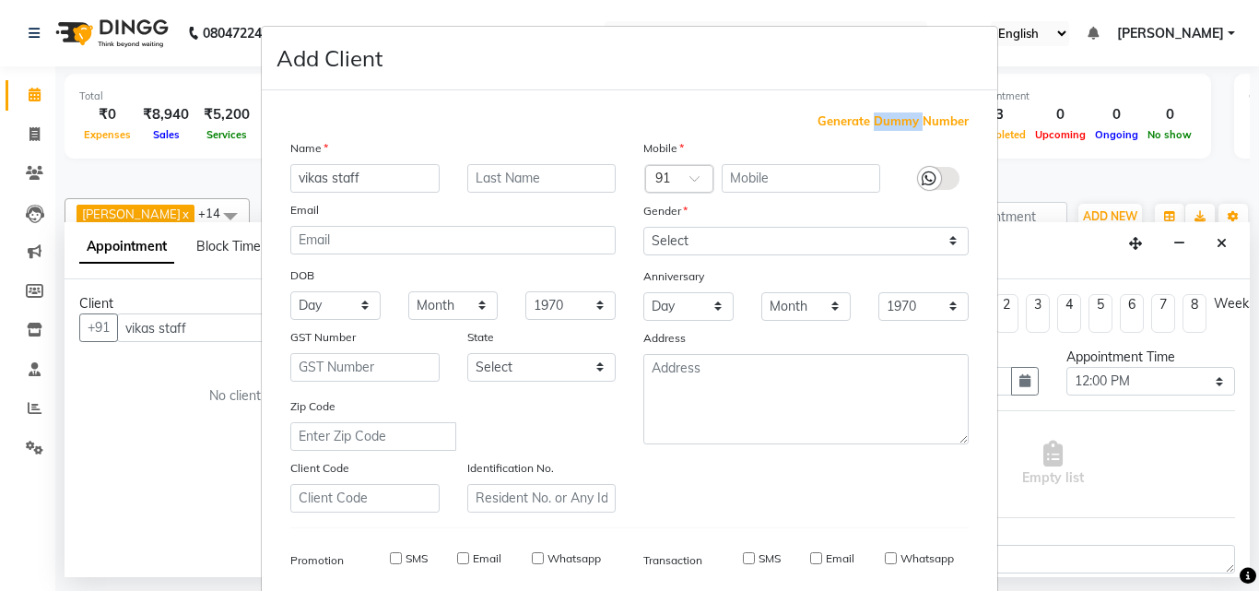
checkbox input "false"
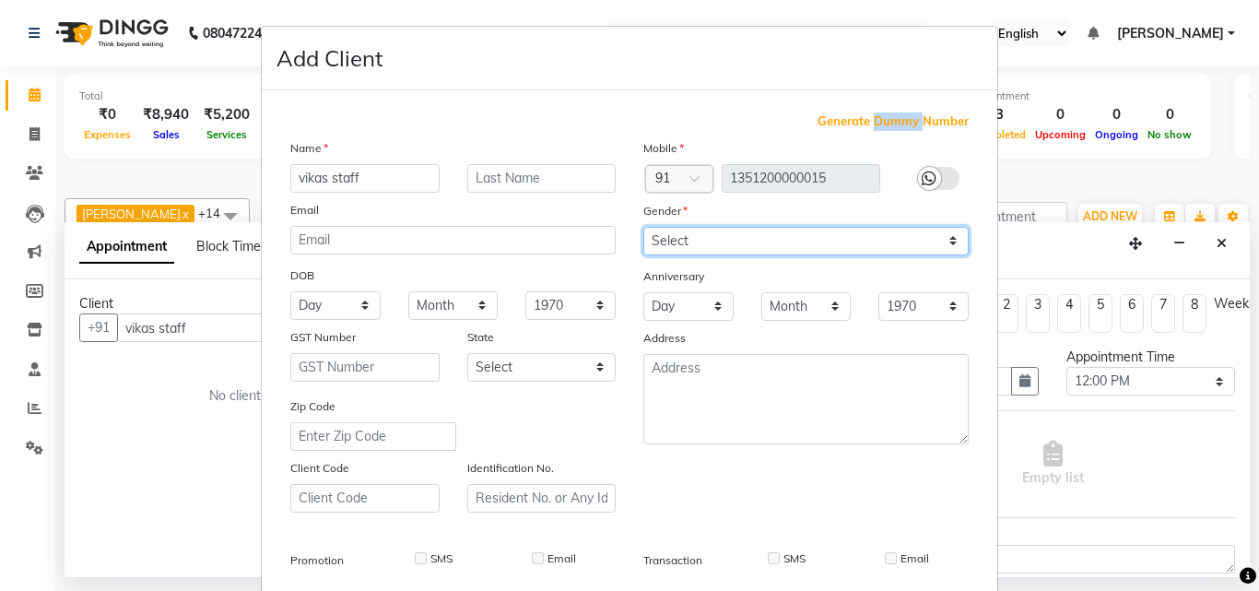
click at [815, 227] on select "Select [DEMOGRAPHIC_DATA] [DEMOGRAPHIC_DATA] Other Prefer Not To Say" at bounding box center [805, 241] width 325 height 29
select select "[DEMOGRAPHIC_DATA]"
click at [643, 227] on select "Select [DEMOGRAPHIC_DATA] [DEMOGRAPHIC_DATA] Other Prefer Not To Say" at bounding box center [805, 241] width 325 height 29
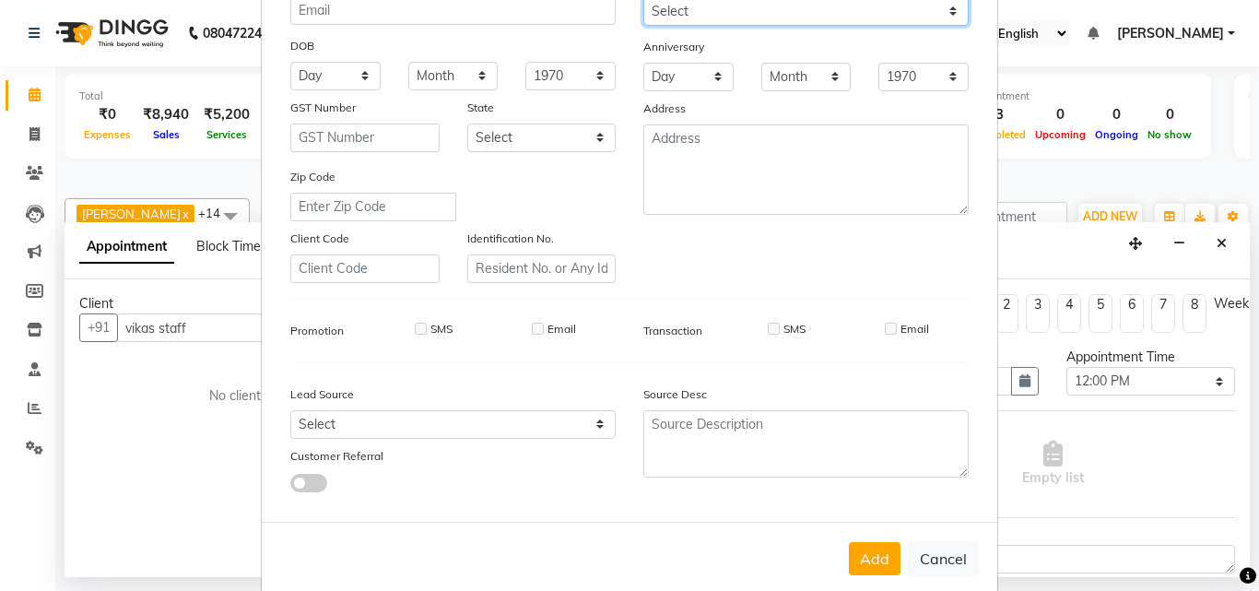
scroll to position [260, 0]
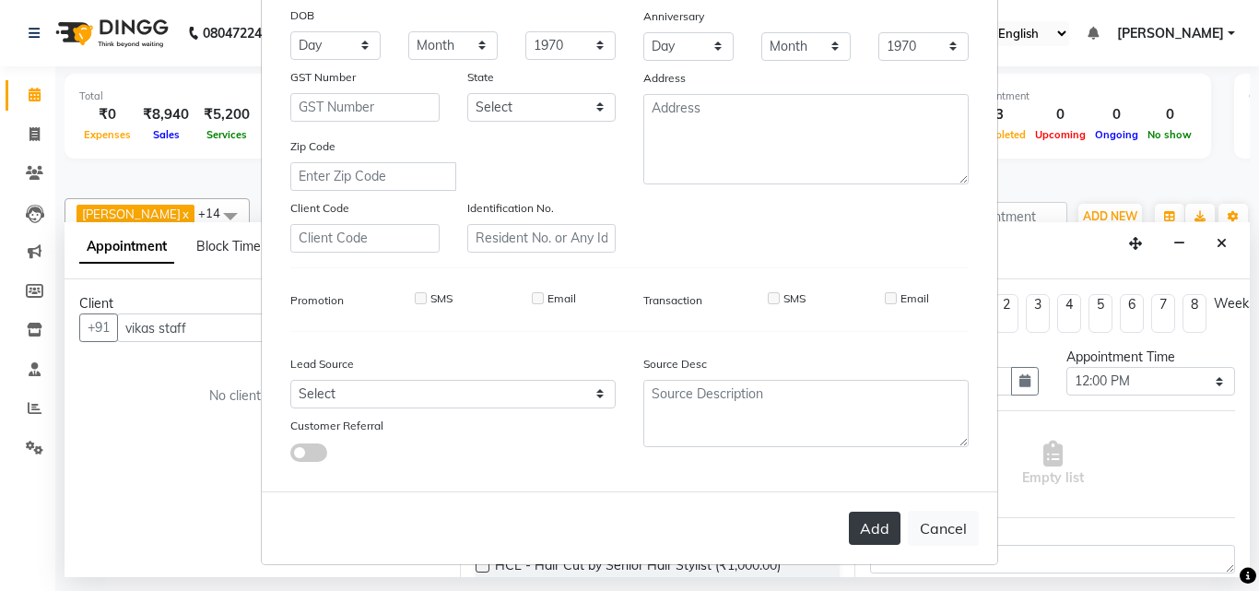
click at [875, 524] on button "Add" at bounding box center [875, 528] width 52 height 33
type input "1351200000015"
select select
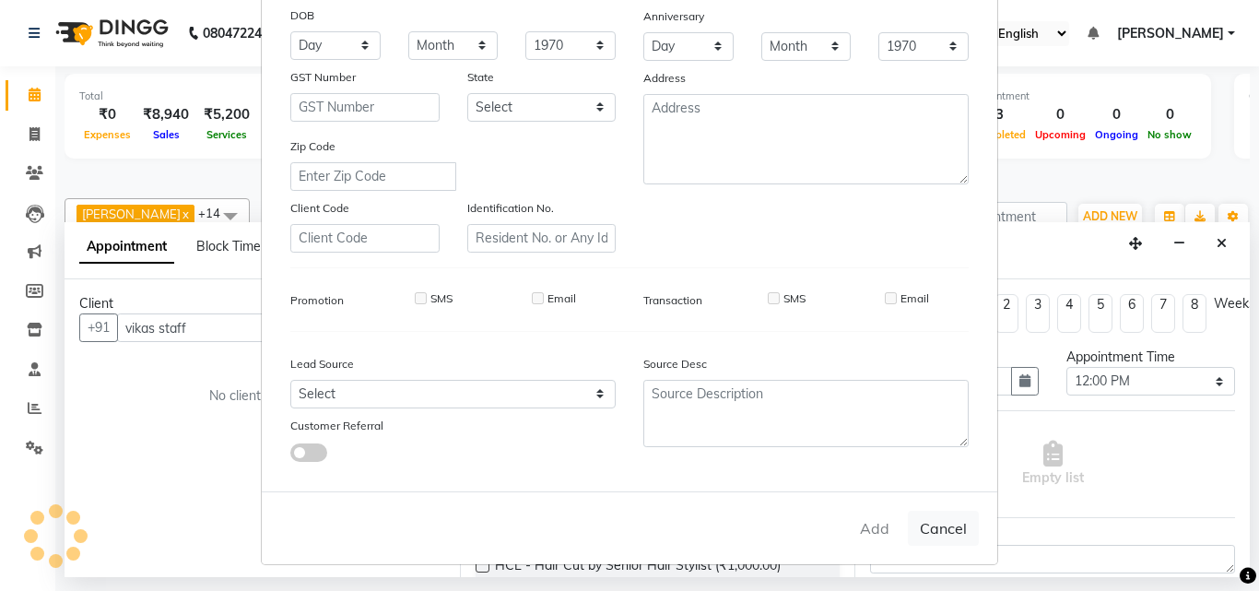
select select
checkbox input "false"
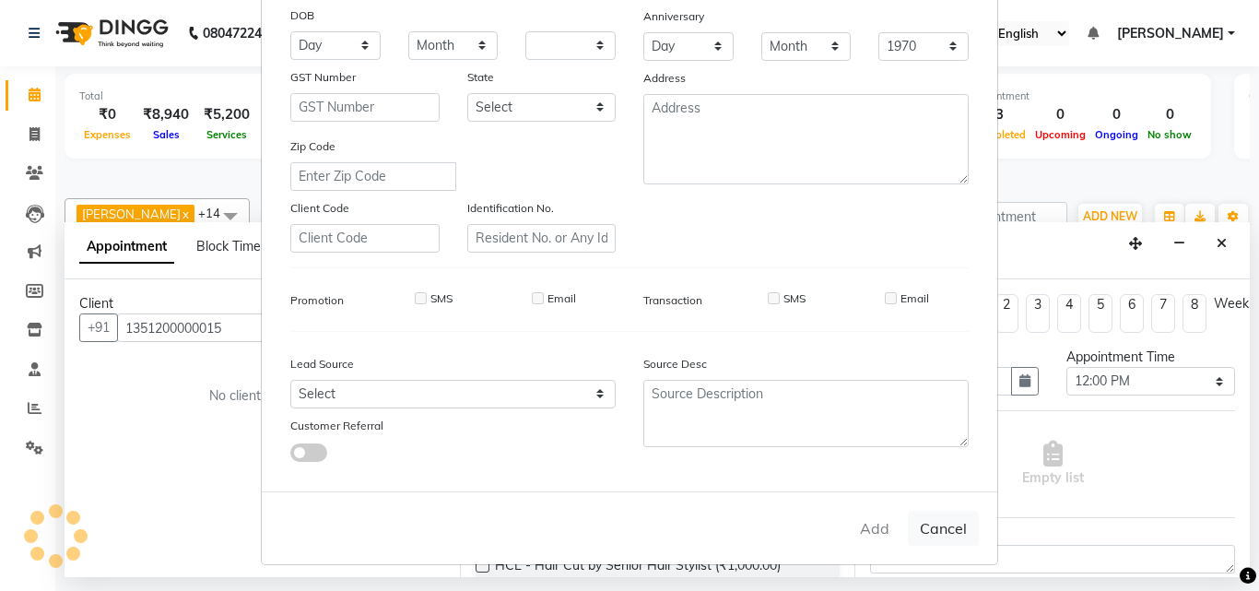
checkbox input "false"
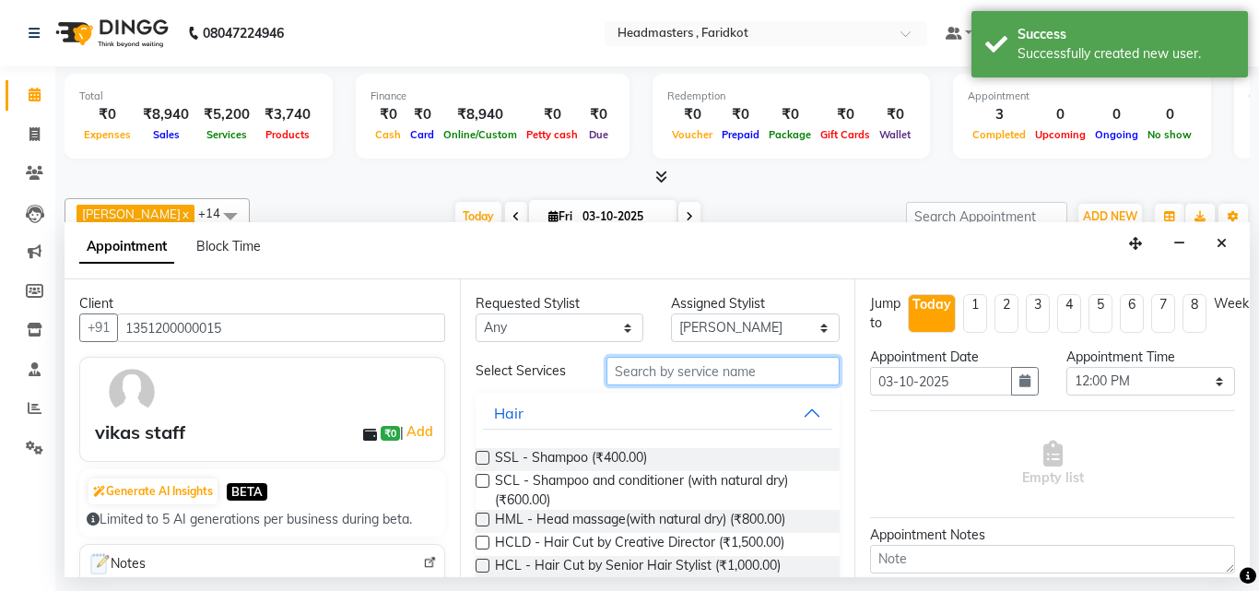
click at [641, 383] on input "text" at bounding box center [723, 371] width 234 height 29
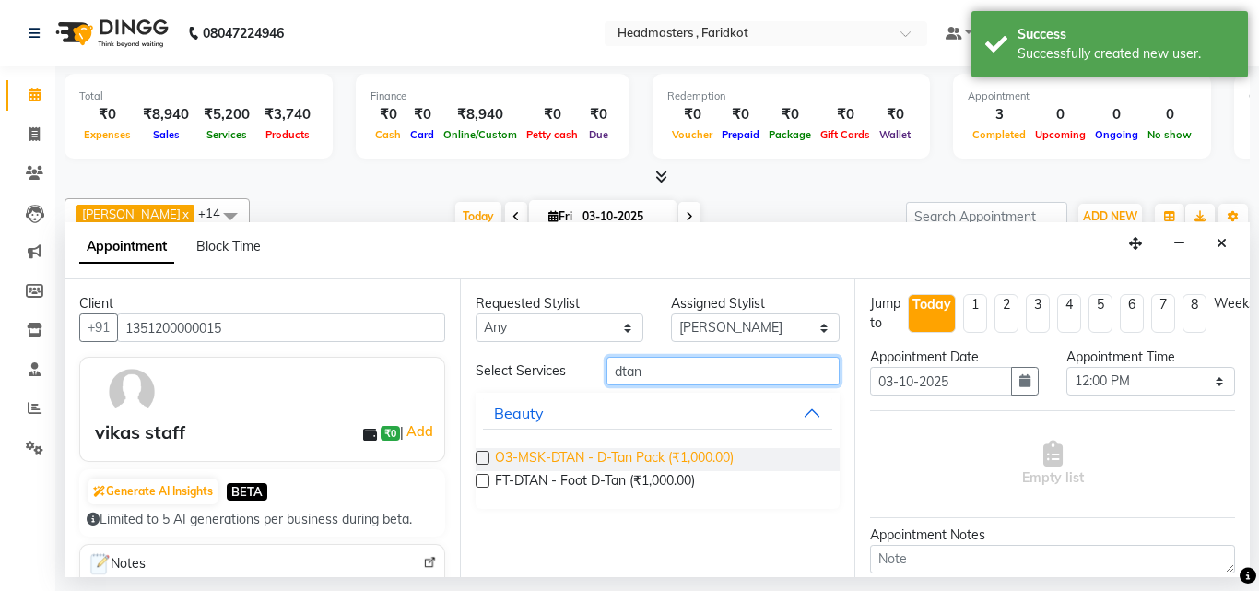
type input "dtan"
click at [684, 455] on span "O3-MSK-DTAN - D-Tan Pack (₹1,000.00)" at bounding box center [614, 459] width 239 height 23
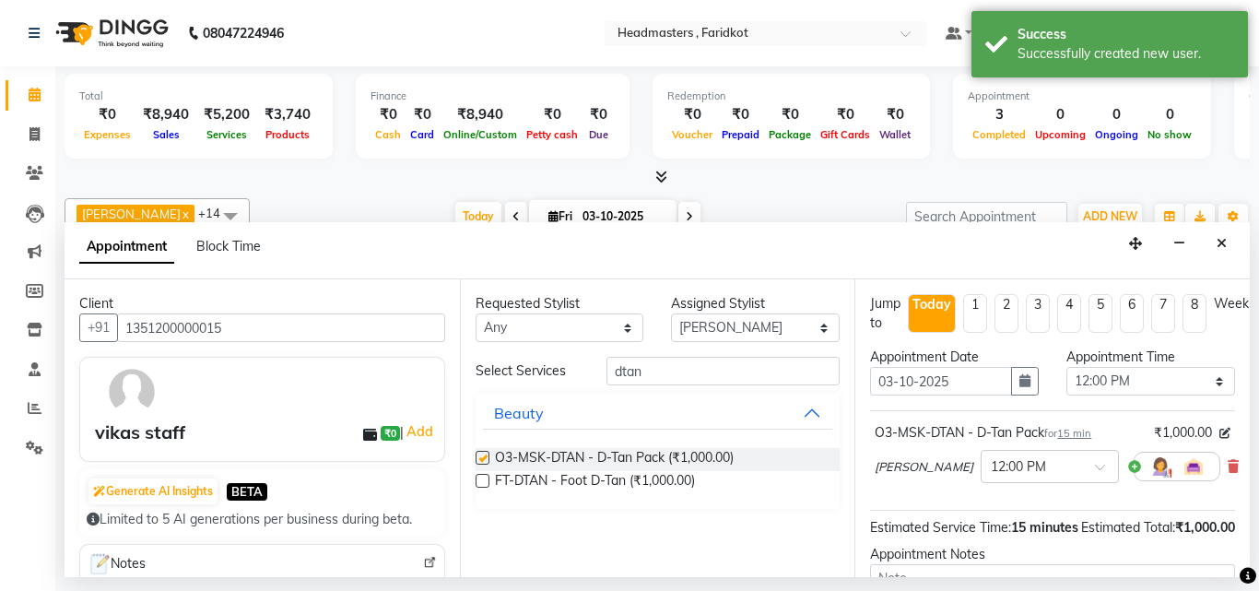
checkbox input "false"
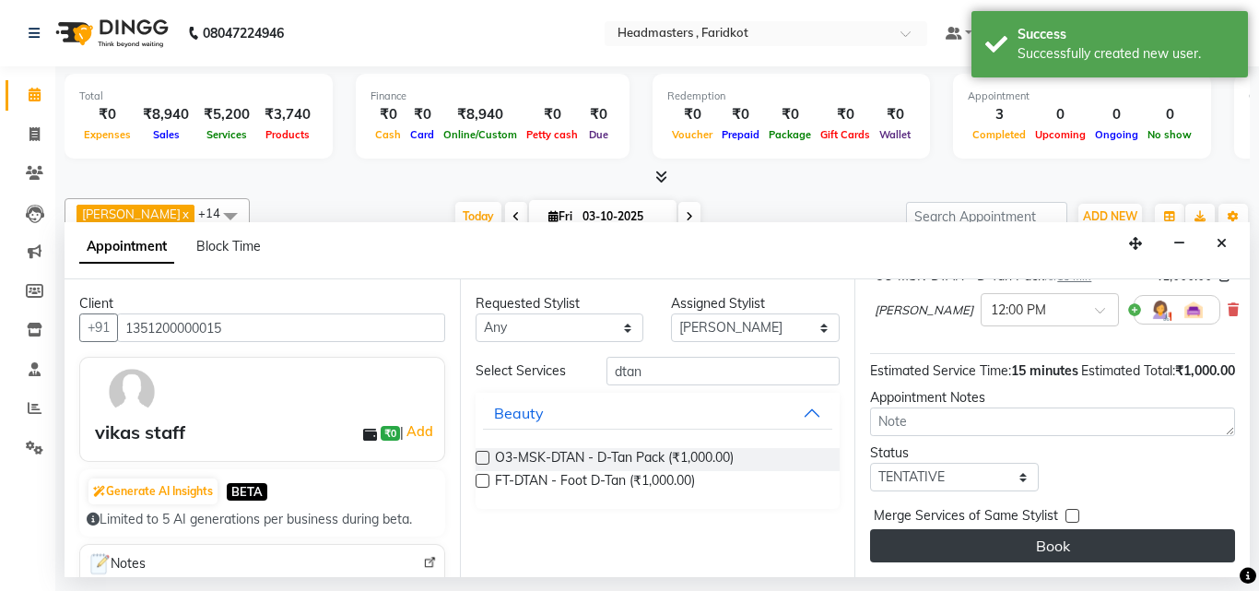
click at [1028, 529] on button "Book" at bounding box center [1052, 545] width 365 height 33
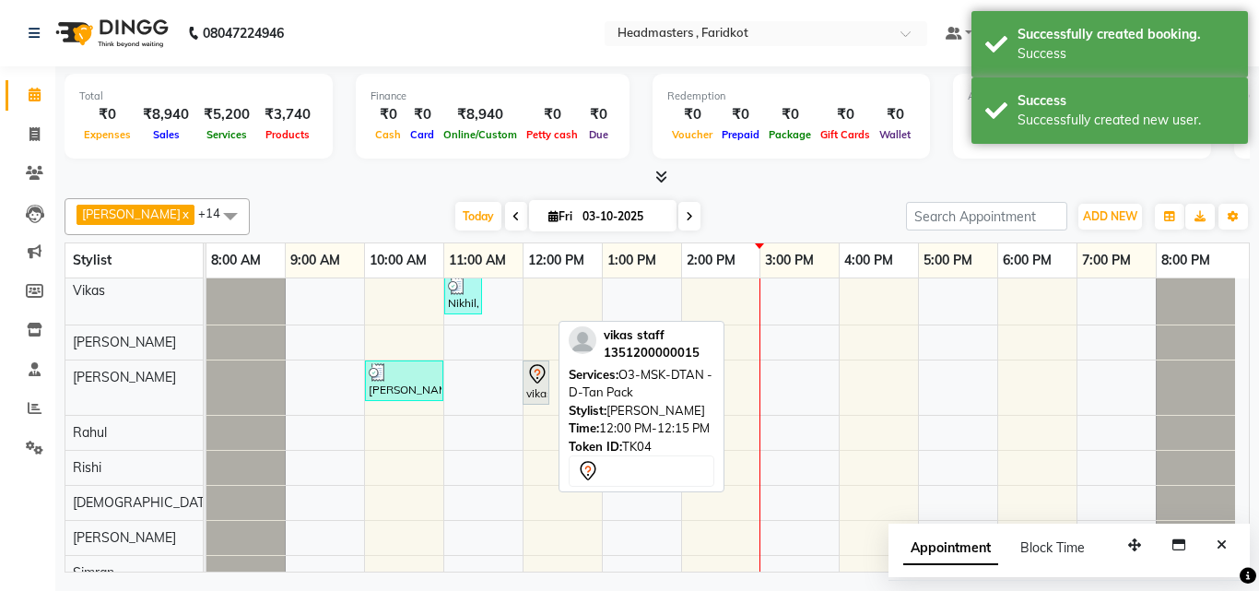
click at [531, 374] on icon at bounding box center [537, 373] width 16 height 19
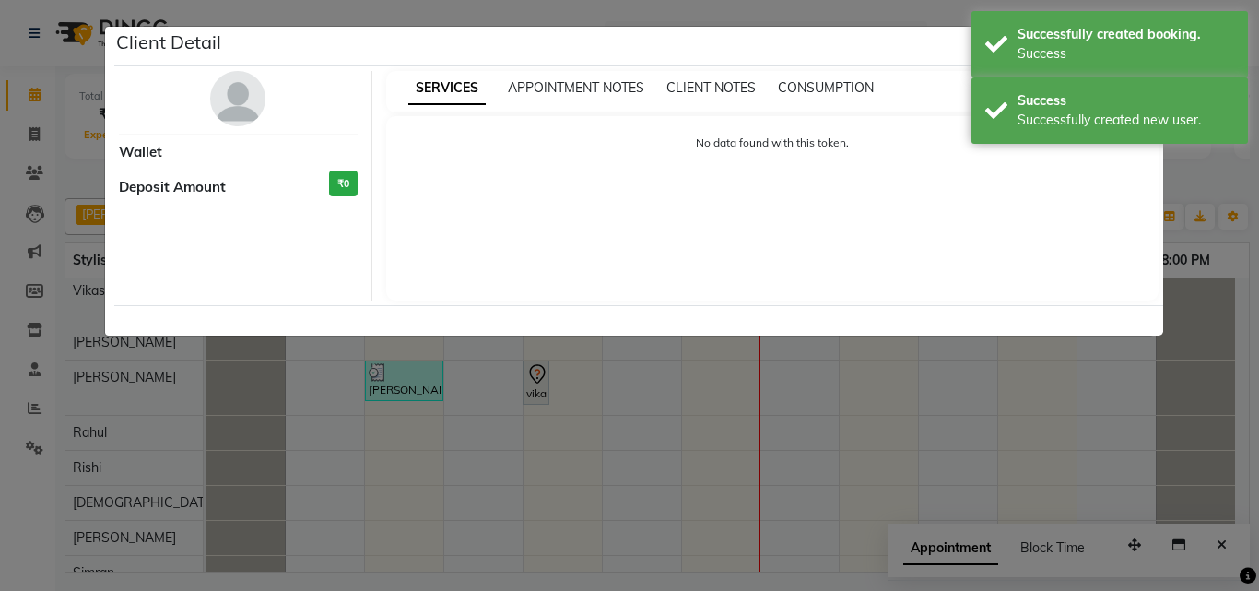
select select "7"
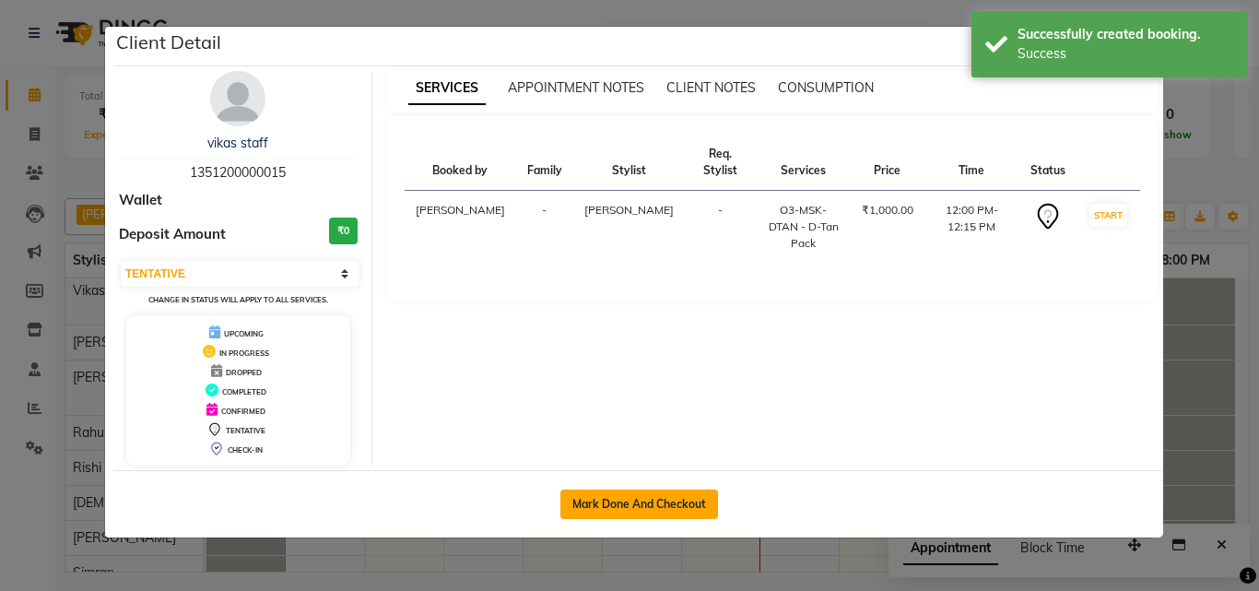
click at [595, 506] on button "Mark Done And Checkout" at bounding box center [639, 503] width 158 height 29
select select "service"
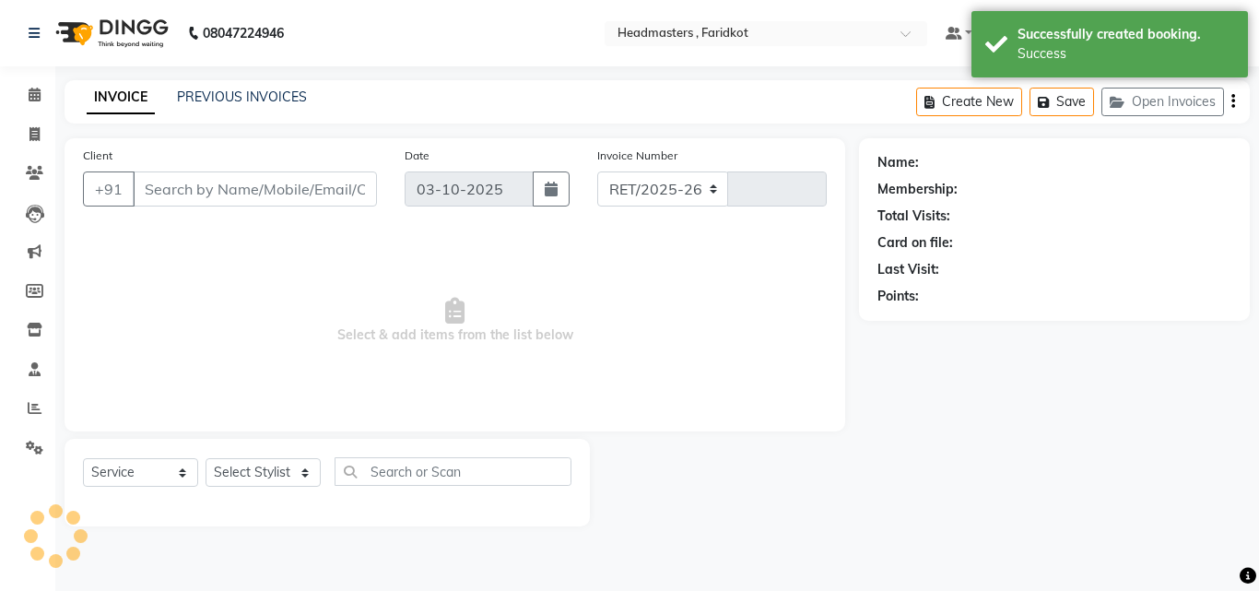
select select "7919"
type input "1368"
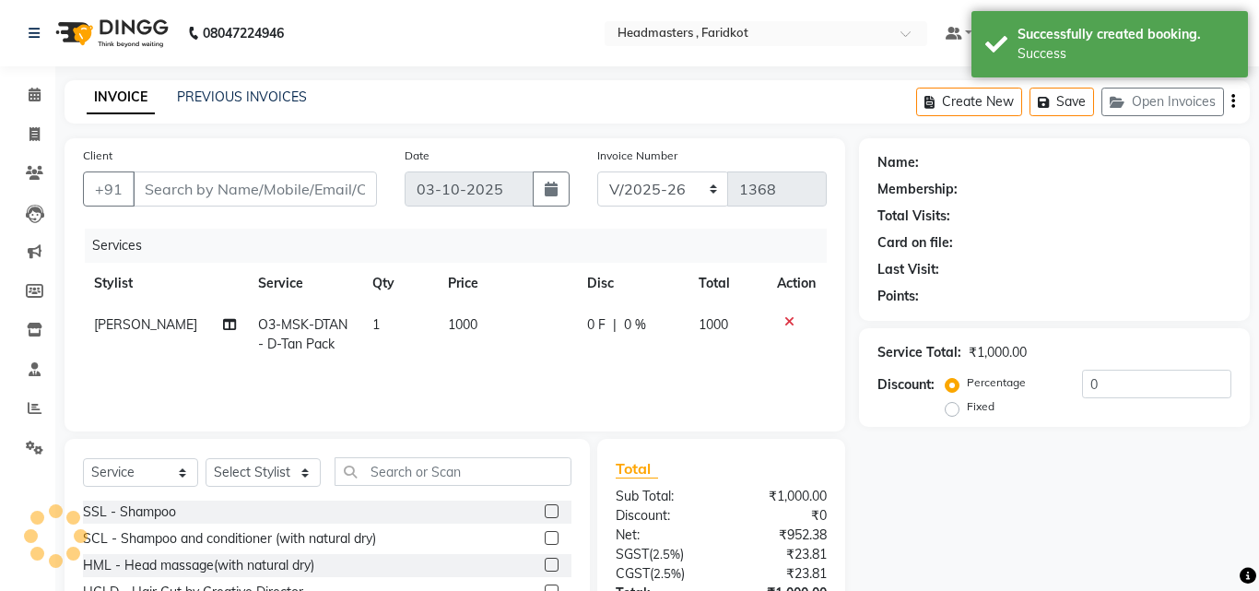
type input "1351200000015"
select select "71454"
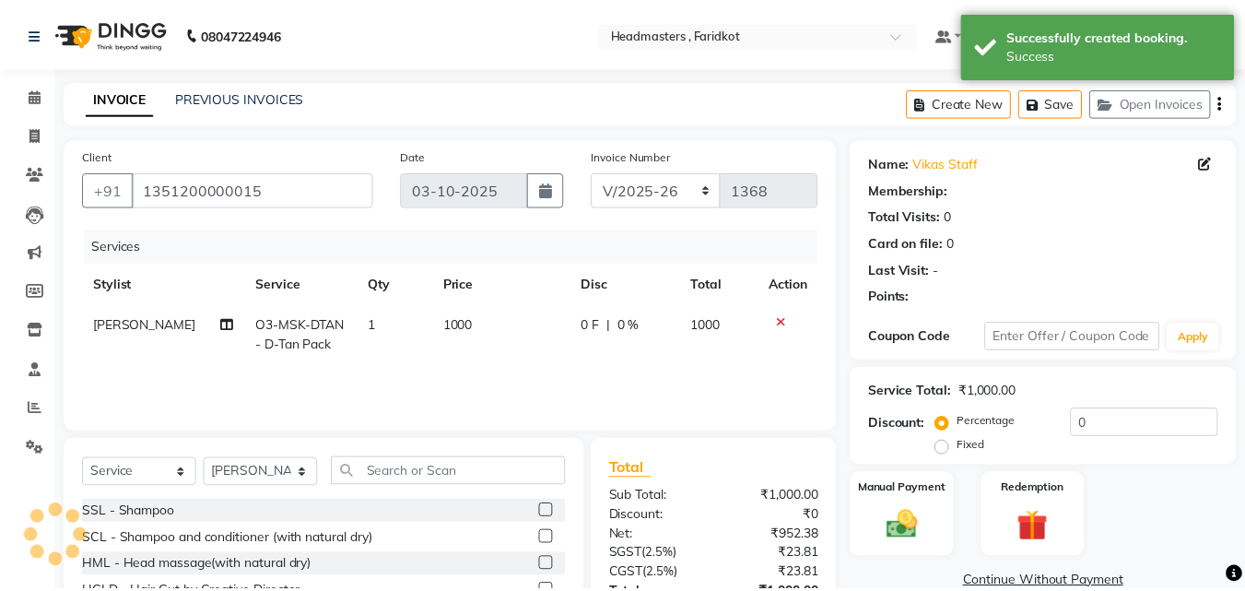
scroll to position [147, 0]
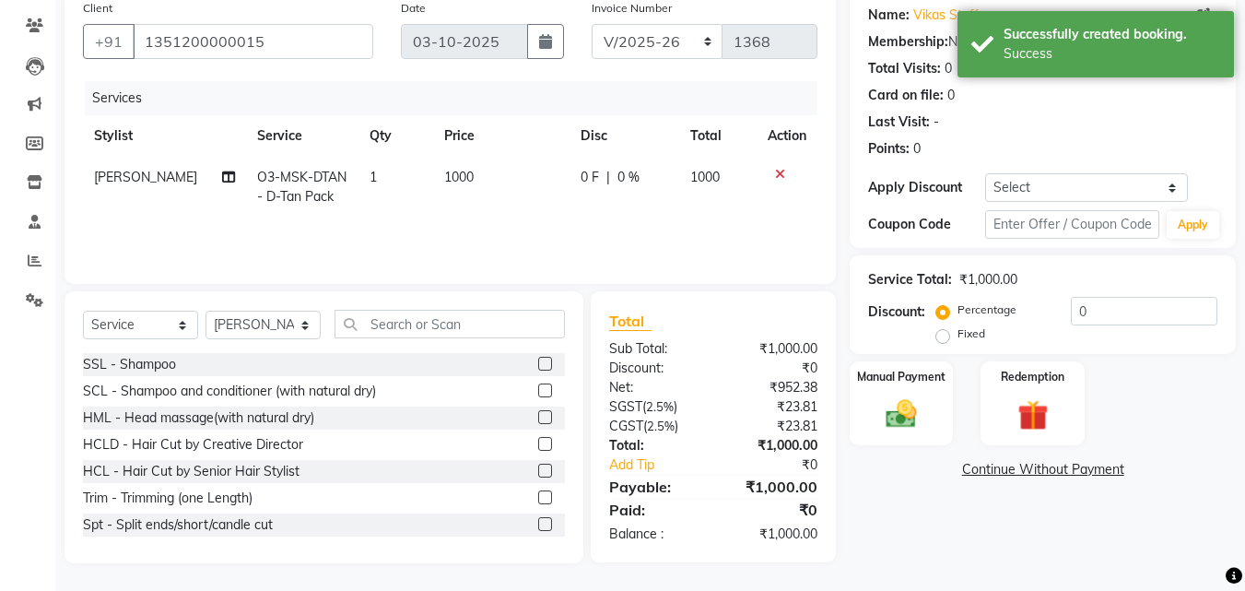
click at [1018, 474] on link "Continue Without Payment" at bounding box center [1043, 469] width 379 height 19
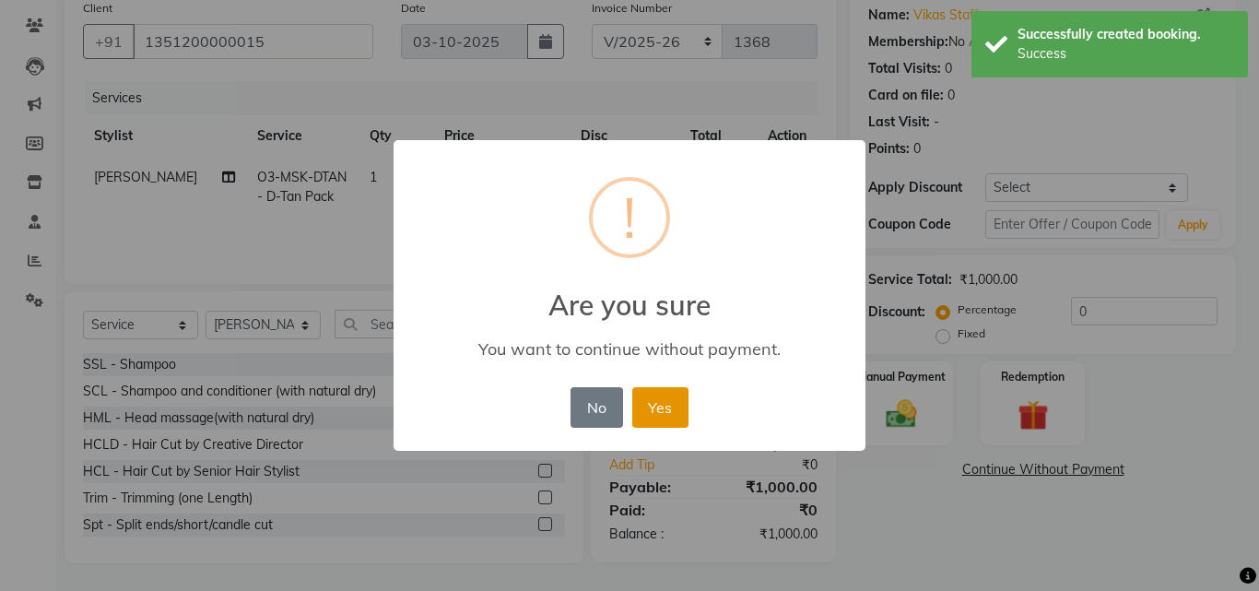
click at [674, 397] on button "Yes" at bounding box center [660, 407] width 56 height 41
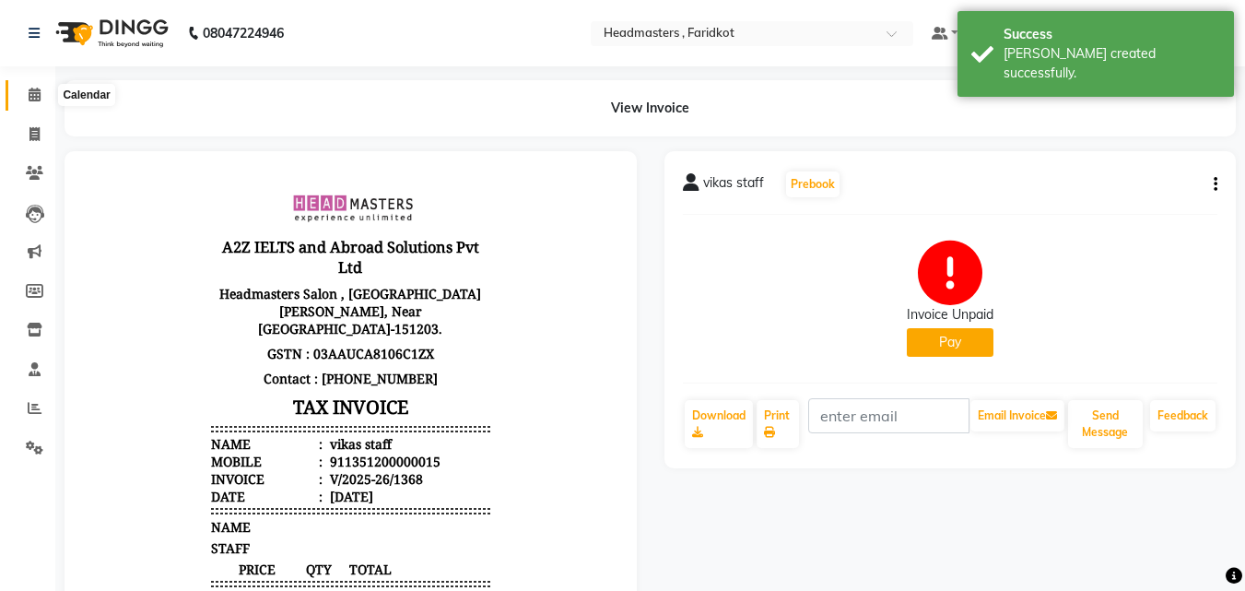
click at [34, 93] on icon at bounding box center [35, 95] width 12 height 14
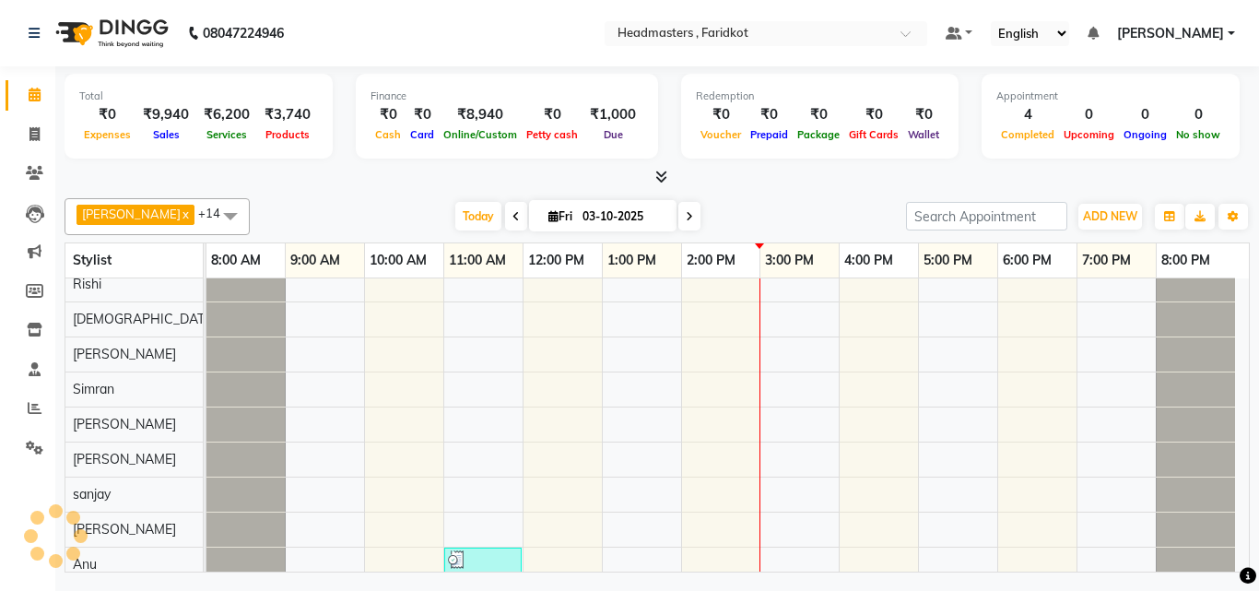
scroll to position [277, 0]
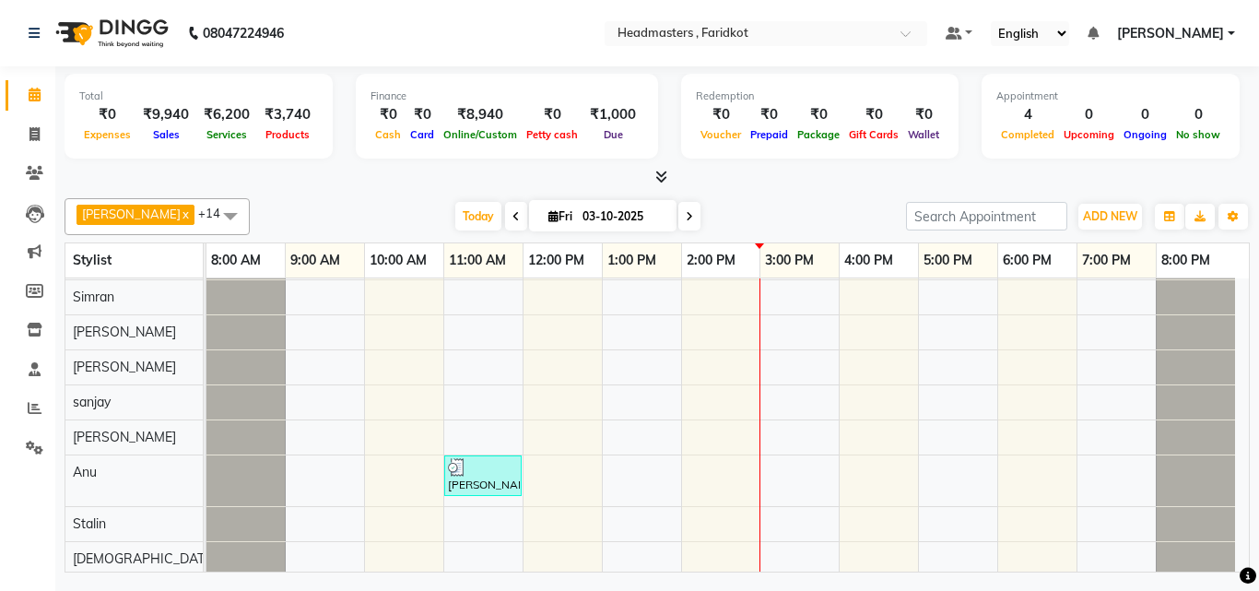
click at [579, 368] on div "Nikhil, TK02, 11:00 AM-11:30 AM, SH - Shave [PERSON_NAME], TK01, 10:00 AM-11:00…" at bounding box center [727, 289] width 1042 height 574
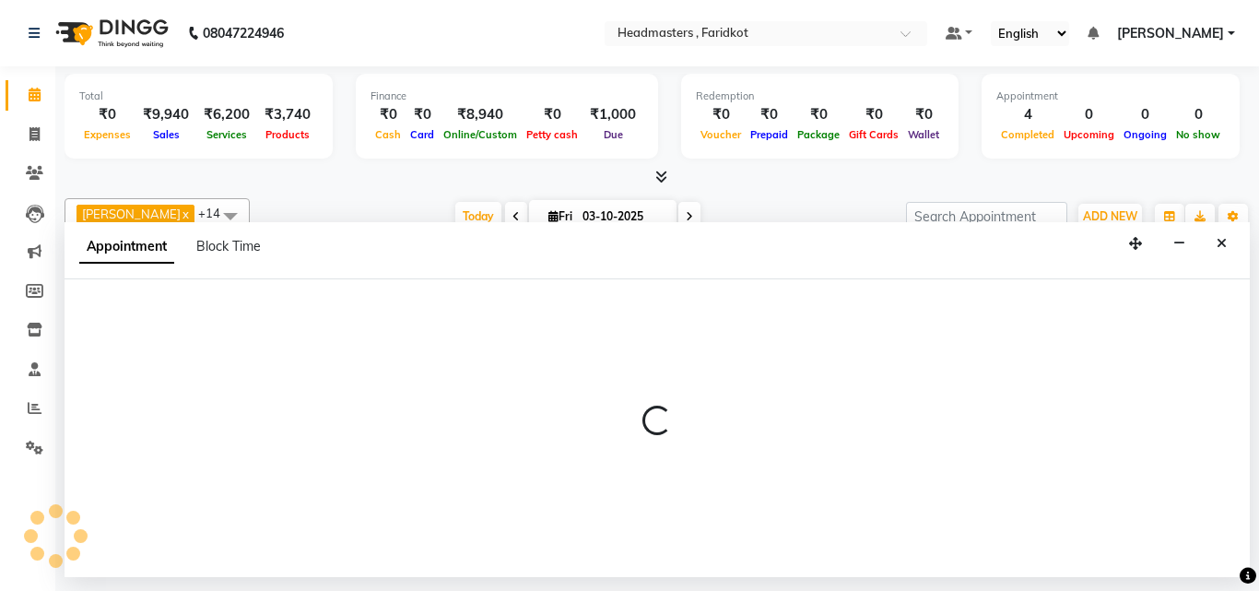
select select "76903"
select select "tentative"
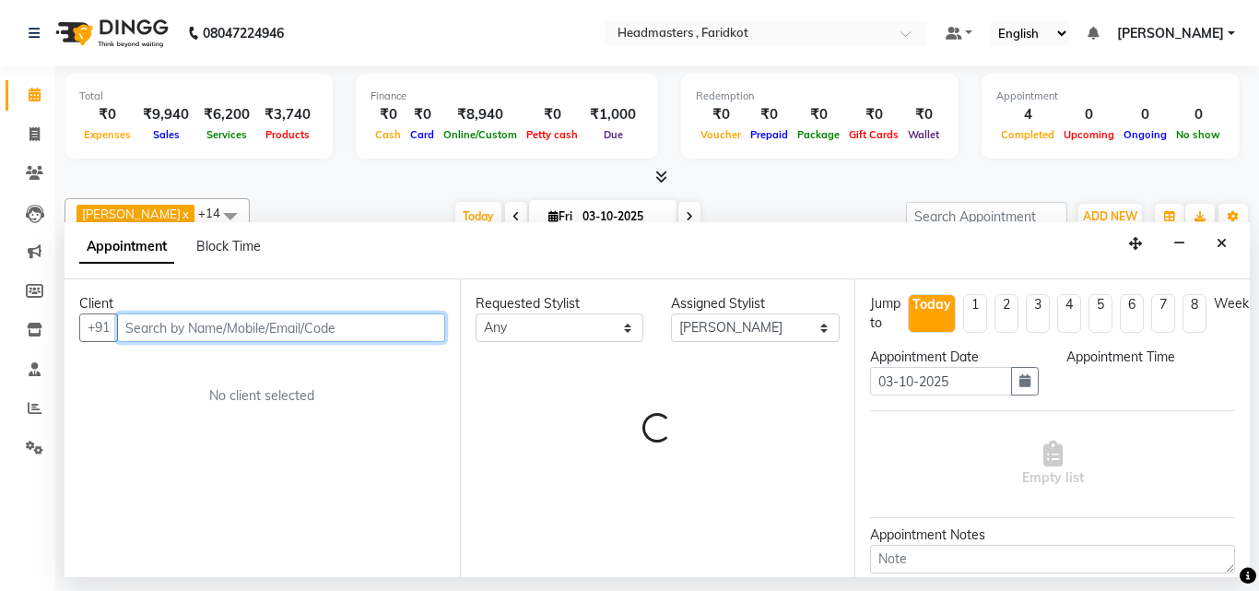
select select "720"
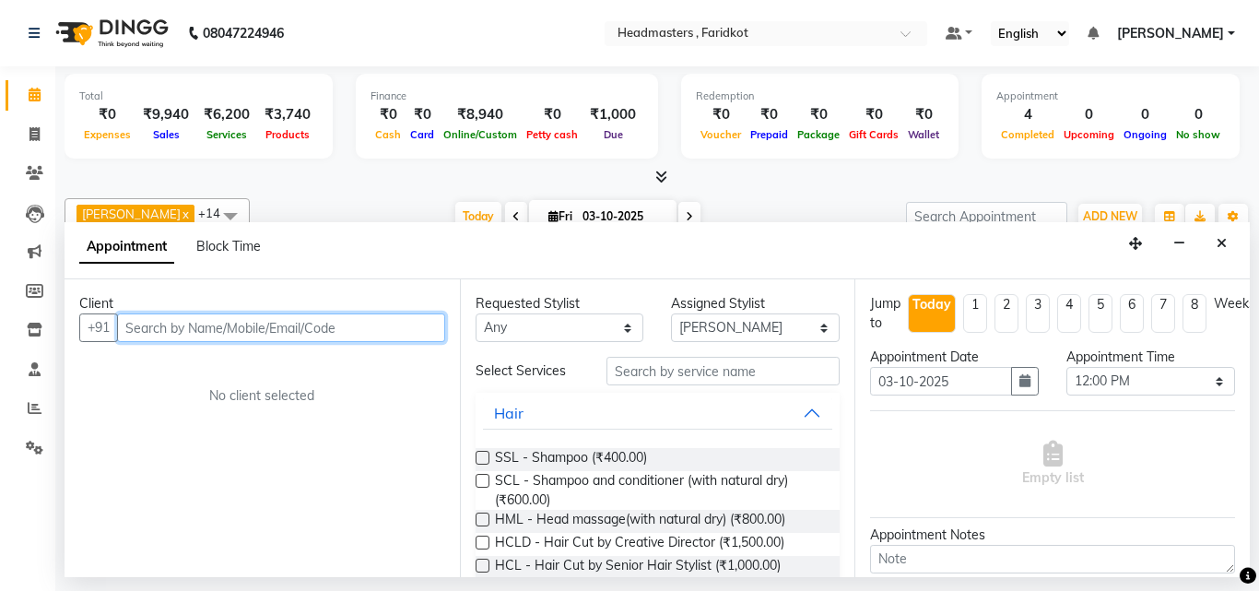
click at [213, 322] on input "text" at bounding box center [281, 327] width 328 height 29
click at [208, 324] on input "text" at bounding box center [281, 327] width 328 height 29
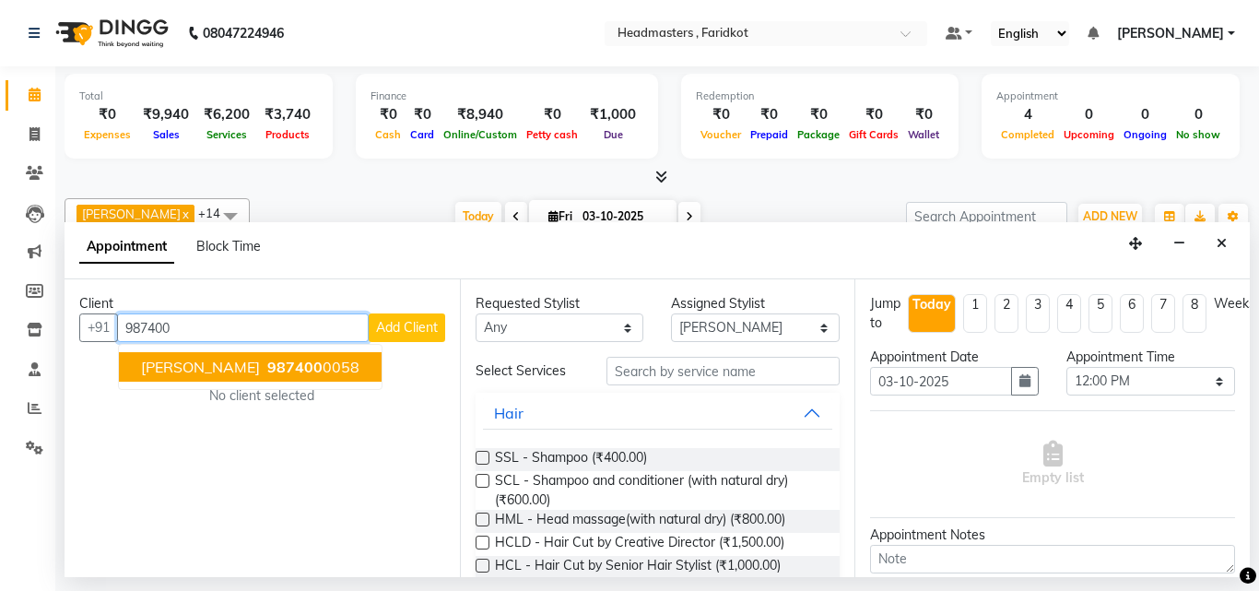
click at [267, 369] on span "987400" at bounding box center [294, 367] width 55 height 18
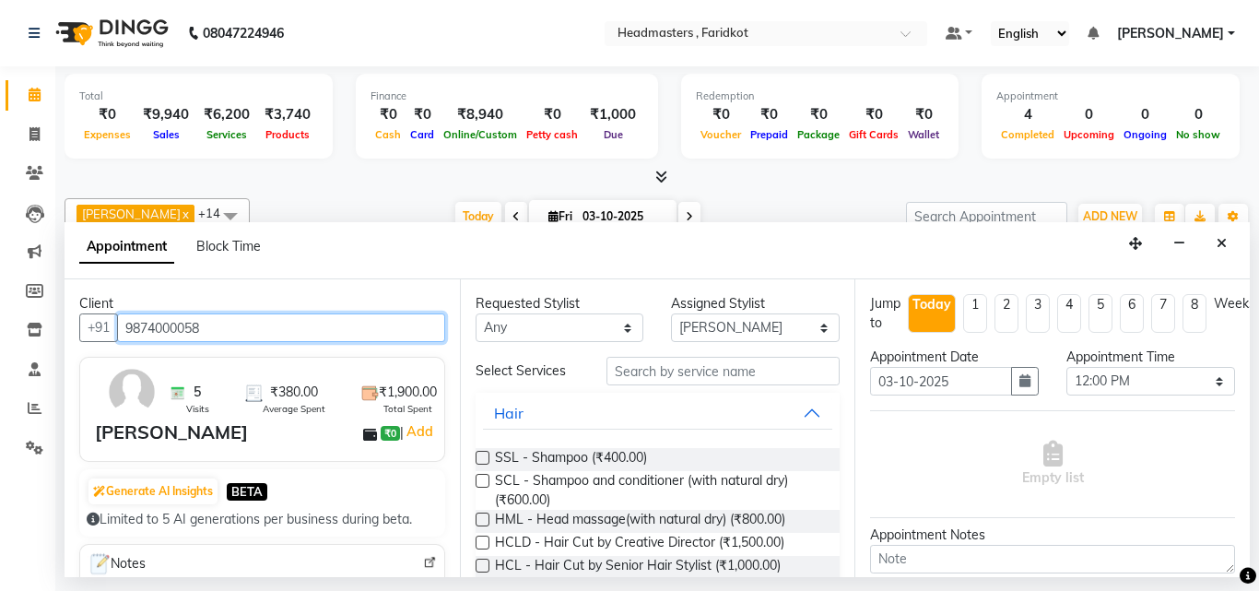
type input "9874000058"
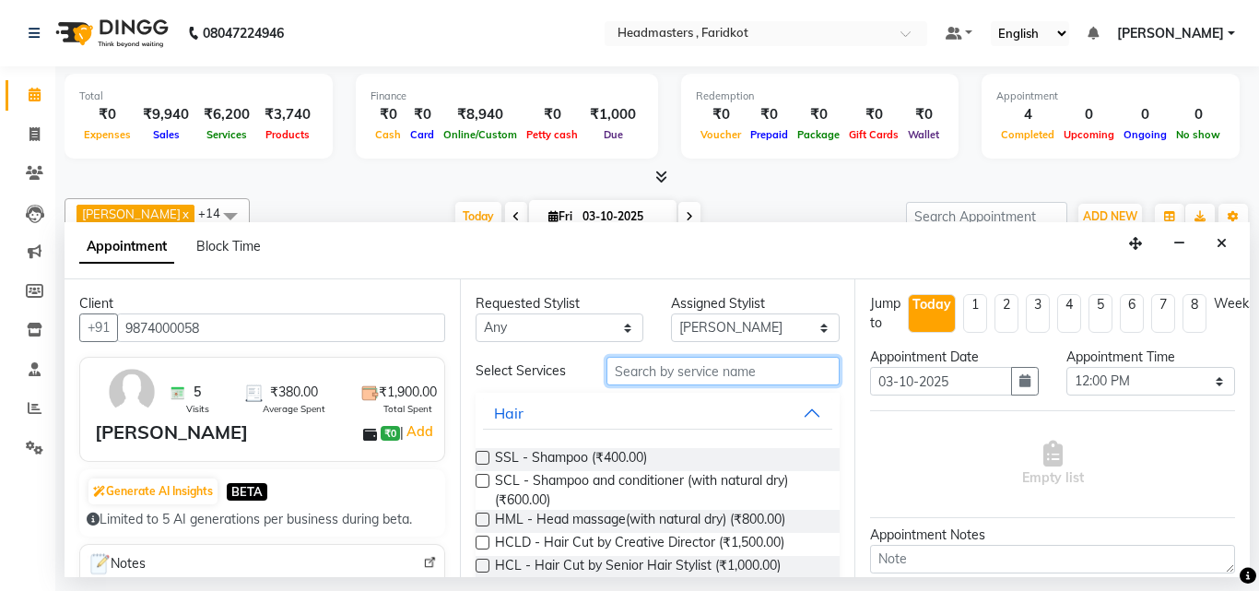
click at [624, 381] on input "text" at bounding box center [723, 371] width 234 height 29
click at [667, 376] on input "text" at bounding box center [723, 371] width 234 height 29
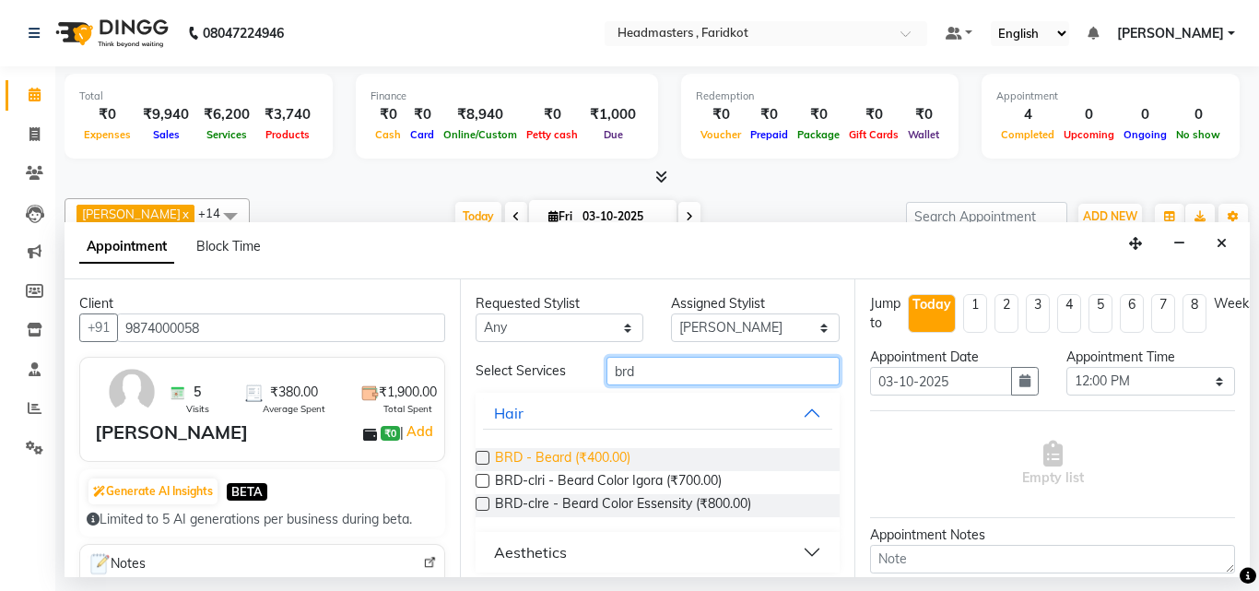
type input "brd"
click at [622, 449] on span "BRD - Beard (₹400.00)" at bounding box center [562, 459] width 135 height 23
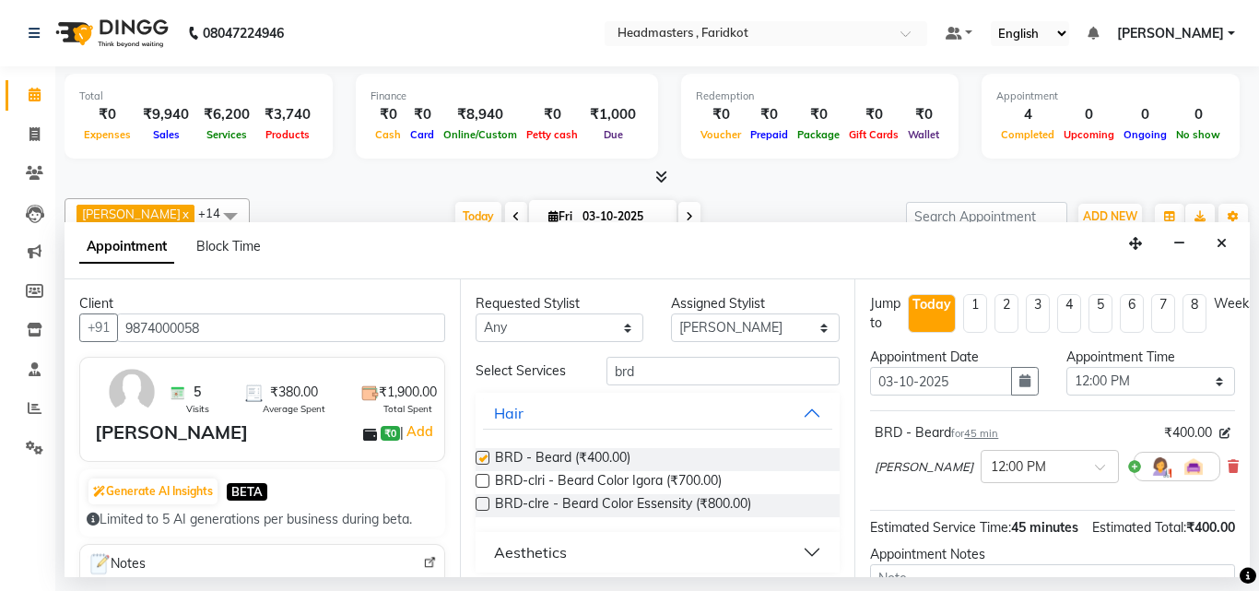
checkbox input "false"
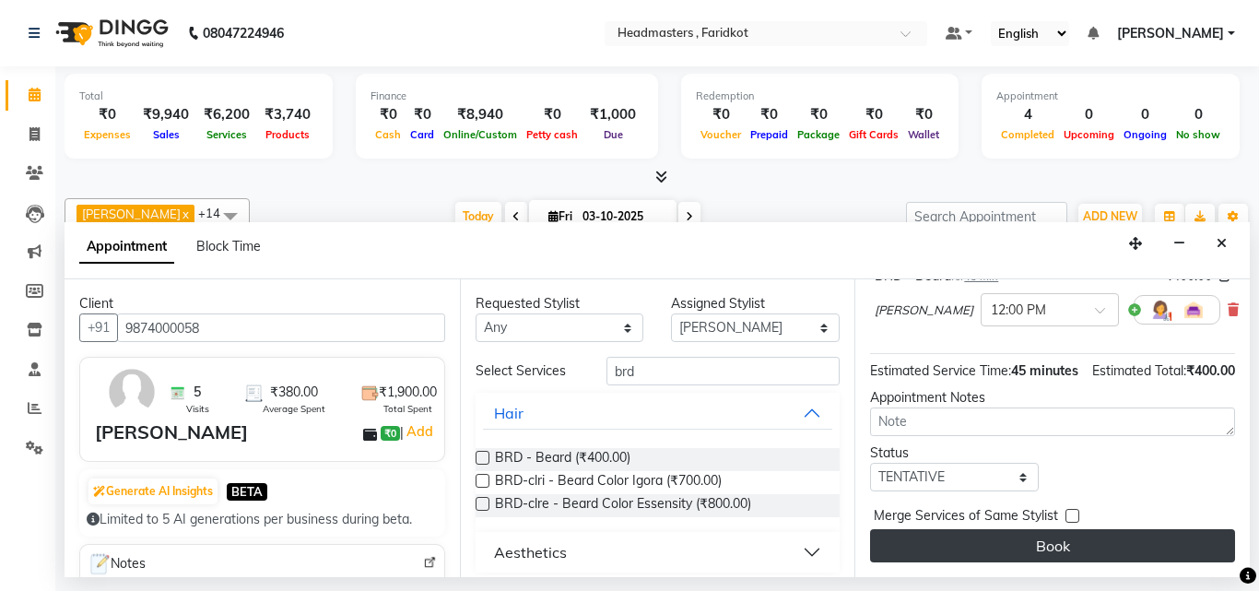
click at [1062, 532] on button "Book" at bounding box center [1052, 545] width 365 height 33
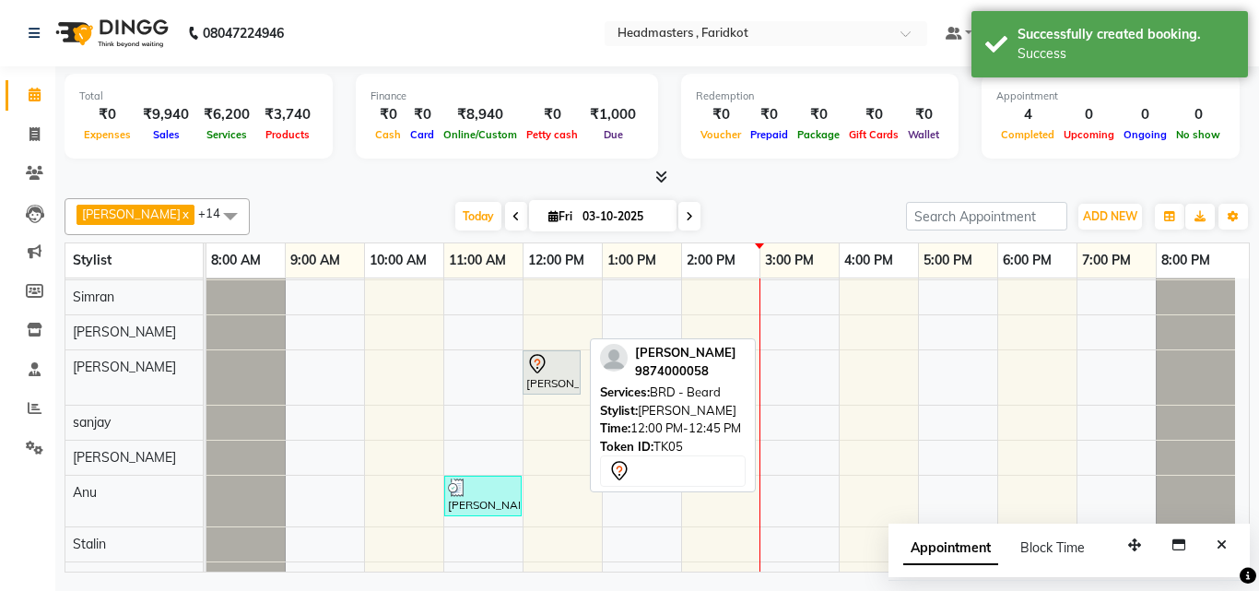
click at [543, 373] on icon at bounding box center [537, 364] width 22 height 22
select select "7"
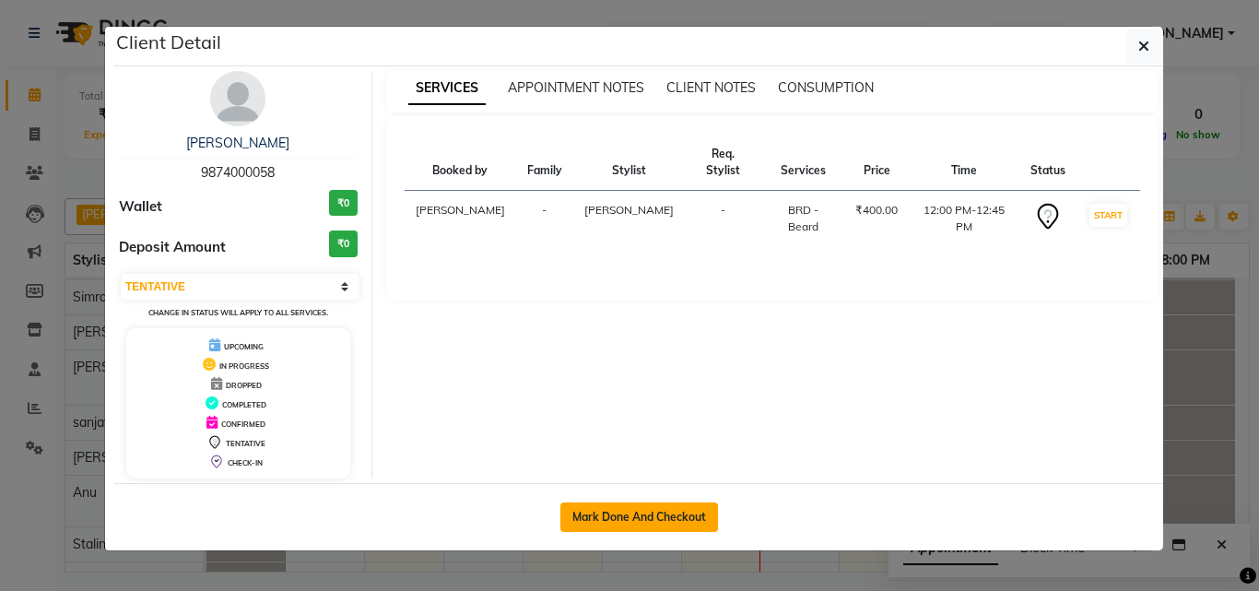
click at [663, 526] on button "Mark Done And Checkout" at bounding box center [639, 516] width 158 height 29
select select "service"
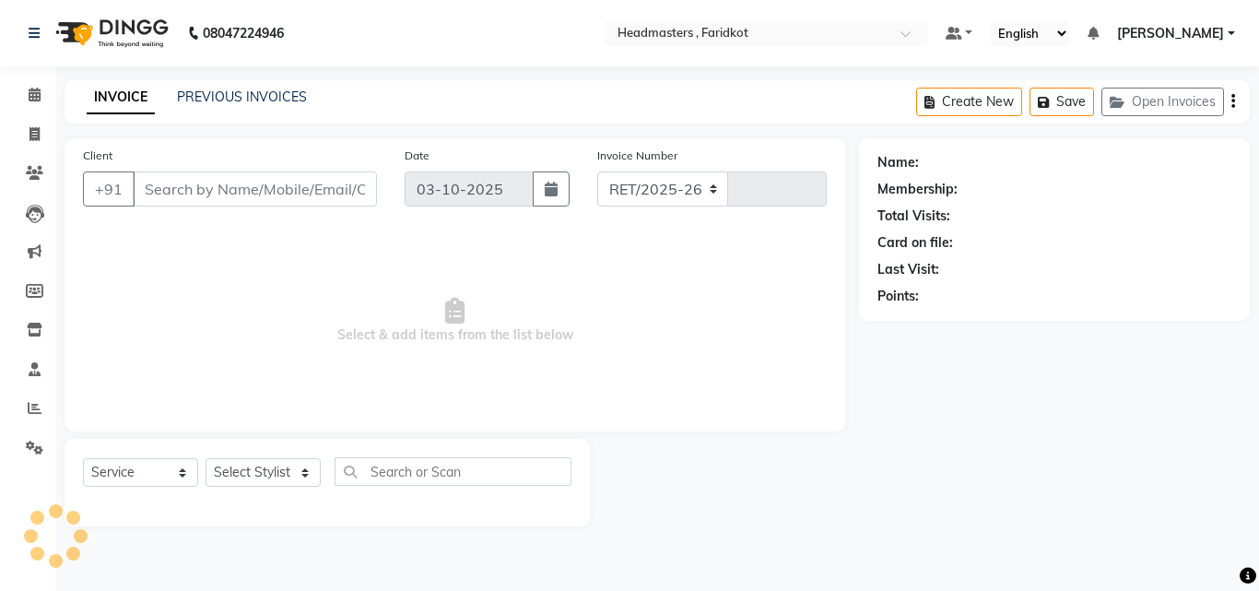
select select "7919"
type input "1369"
type input "9874000058"
select select "76903"
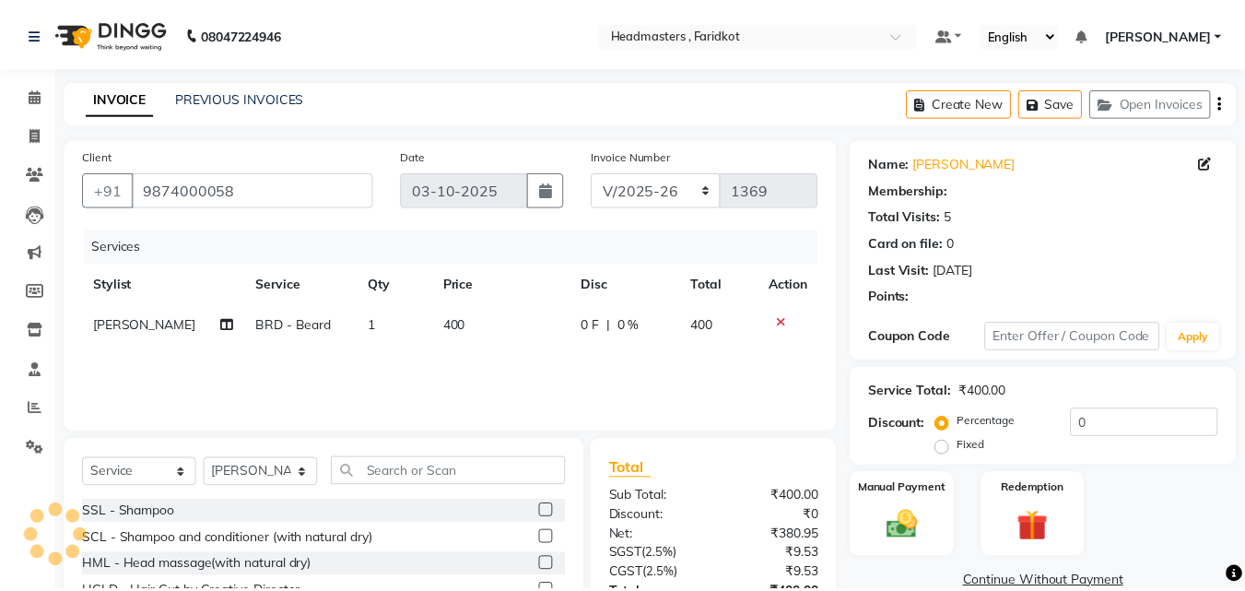
scroll to position [147, 0]
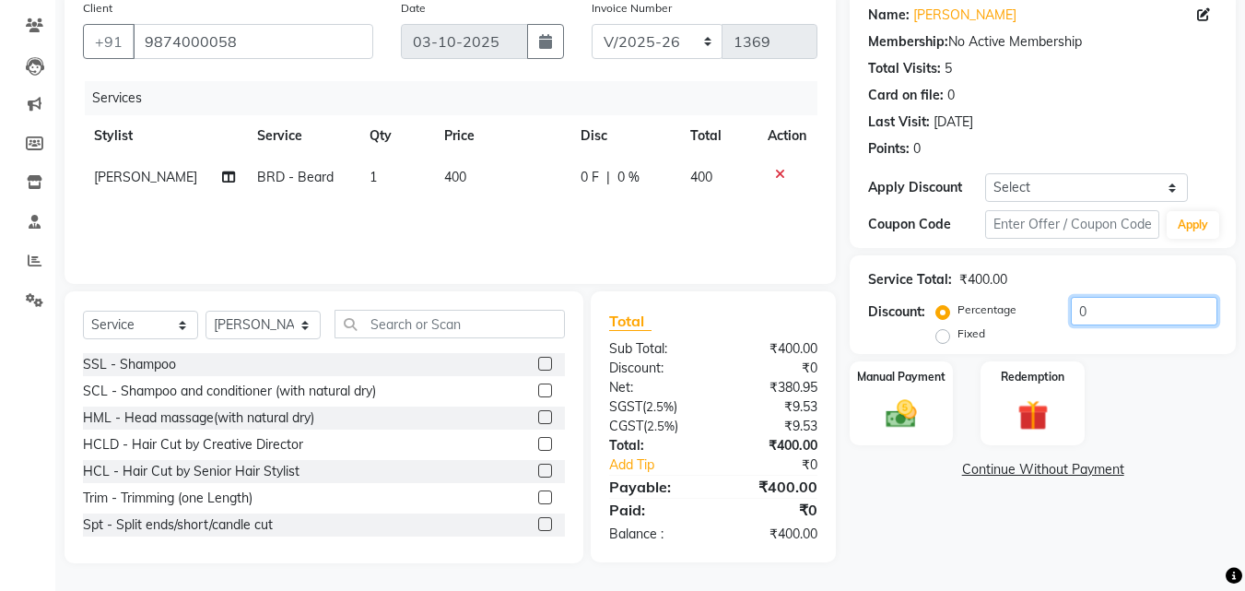
click at [1113, 312] on input "0" at bounding box center [1144, 311] width 147 height 29
type input "050"
click at [896, 415] on img at bounding box center [902, 413] width 52 height 37
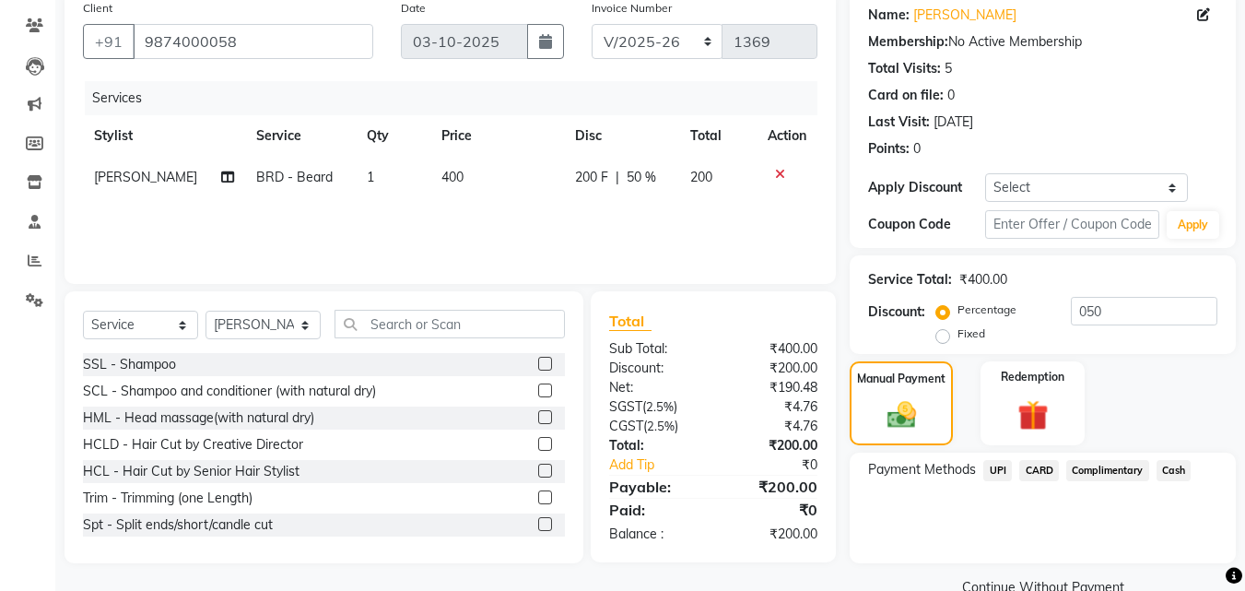
scroll to position [185, 0]
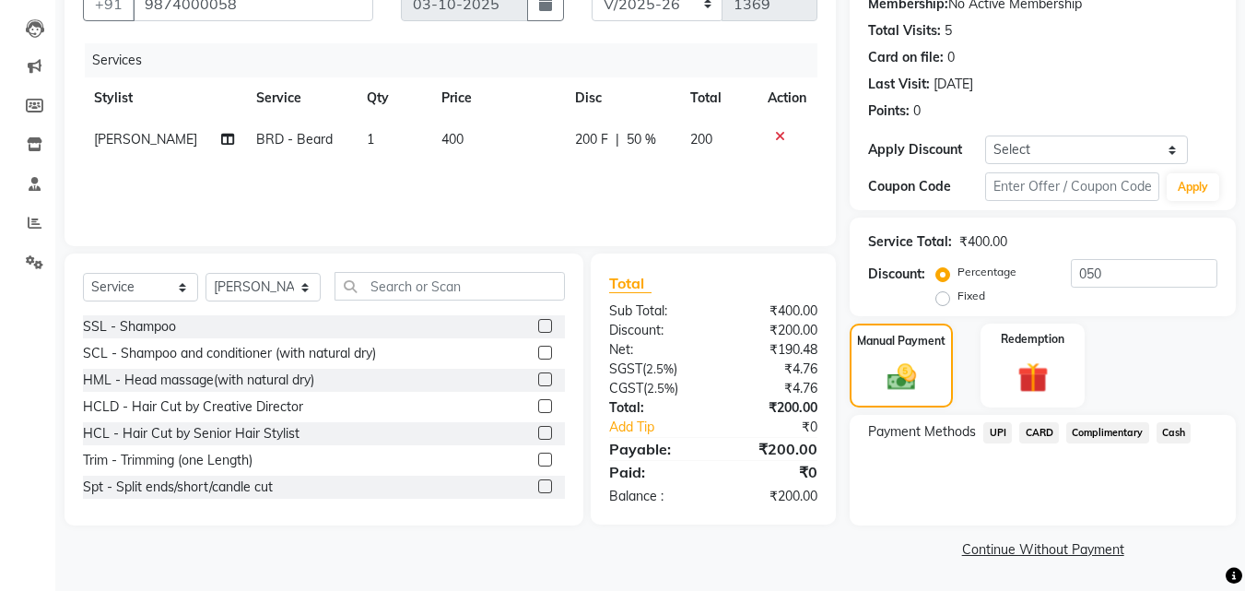
click at [996, 442] on span "UPI" at bounding box center [997, 432] width 29 height 21
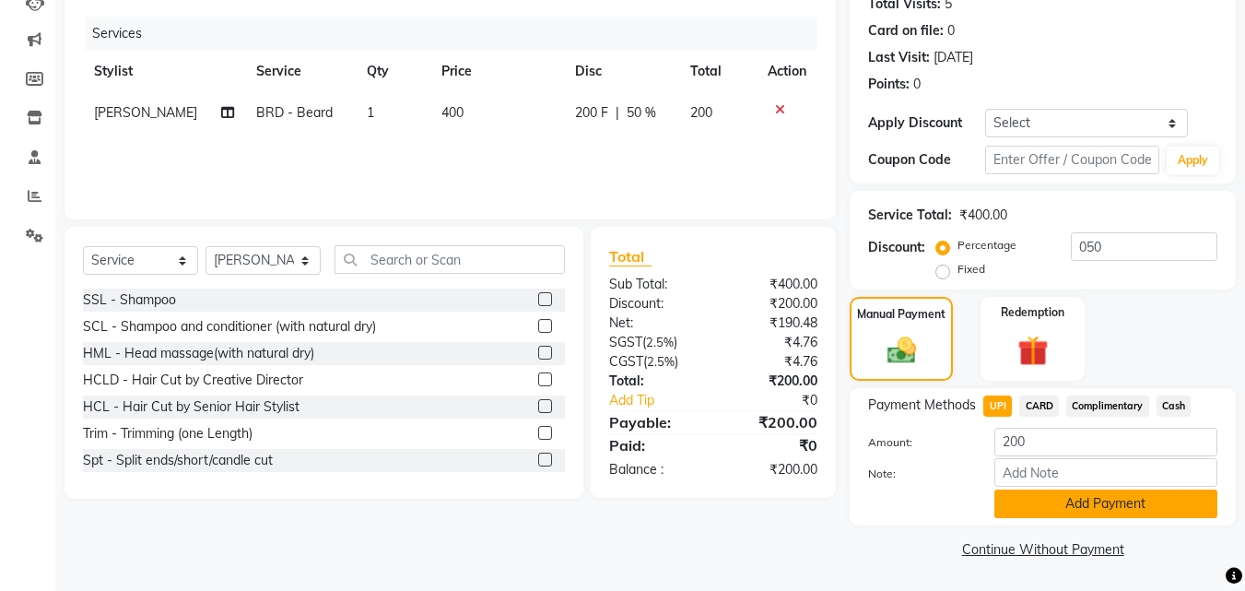
click at [1054, 494] on button "Add Payment" at bounding box center [1106, 503] width 223 height 29
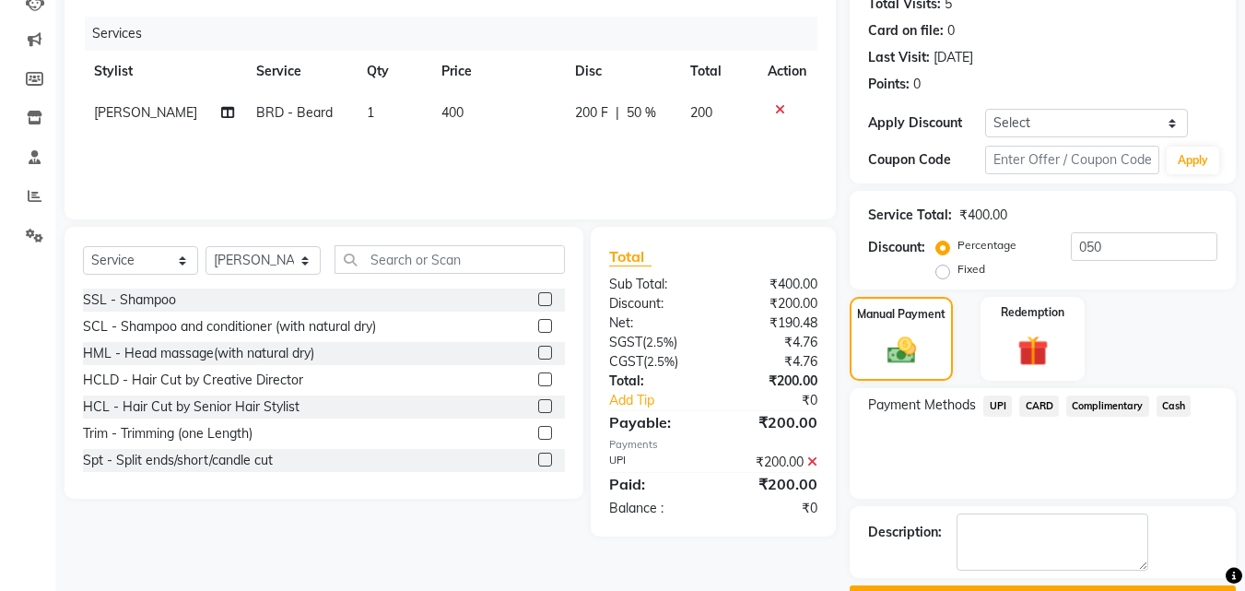
scroll to position [263, 0]
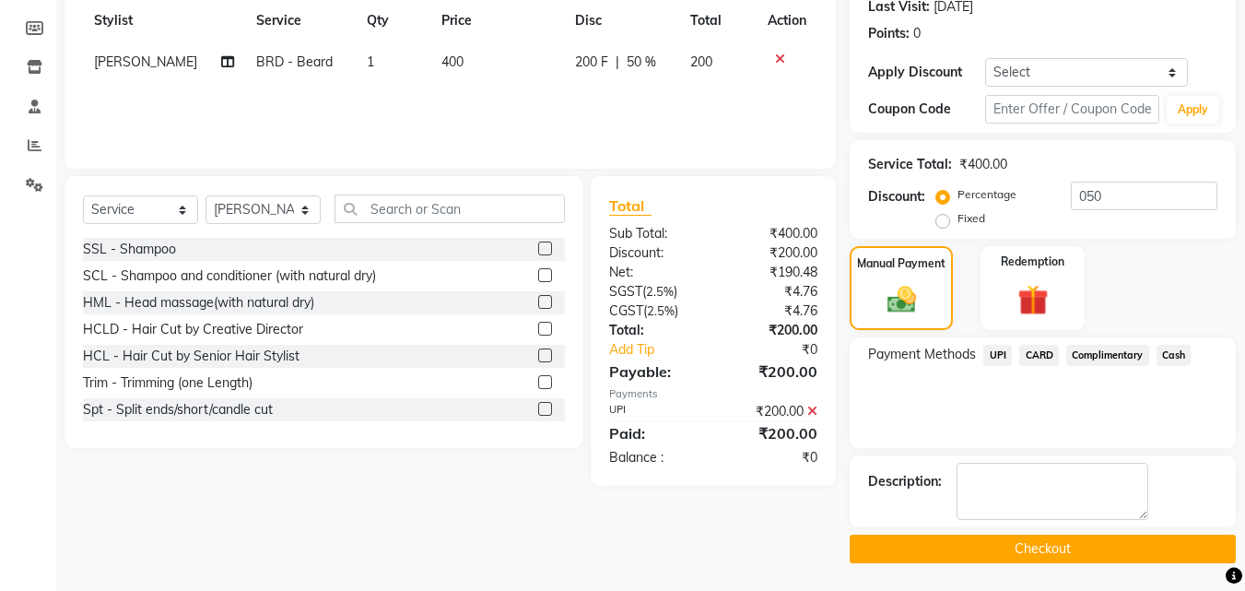
click at [1063, 547] on button "Checkout" at bounding box center [1043, 549] width 386 height 29
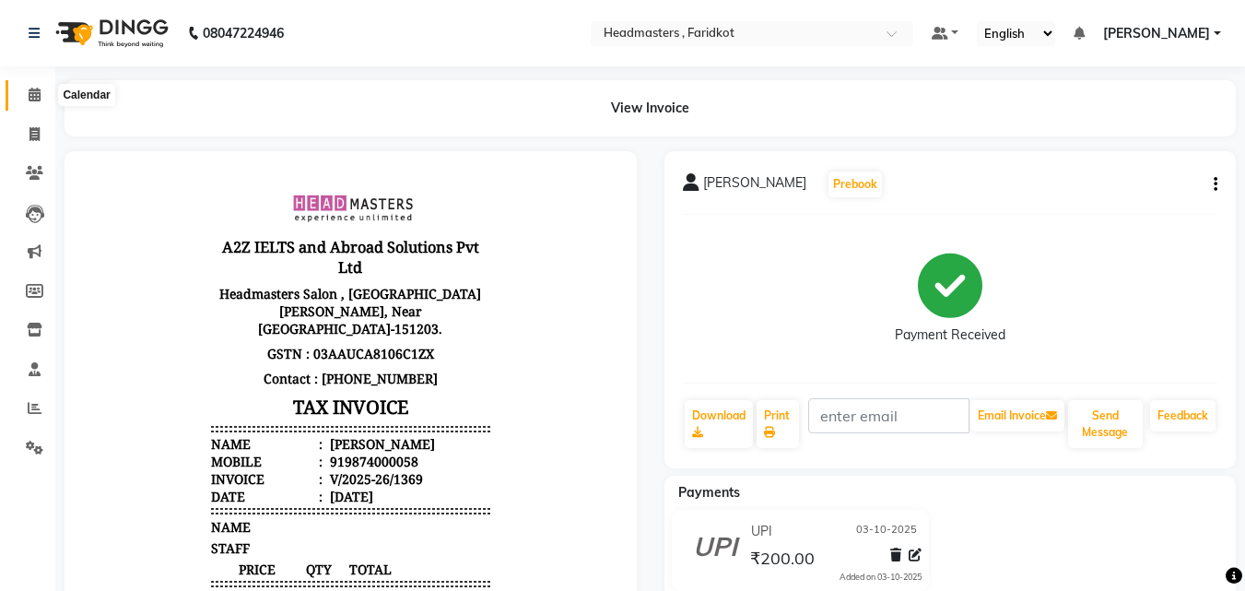
click at [27, 89] on span at bounding box center [34, 95] width 32 height 21
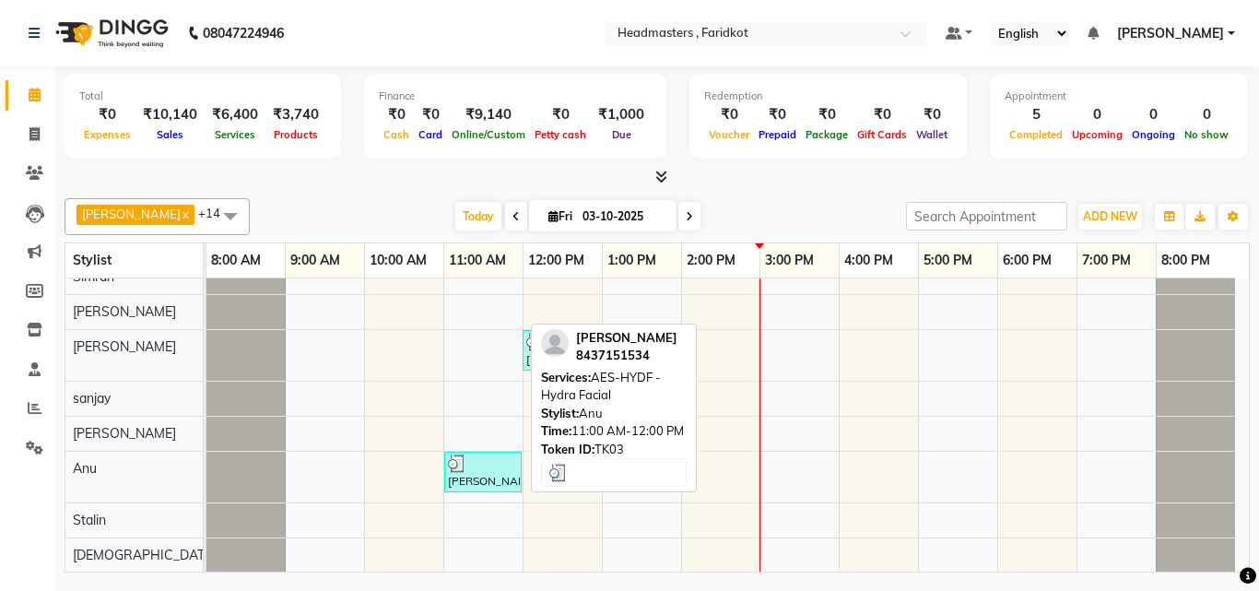
scroll to position [298, 0]
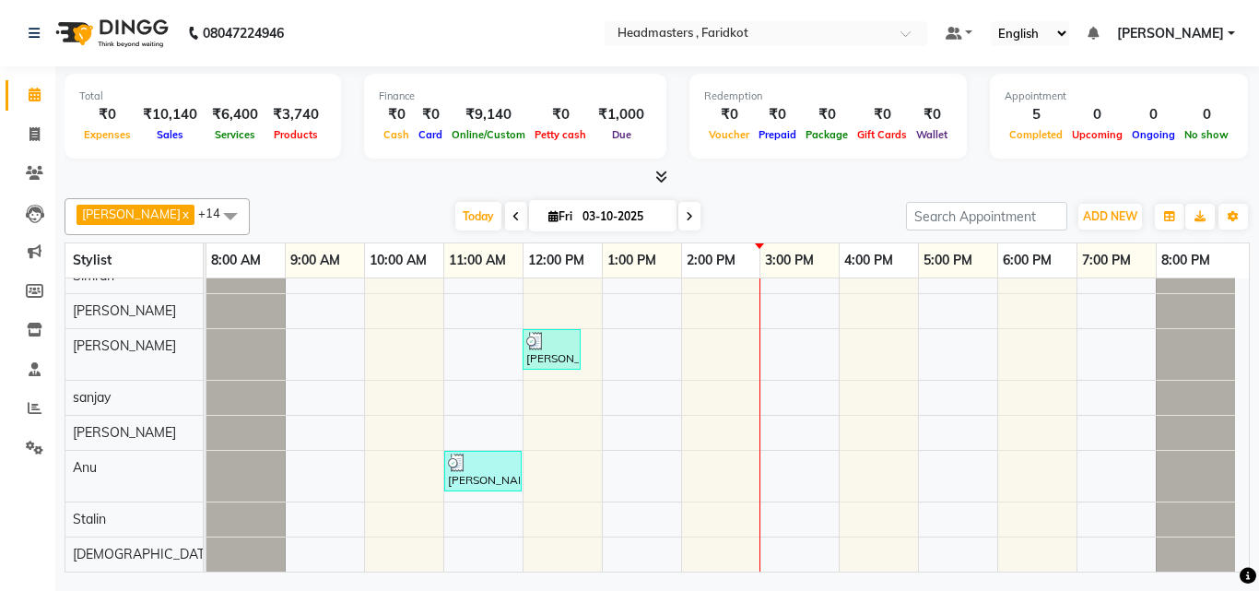
click at [637, 469] on div "Nikhil, TK02, 11:00 AM-11:30 AM, SH - Shave [PERSON_NAME], TK01, 10:00 AM-11:00…" at bounding box center [727, 276] width 1042 height 591
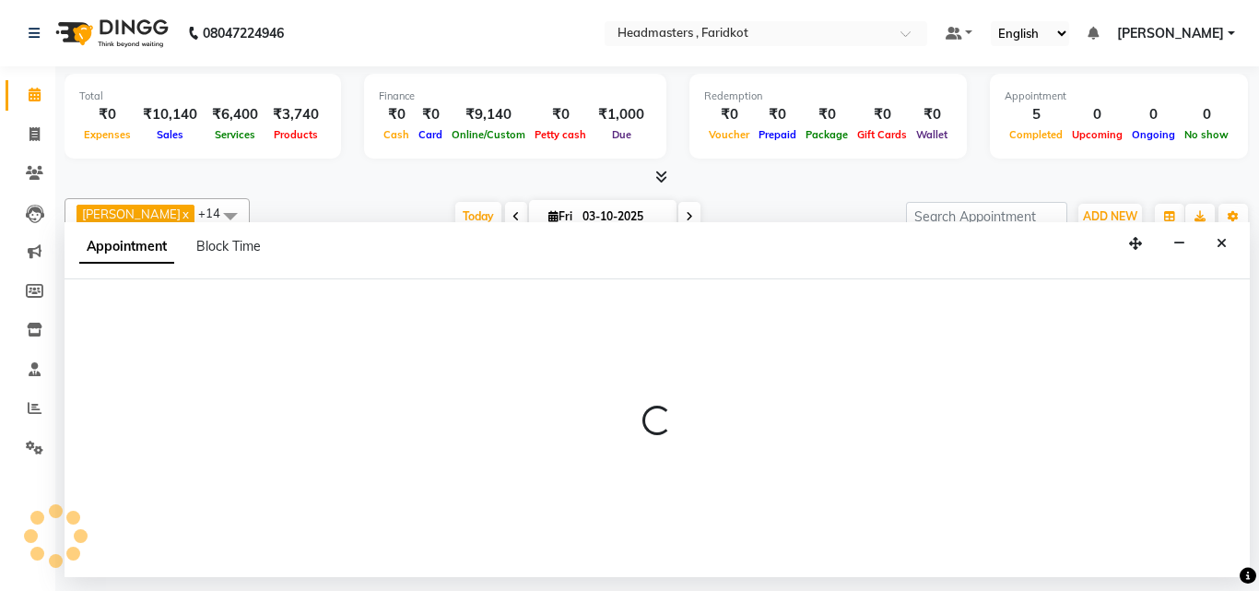
select select "85170"
select select "tentative"
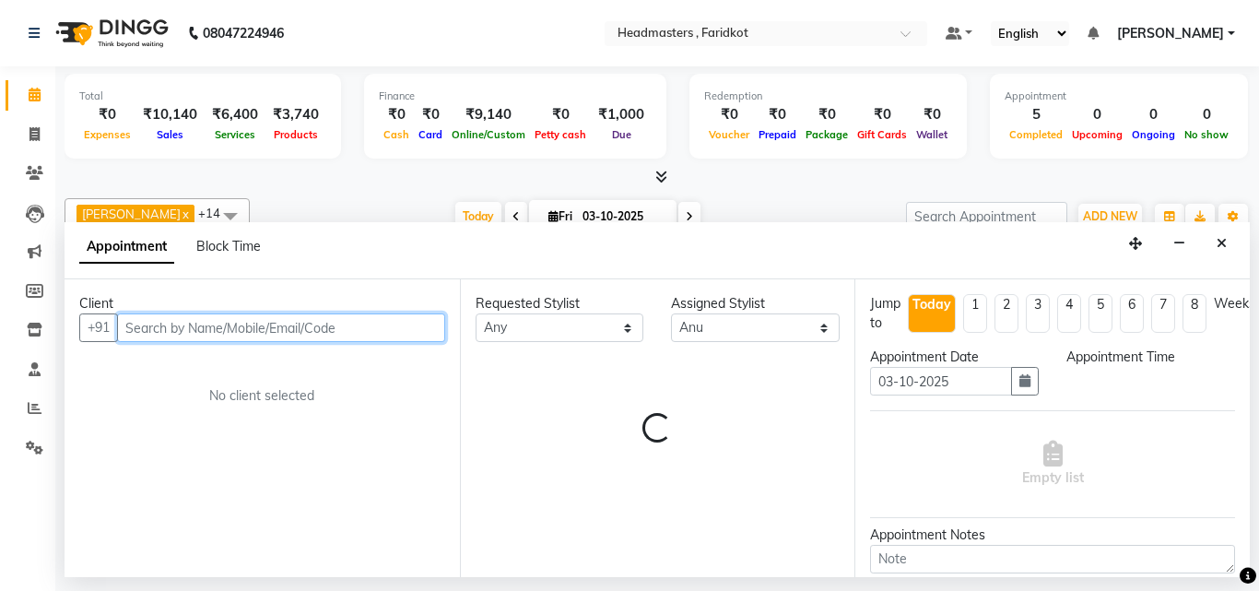
select select "780"
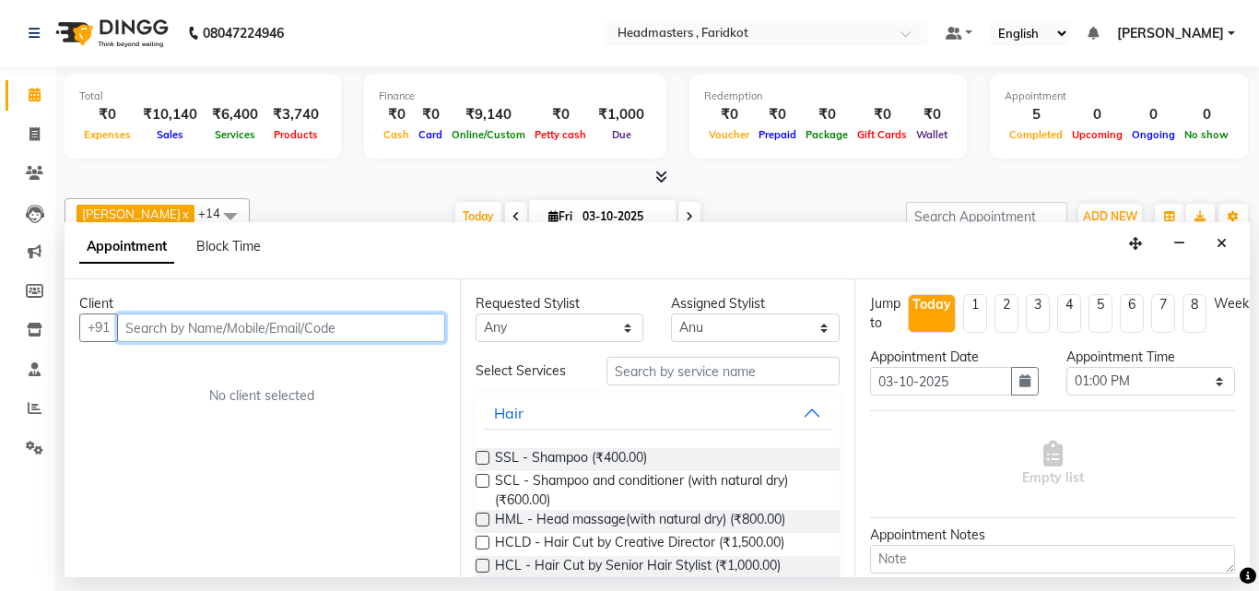
click at [248, 321] on input "text" at bounding box center [281, 327] width 328 height 29
type input "7658030891"
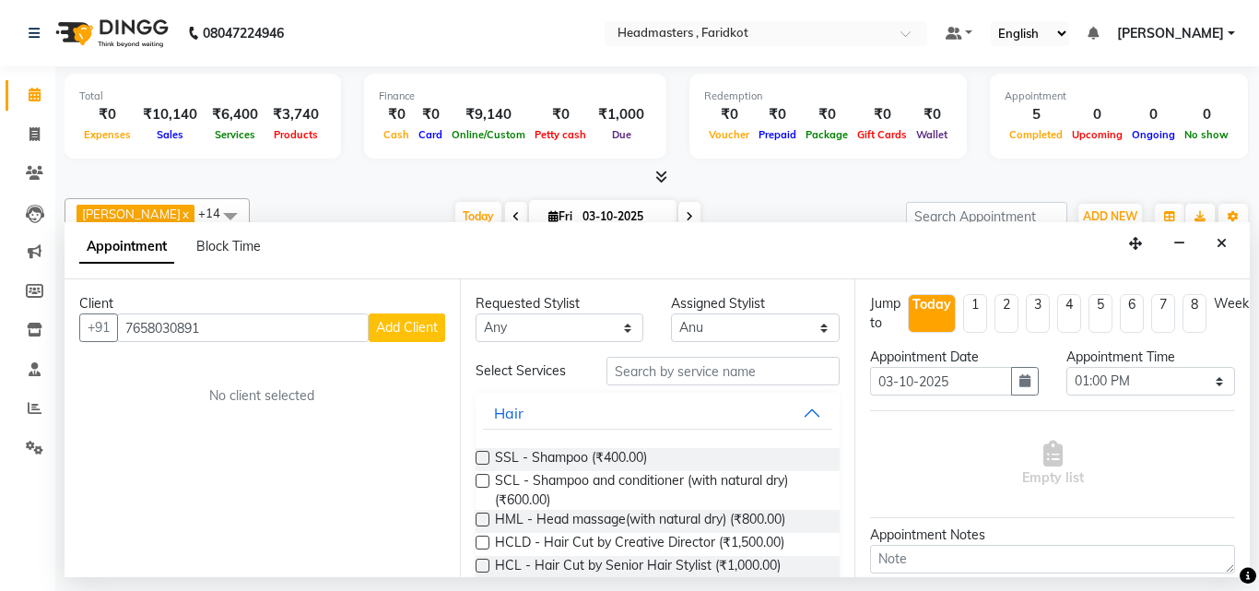
click at [419, 332] on span "Add Client" at bounding box center [407, 327] width 62 height 17
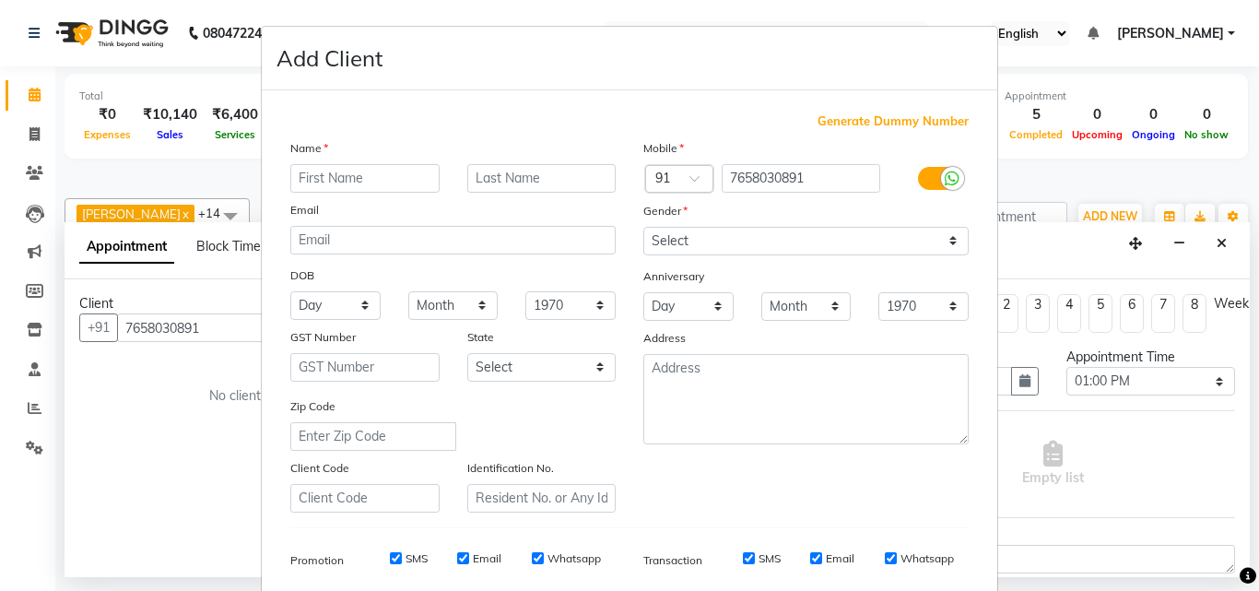
click at [386, 178] on input "text" at bounding box center [364, 178] width 149 height 29
type input "Navi"
click at [828, 242] on select "Select [DEMOGRAPHIC_DATA] [DEMOGRAPHIC_DATA] Other Prefer Not To Say" at bounding box center [805, 241] width 325 height 29
select select "[DEMOGRAPHIC_DATA]"
click at [643, 227] on select "Select [DEMOGRAPHIC_DATA] [DEMOGRAPHIC_DATA] Other Prefer Not To Say" at bounding box center [805, 241] width 325 height 29
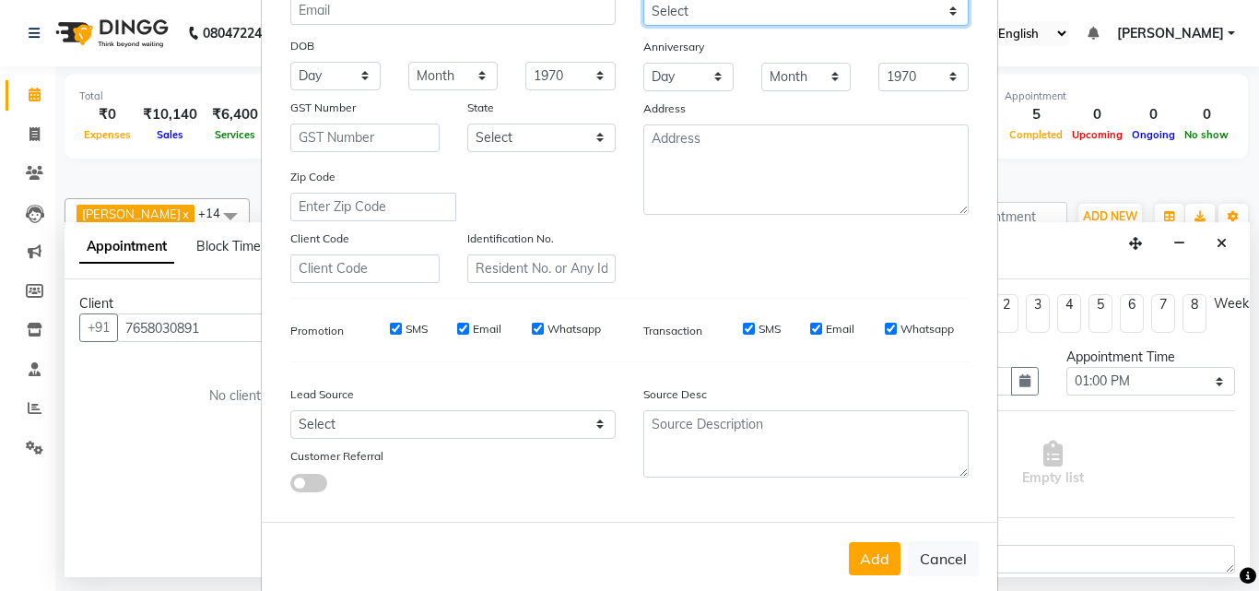
scroll to position [260, 0]
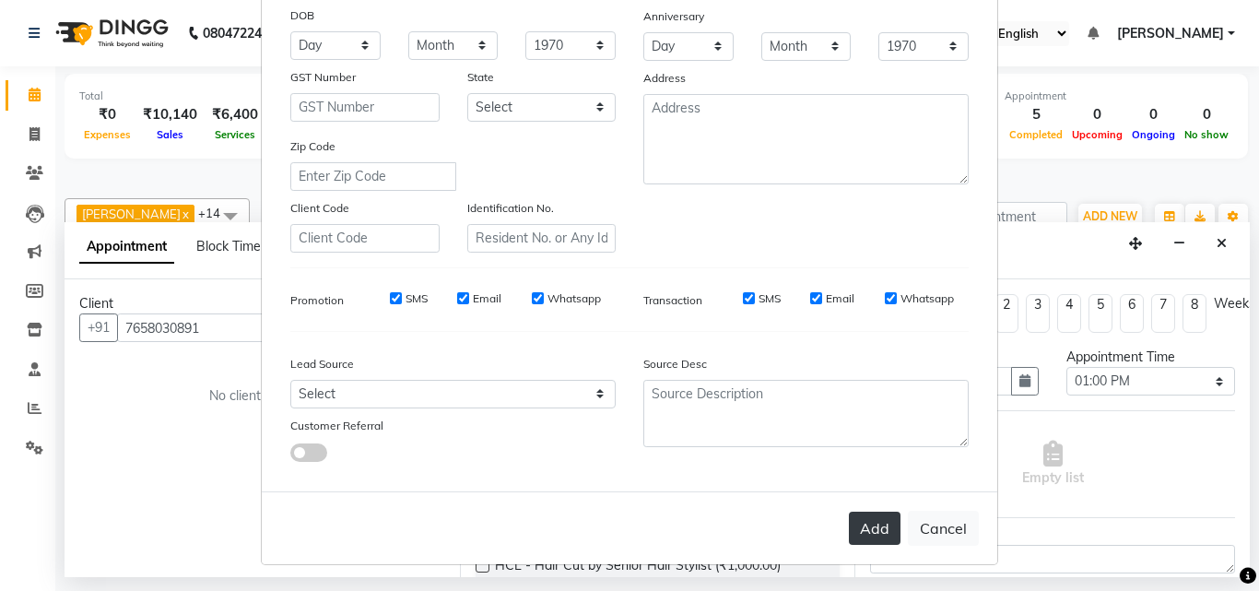
click at [854, 526] on button "Add" at bounding box center [875, 528] width 52 height 33
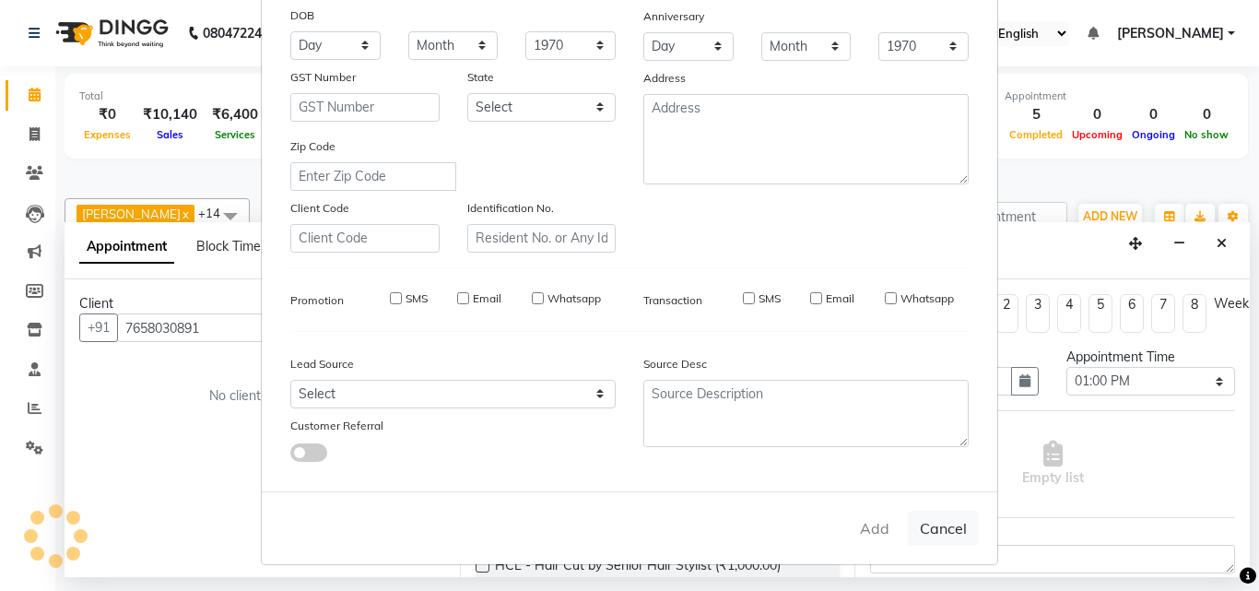
select select
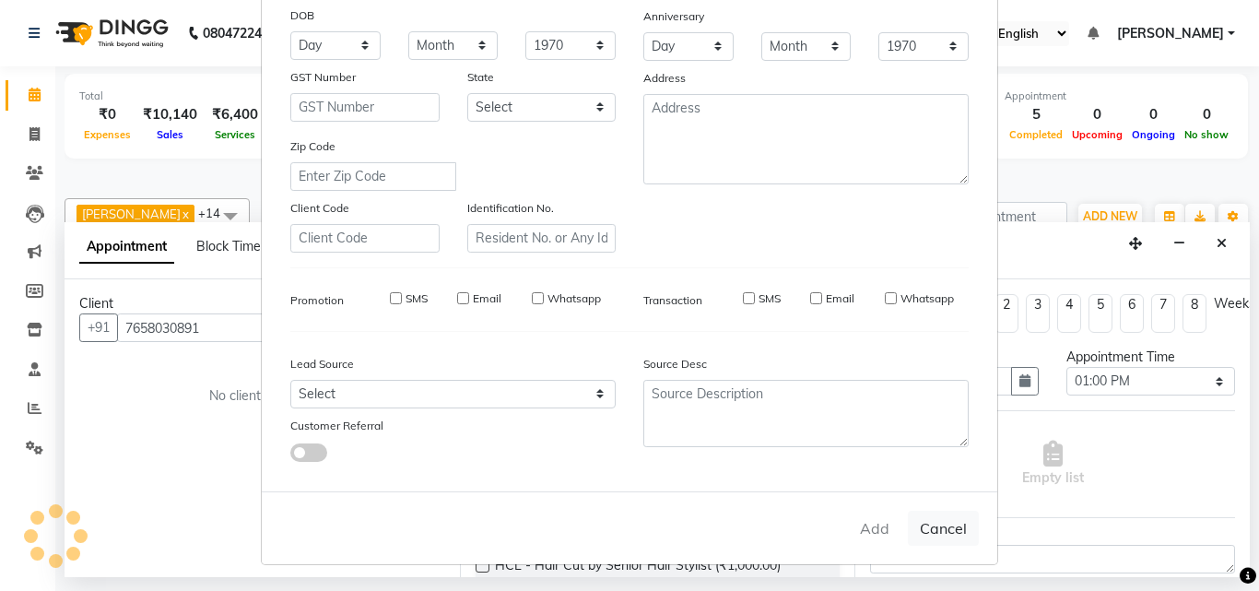
select select
checkbox input "false"
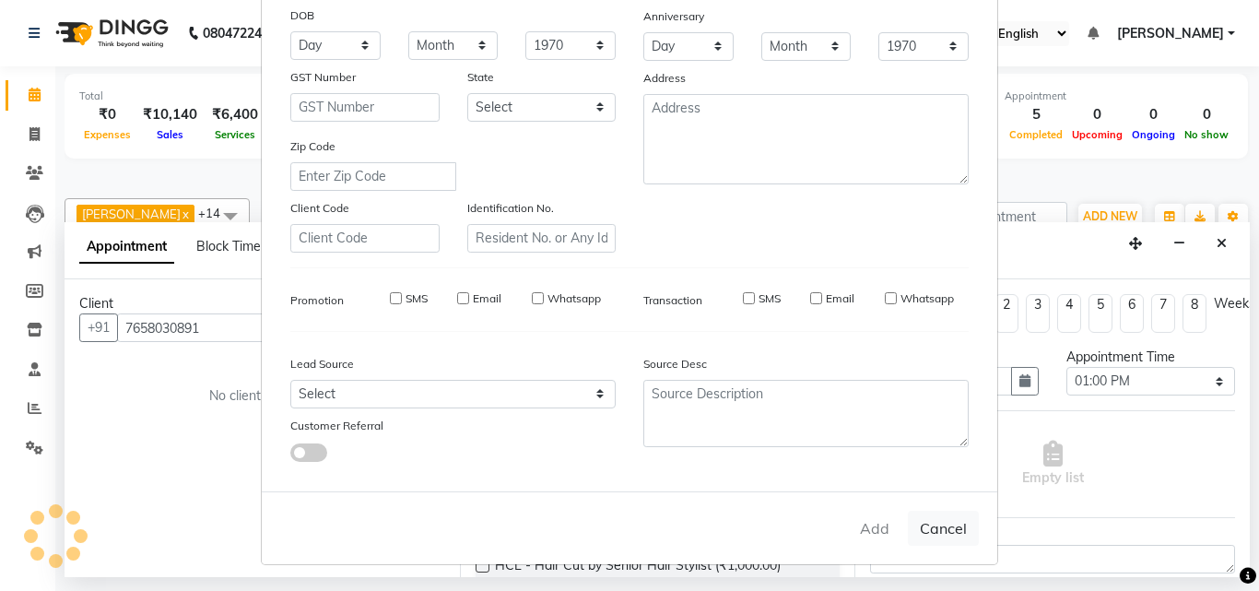
checkbox input "false"
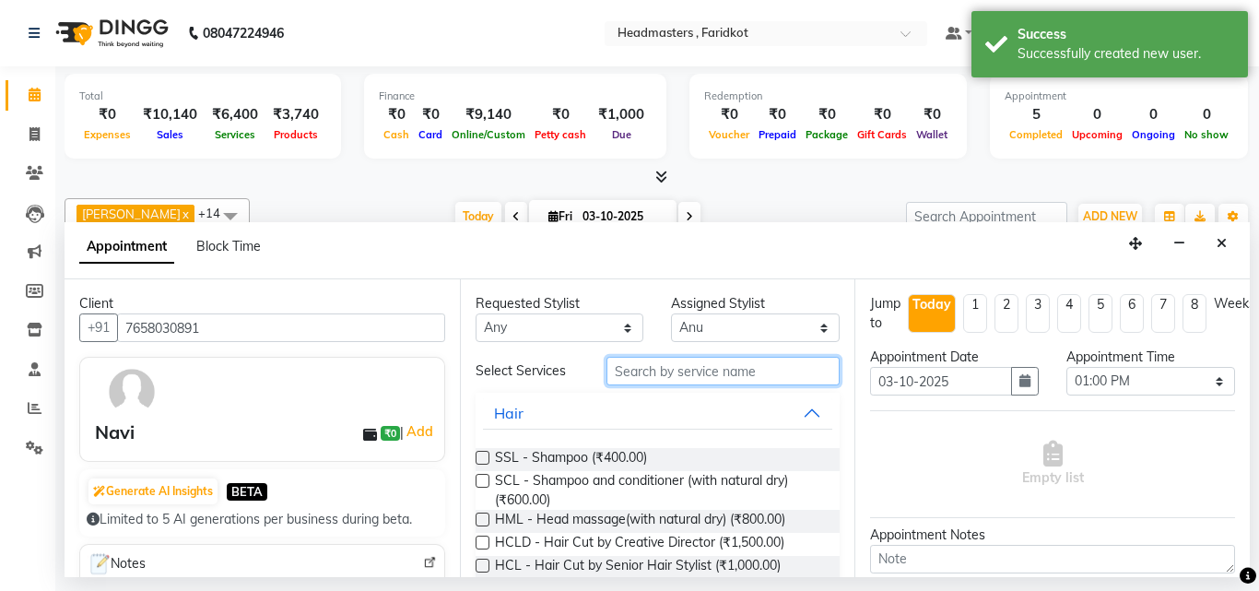
click at [640, 375] on input "text" at bounding box center [723, 371] width 234 height 29
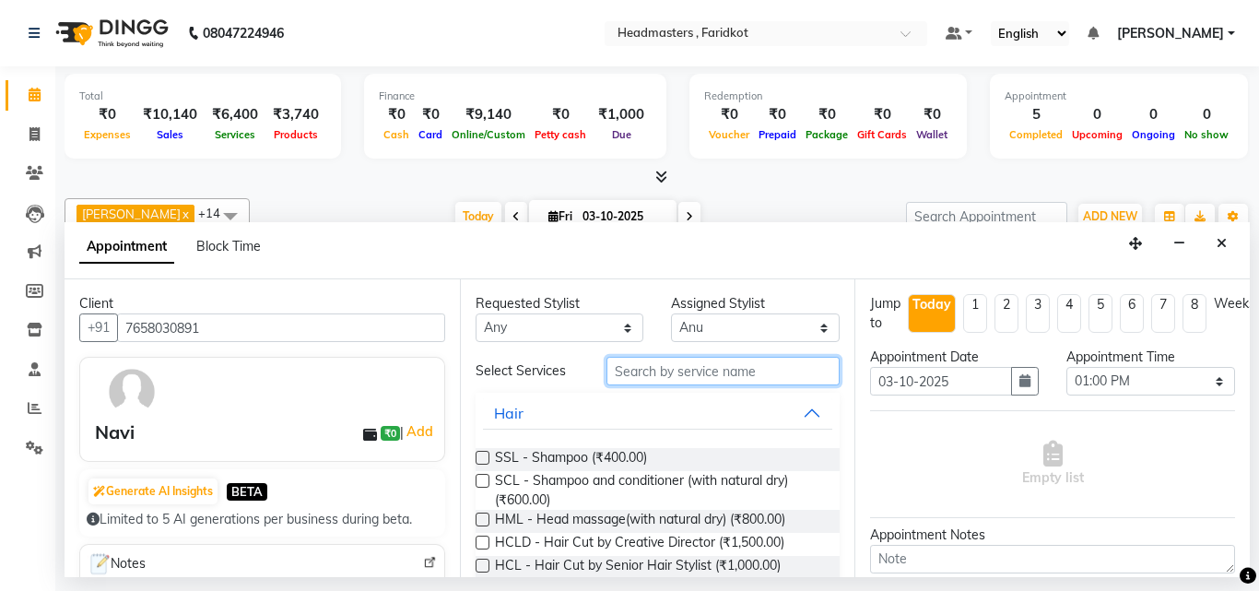
click at [670, 367] on input "text" at bounding box center [723, 371] width 234 height 29
click at [212, 213] on span at bounding box center [230, 215] width 37 height 35
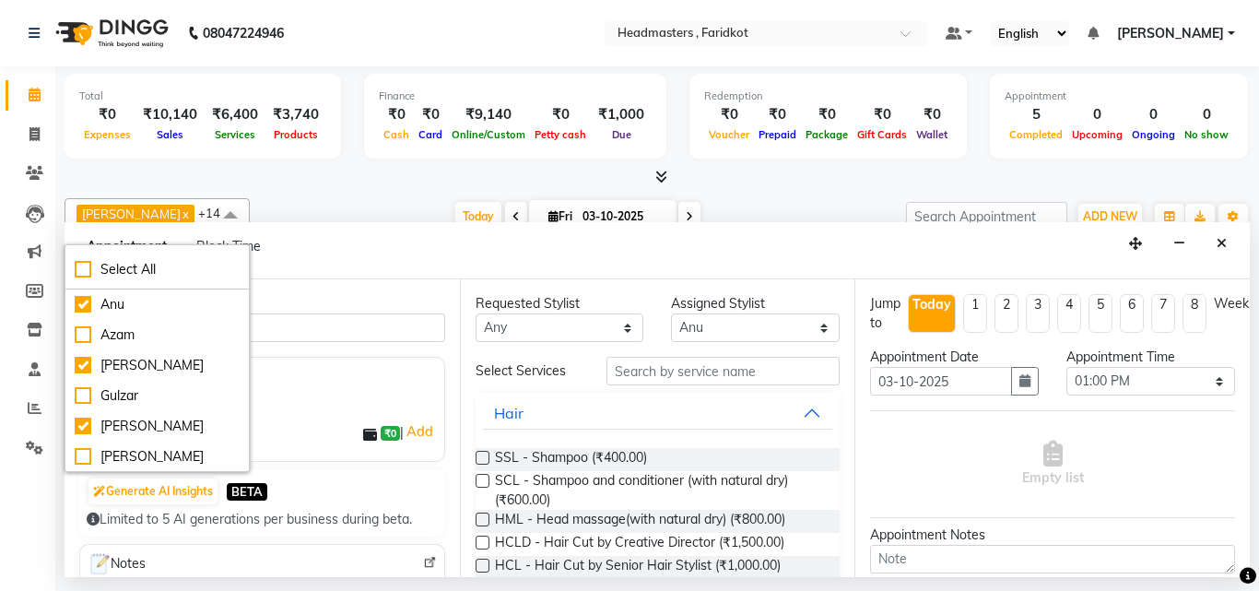
click at [212, 212] on span at bounding box center [230, 215] width 37 height 35
